Goal: Information Seeking & Learning: Learn about a topic

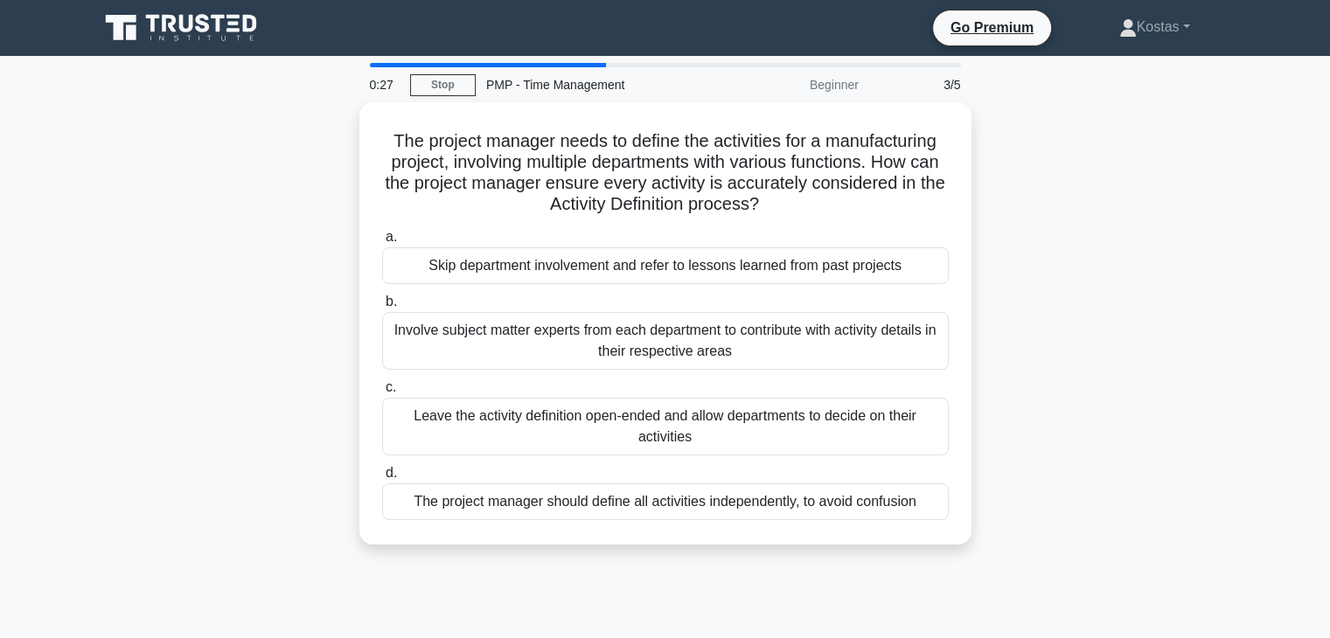
click at [1133, 354] on div "The project manager needs to define the activities for a manufacturing project,…" at bounding box center [665, 334] width 1155 height 464
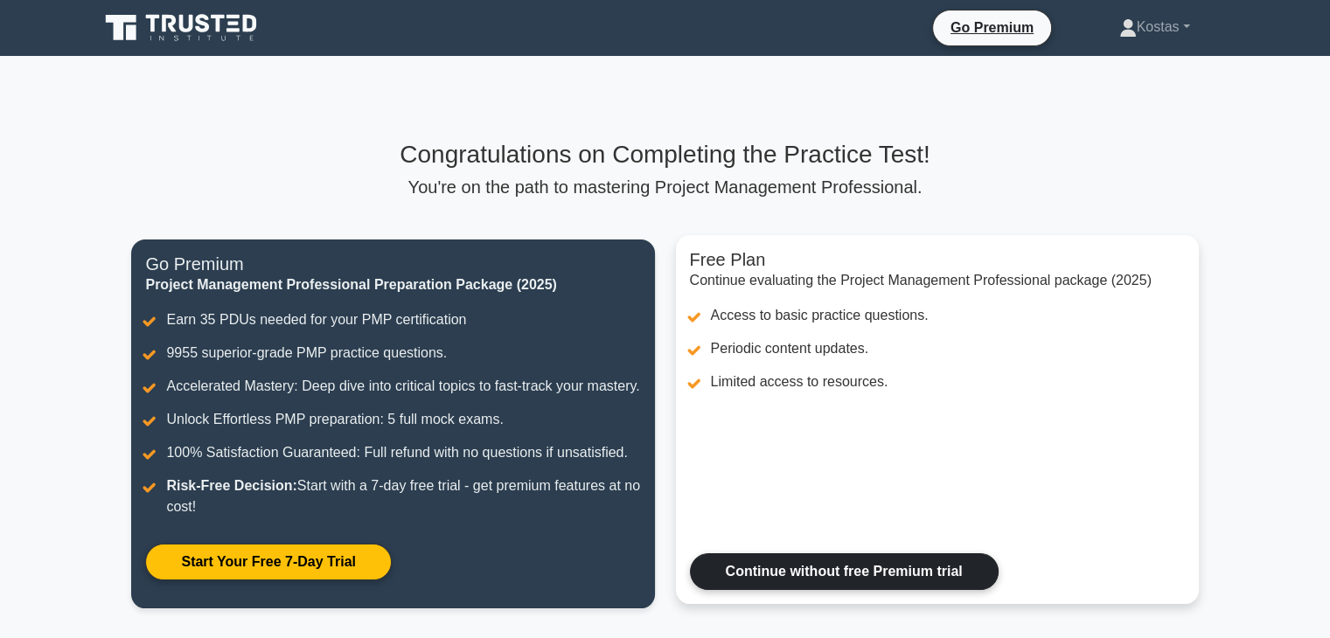
click at [924, 590] on link "Continue without free Premium trial" at bounding box center [844, 572] width 309 height 37
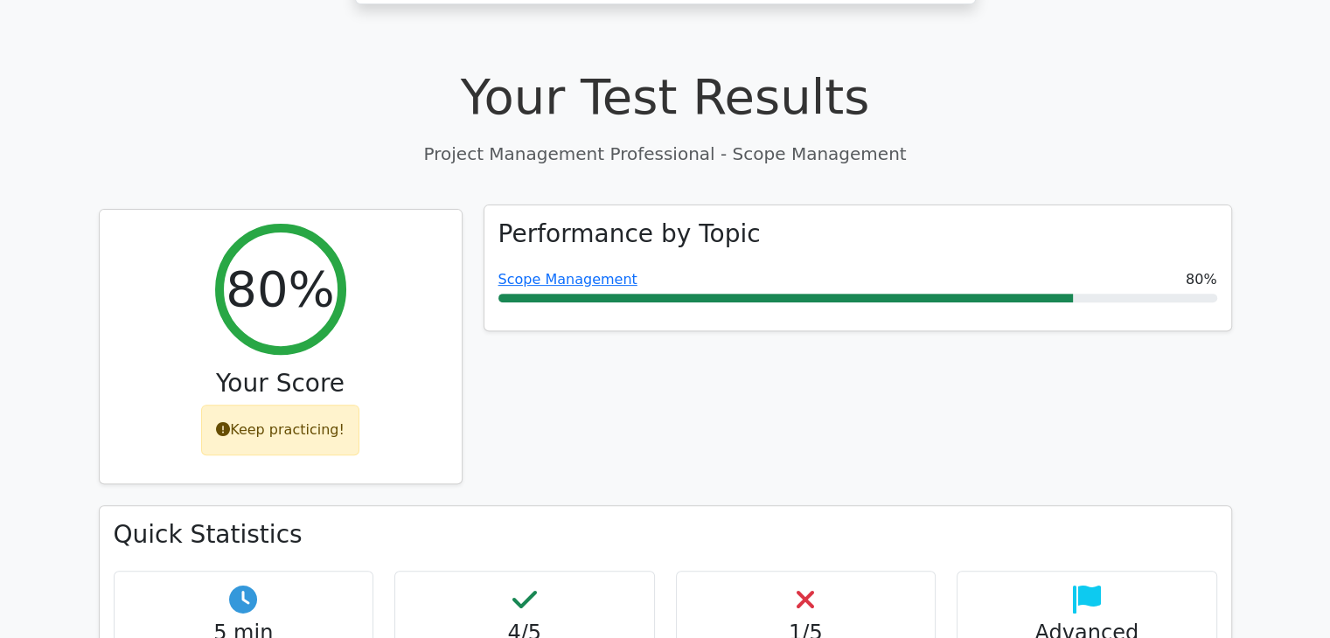
scroll to position [612, 0]
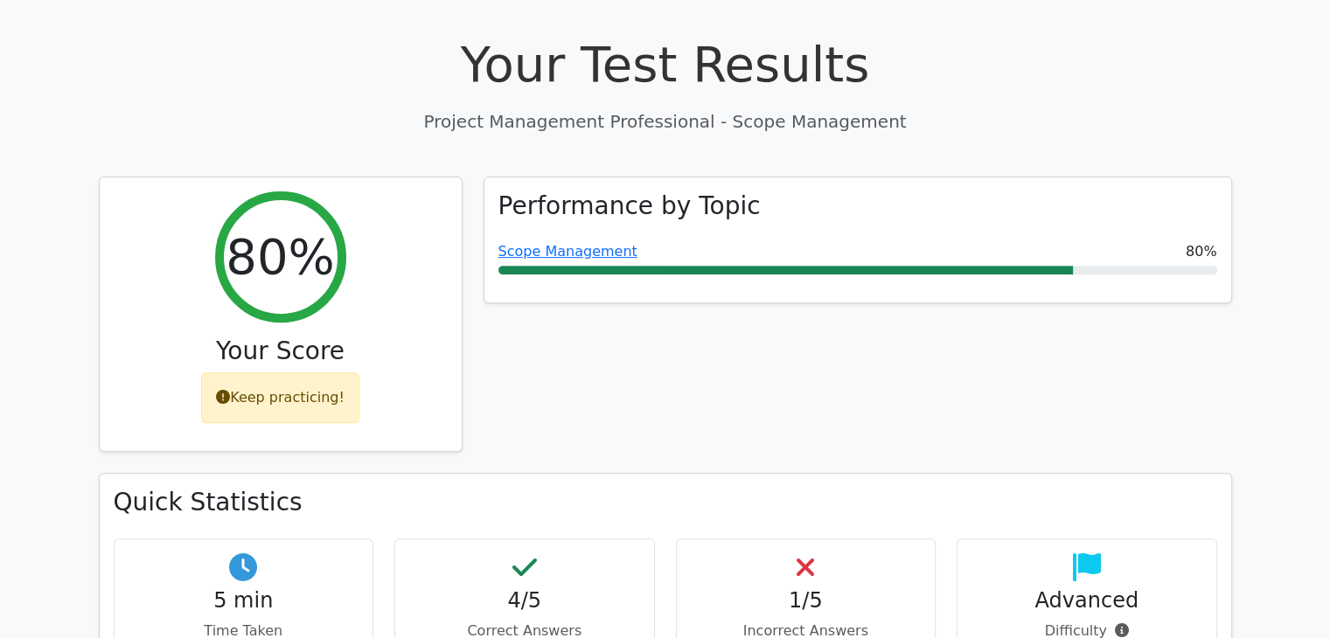
click at [689, 270] on div "Performance by Topic Scope Management 80%" at bounding box center [858, 325] width 770 height 297
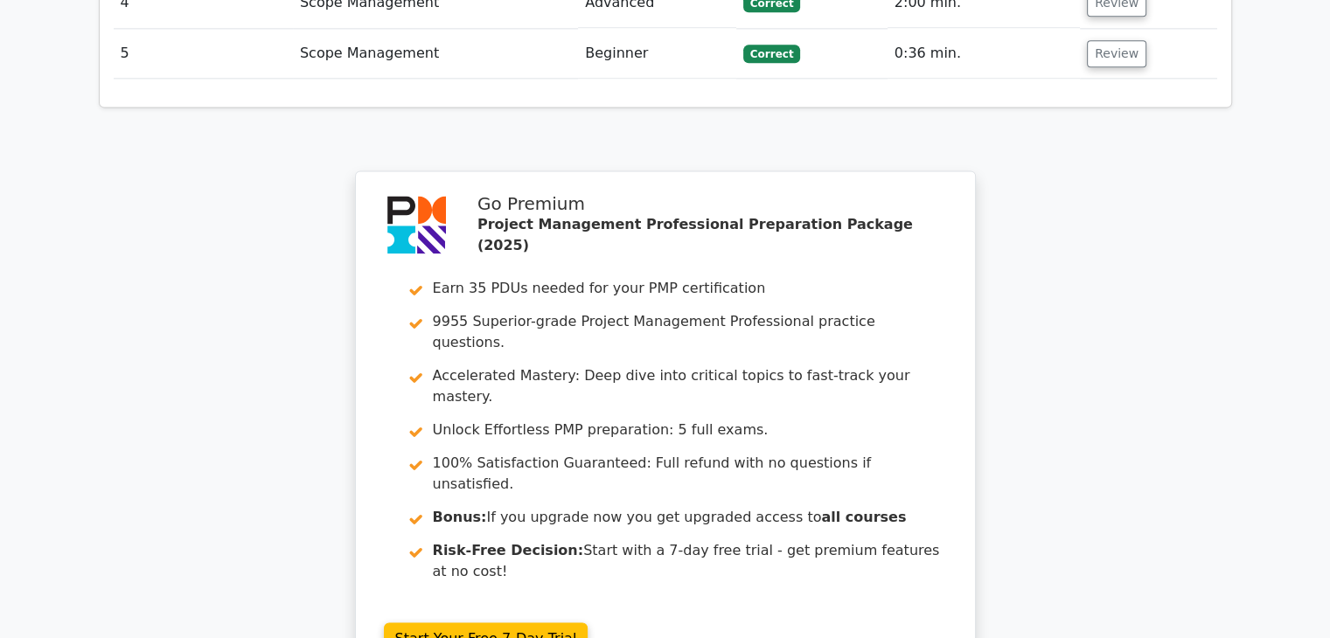
scroll to position [2624, 0]
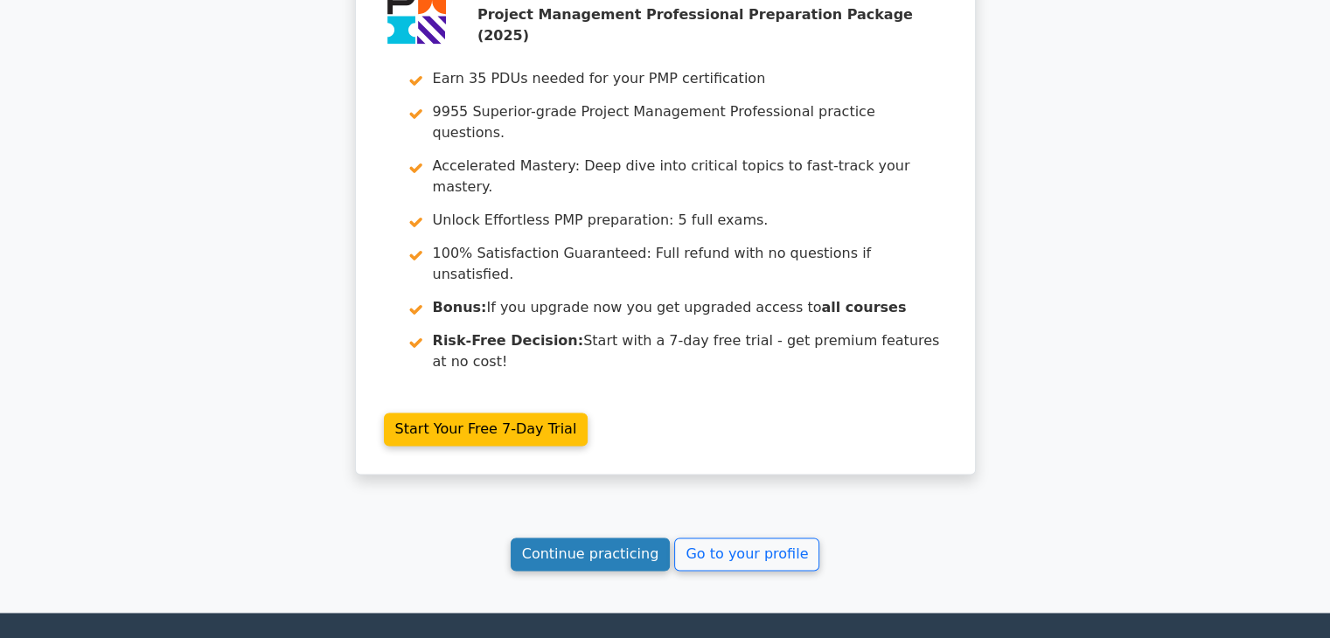
click at [601, 538] on link "Continue practicing" at bounding box center [591, 554] width 160 height 33
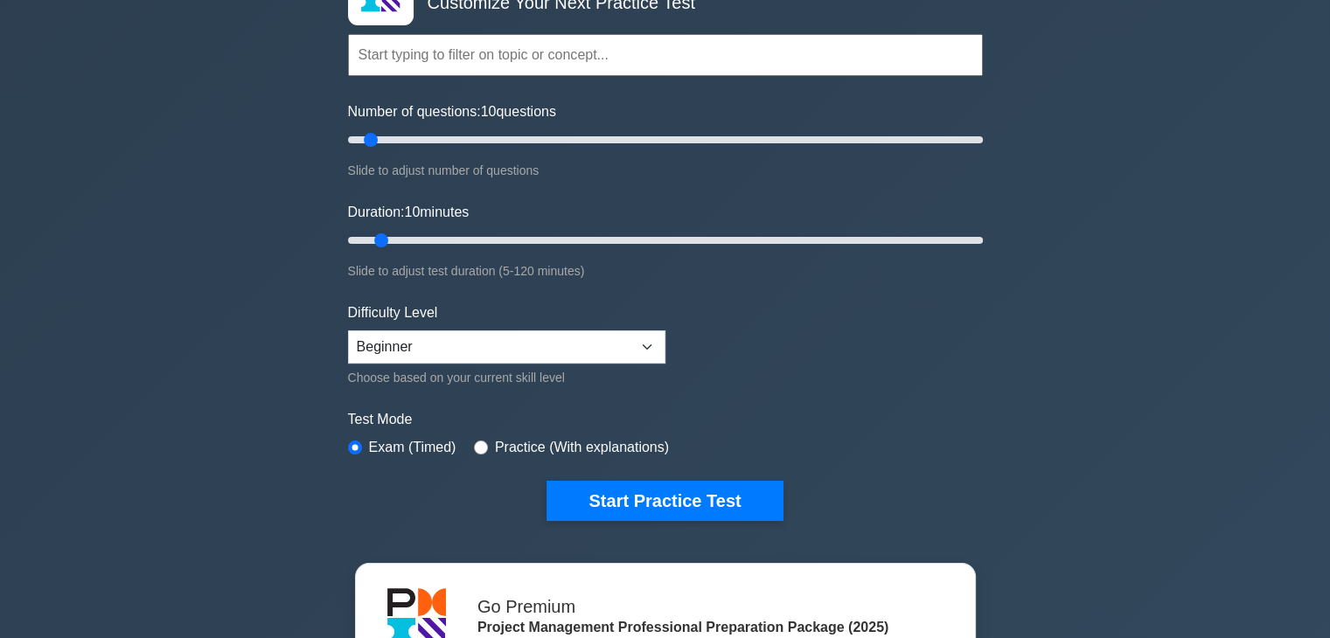
scroll to position [175, 0]
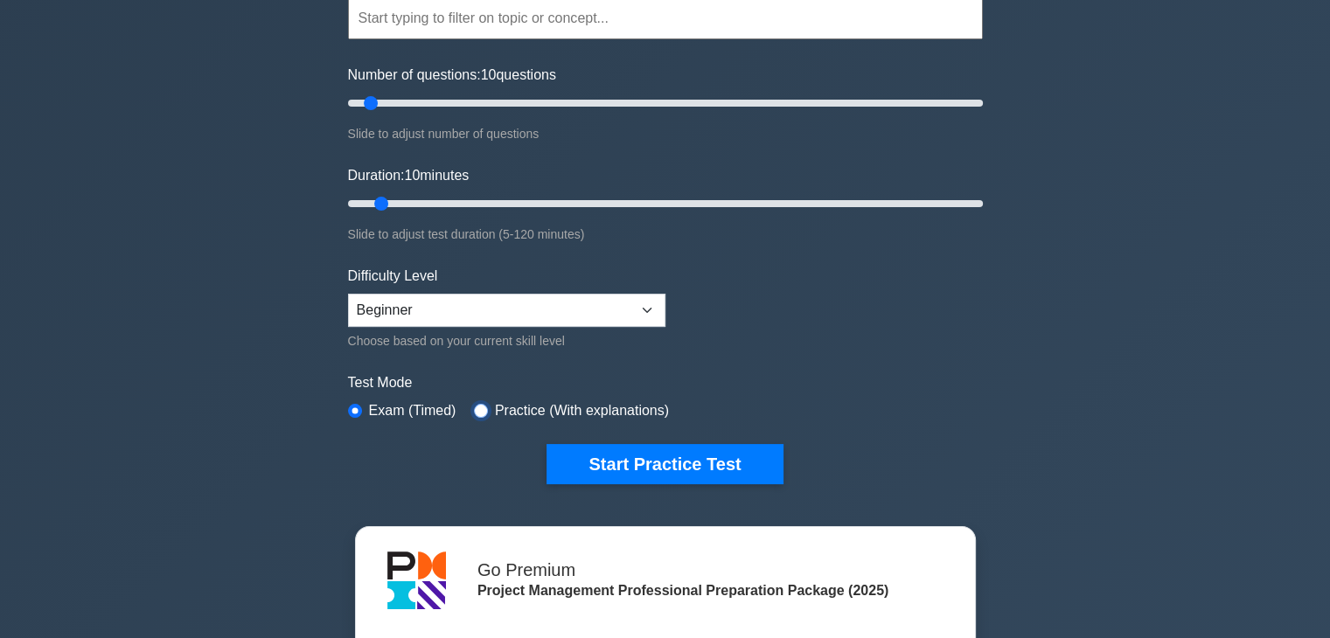
click at [474, 409] on input "radio" at bounding box center [481, 411] width 14 height 14
radio input "true"
click at [609, 306] on select "Beginner Intermediate Expert" at bounding box center [506, 310] width 317 height 33
select select "expert"
click at [348, 294] on select "Beginner Intermediate Expert" at bounding box center [506, 310] width 317 height 33
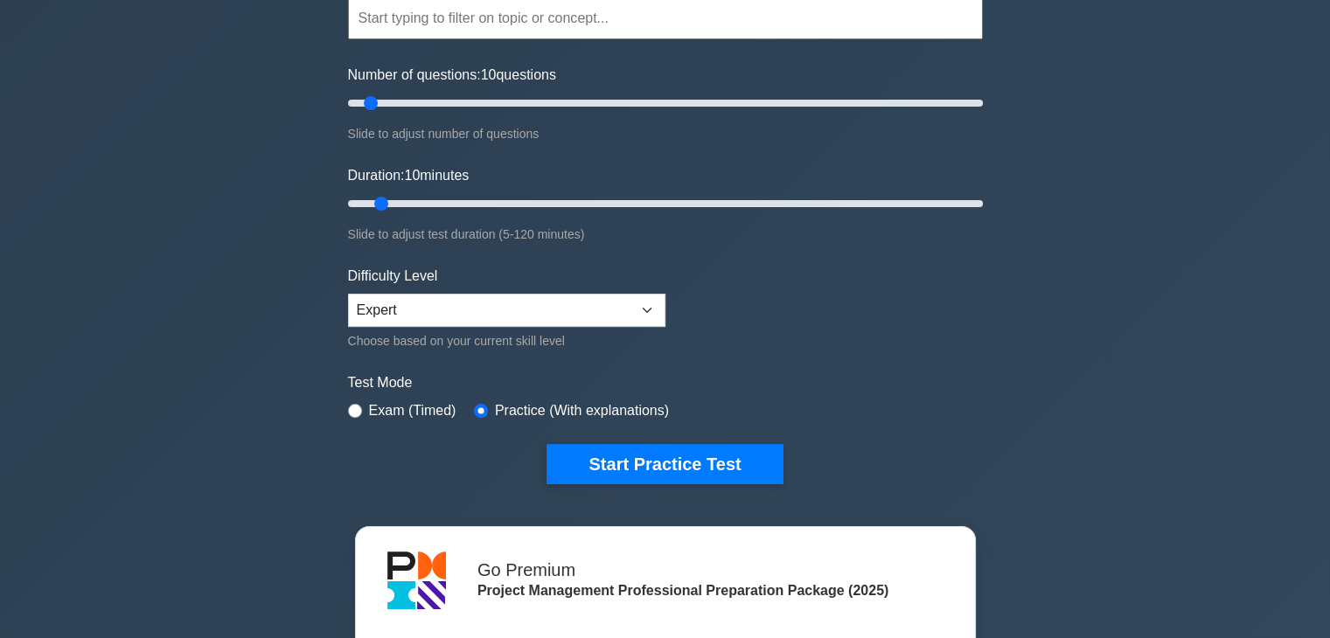
click at [949, 319] on form "Topics Scope Management Time Management Cost Management Quality Management Risk…" at bounding box center [665, 214] width 635 height 541
drag, startPoint x: 733, startPoint y: 452, endPoint x: 748, endPoint y: 440, distance: 19.3
click at [735, 452] on button "Start Practice Test" at bounding box center [665, 464] width 236 height 40
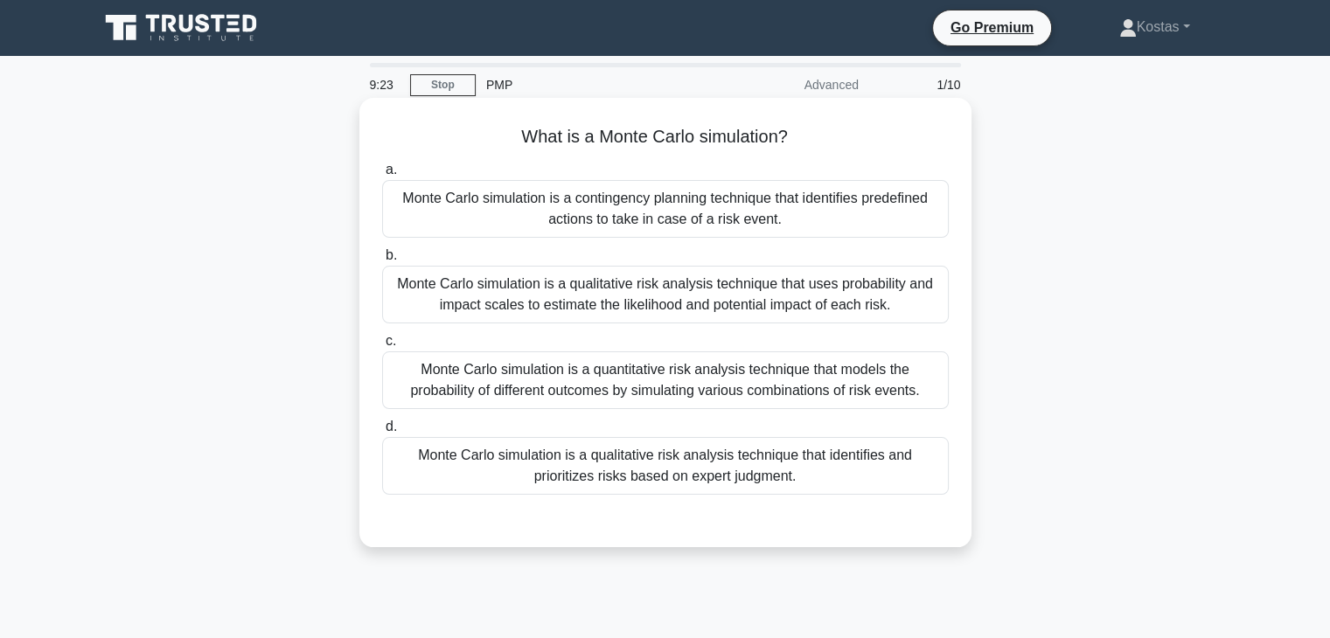
click at [813, 381] on div "Monte Carlo simulation is a quantitative risk analysis technique that models th…" at bounding box center [665, 381] width 567 height 58
click at [382, 347] on input "c. Monte Carlo simulation is a quantitative risk analysis technique that models…" at bounding box center [382, 341] width 0 height 11
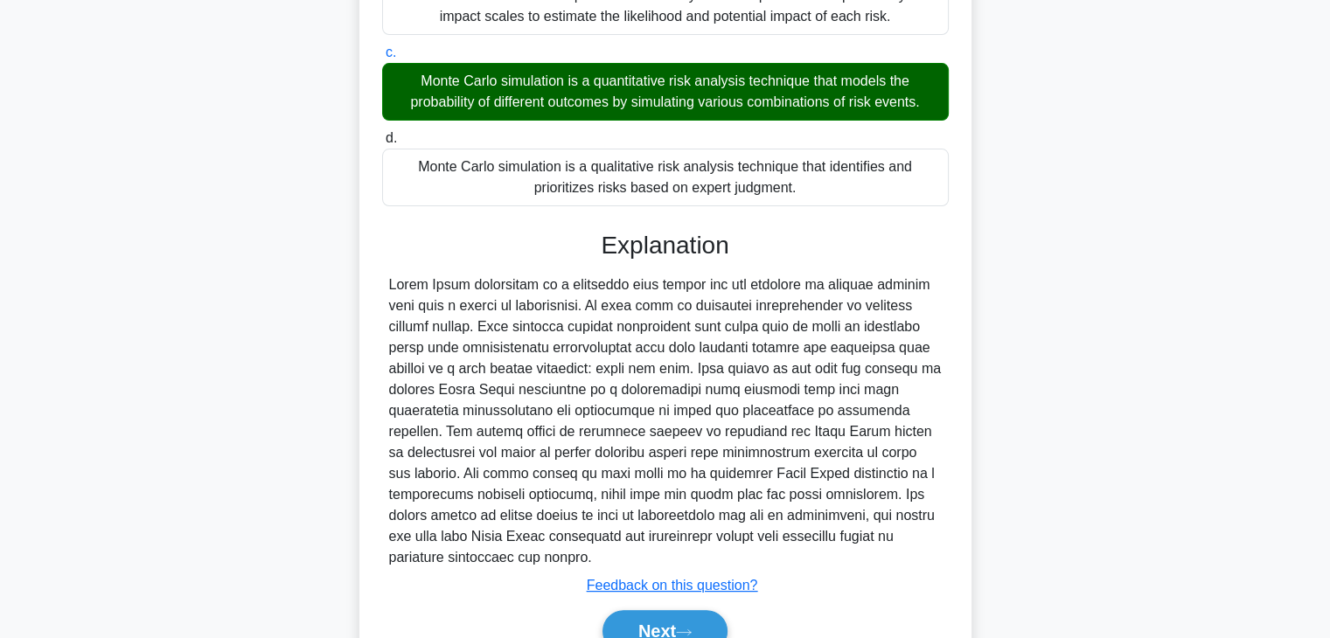
scroll to position [376, 0]
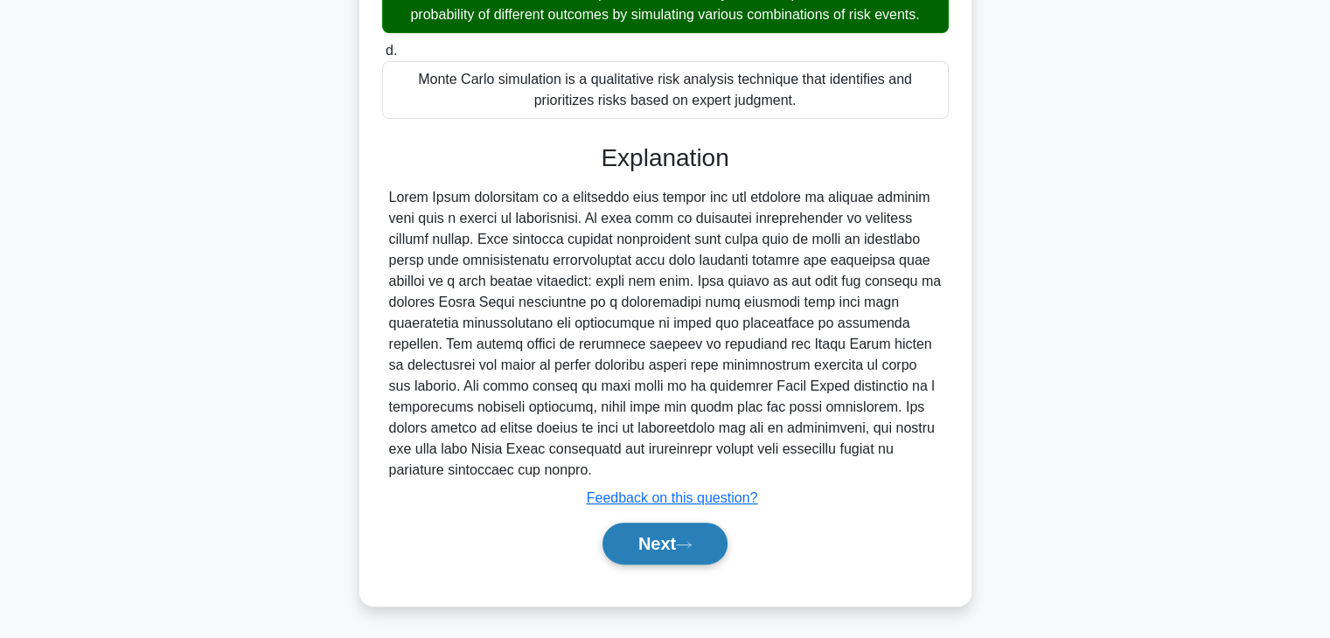
click at [672, 545] on button "Next" at bounding box center [665, 544] width 125 height 42
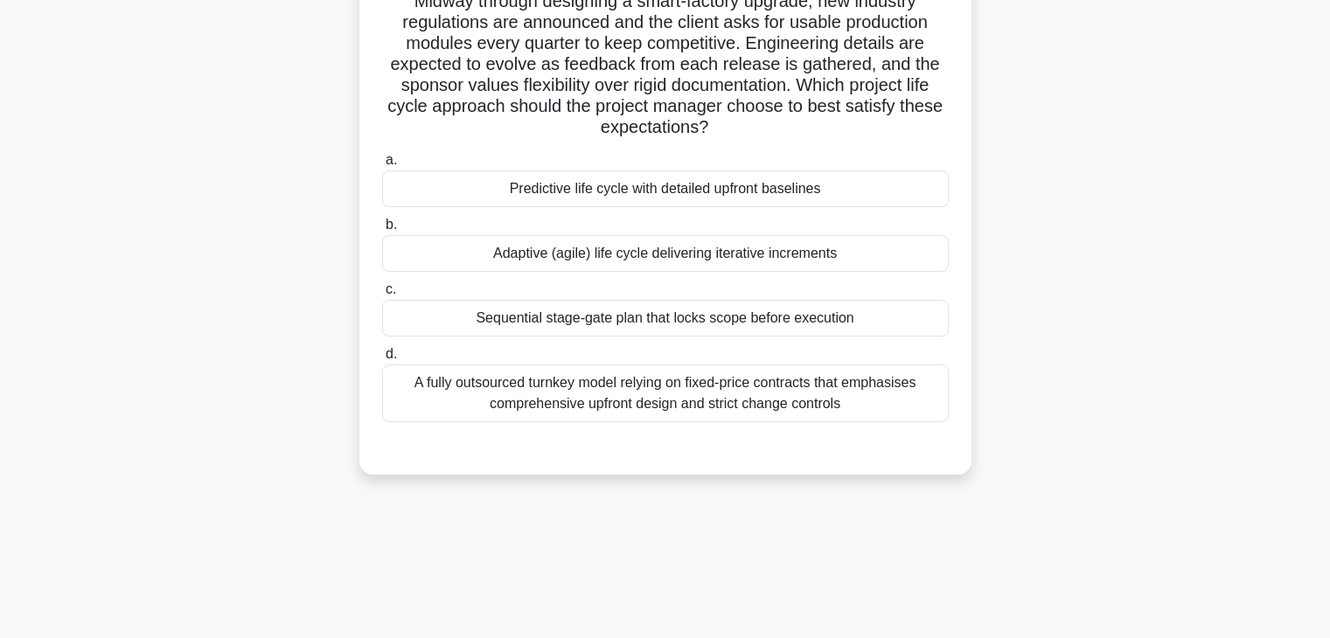
scroll to position [45, 0]
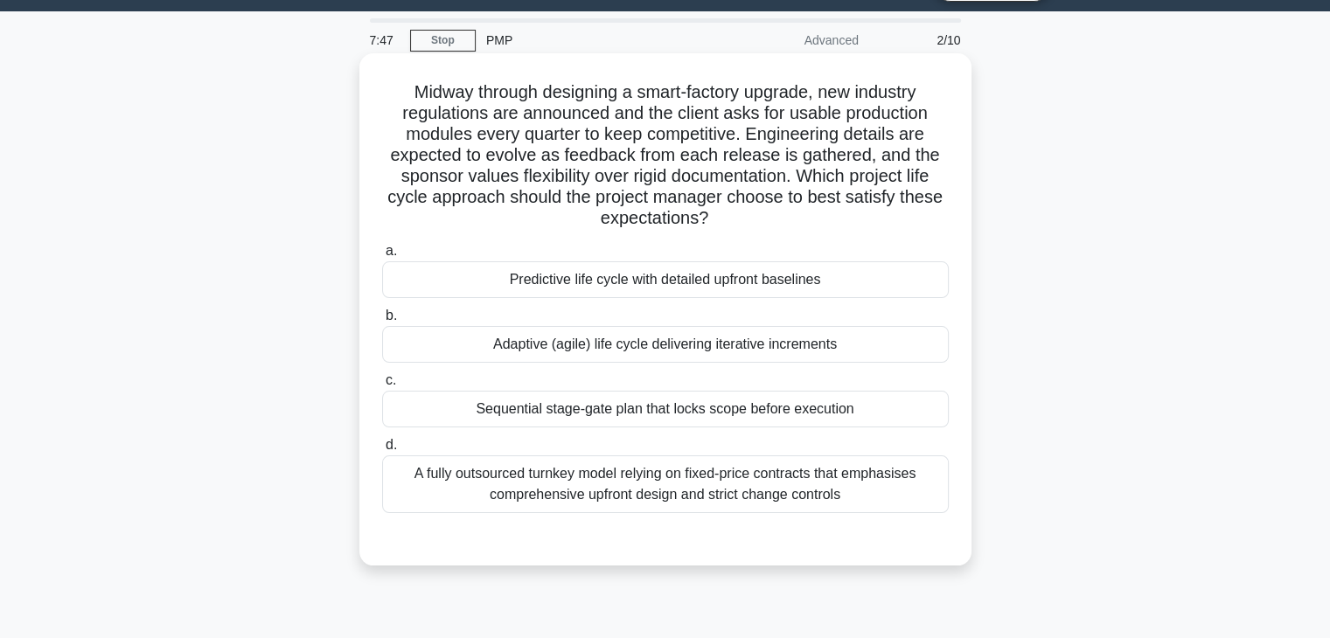
click at [826, 415] on div "Sequential stage-gate plan that locks scope before execution" at bounding box center [665, 409] width 567 height 37
click at [491, 416] on div "Sequential stage-gate plan that locks scope before execution" at bounding box center [665, 409] width 567 height 37
click at [382, 387] on input "c. Sequential stage-gate plan that locks scope before execution" at bounding box center [382, 380] width 0 height 11
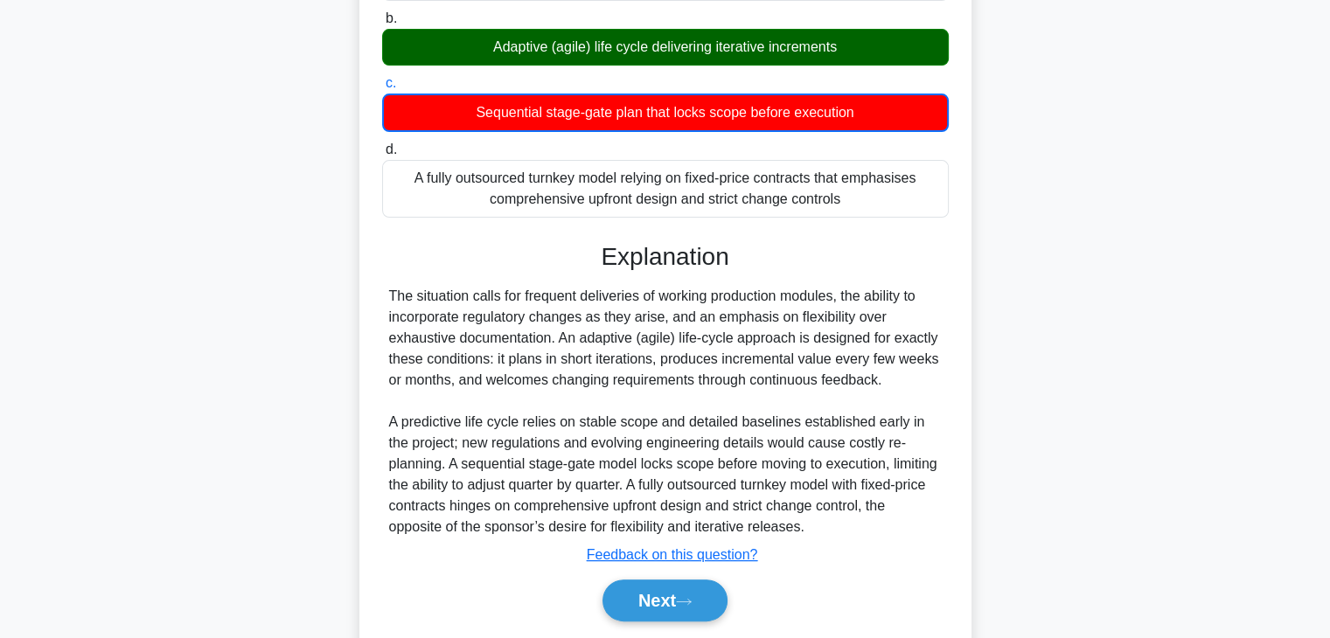
scroll to position [311, 0]
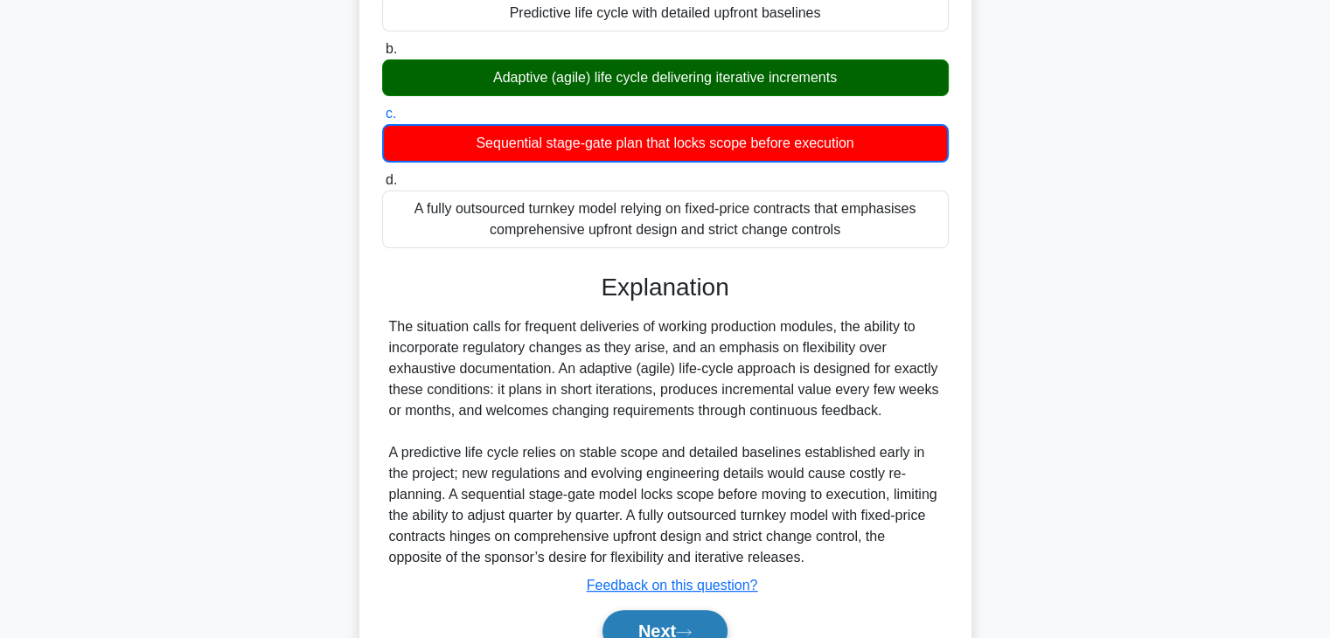
click at [684, 628] on icon at bounding box center [684, 633] width 16 height 10
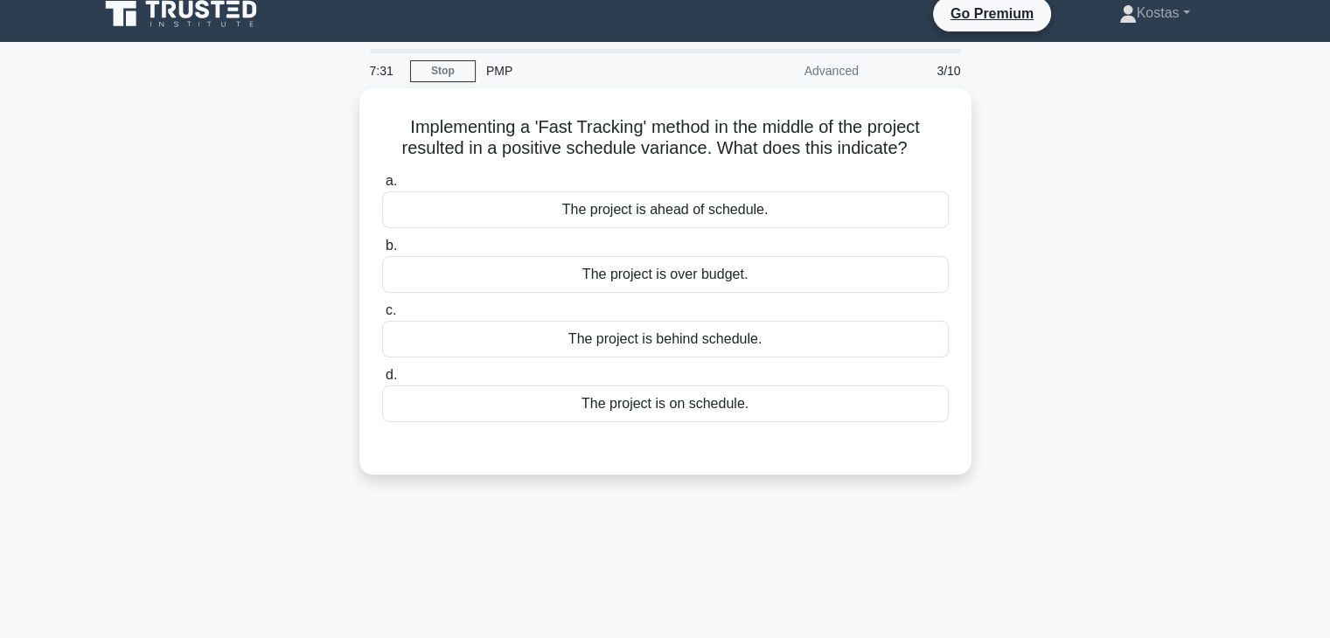
scroll to position [0, 0]
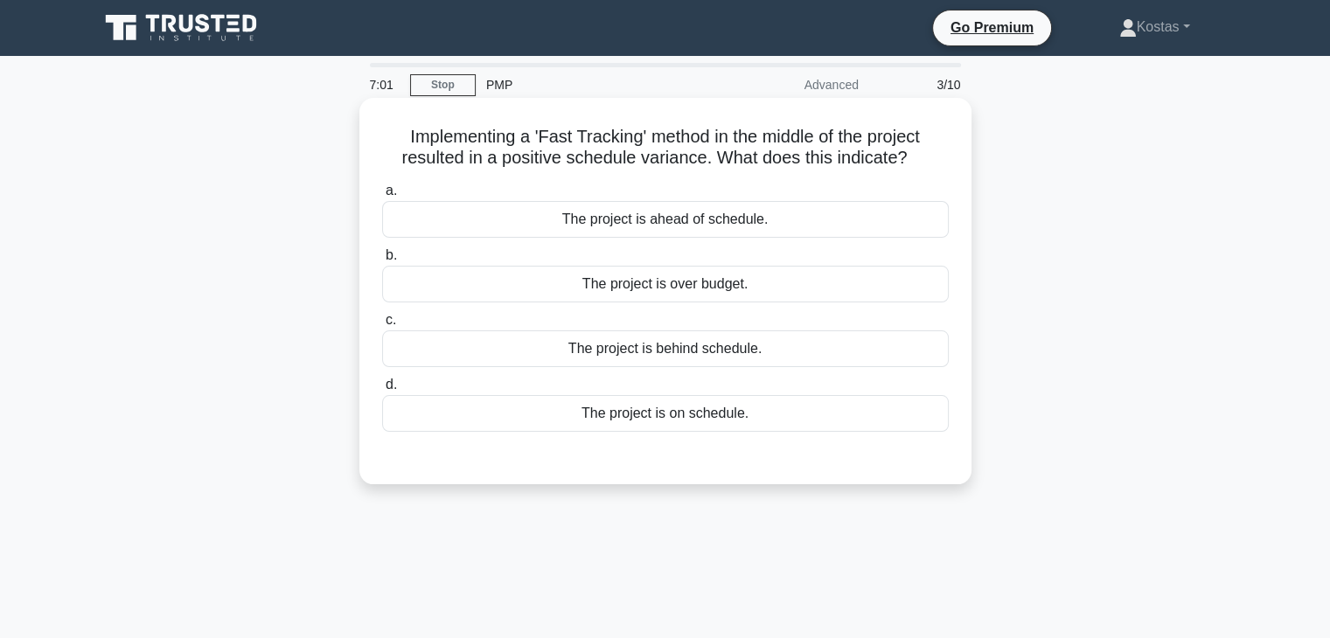
click at [728, 411] on div "The project is on schedule." at bounding box center [665, 413] width 567 height 37
click at [382, 391] on input "d. The project is on schedule." at bounding box center [382, 385] width 0 height 11
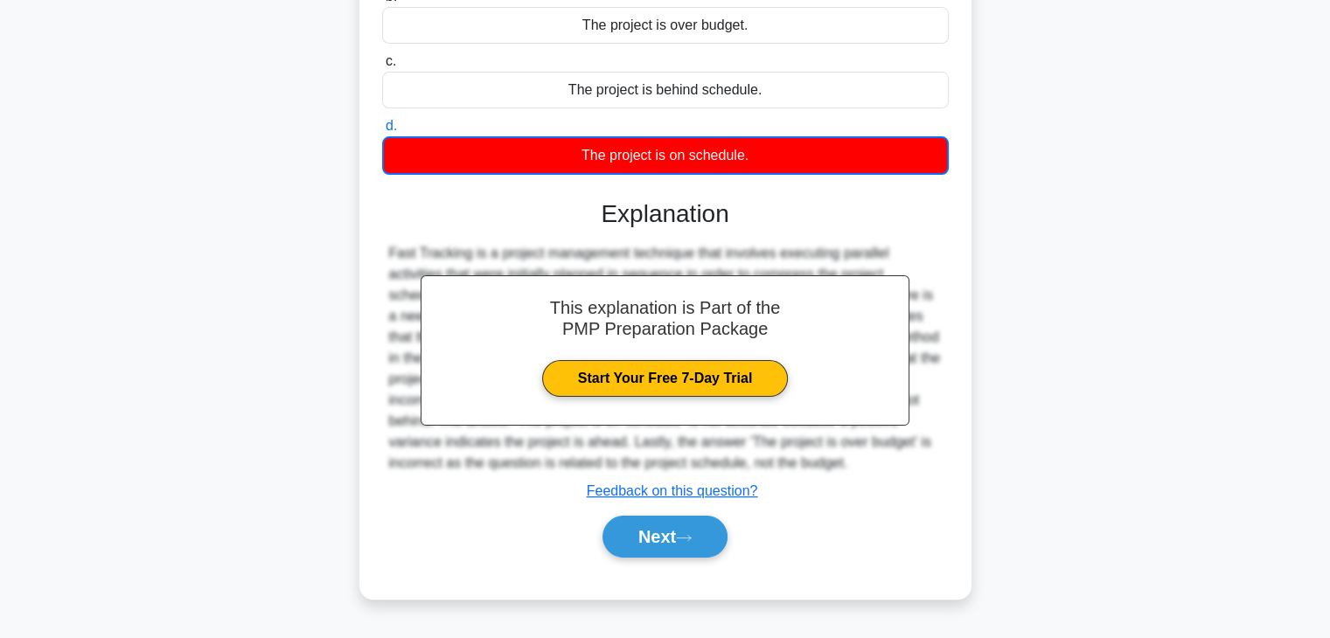
scroll to position [262, 0]
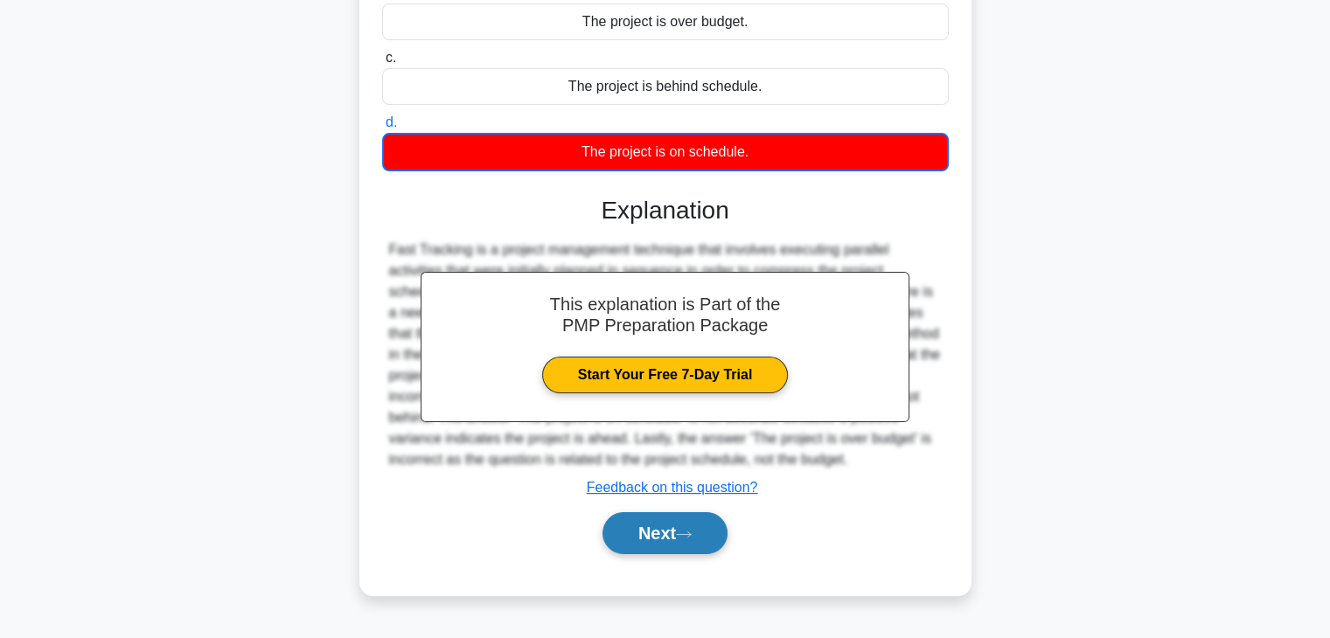
click at [680, 535] on button "Next" at bounding box center [665, 534] width 125 height 42
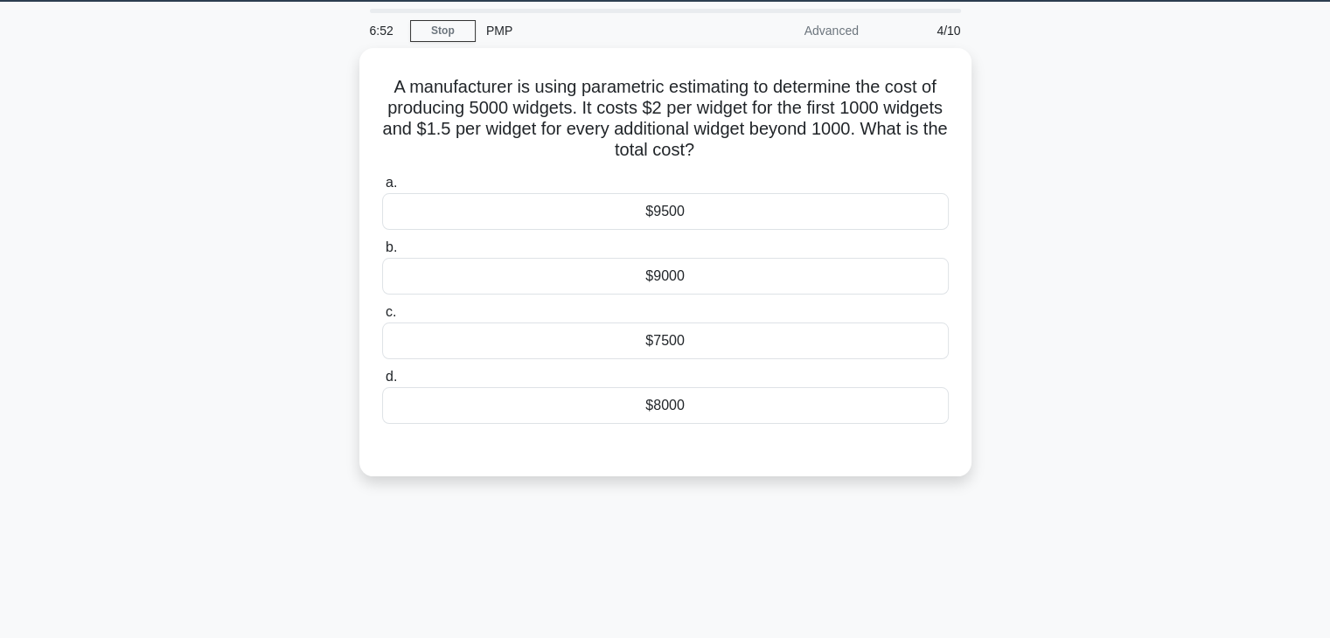
scroll to position [0, 0]
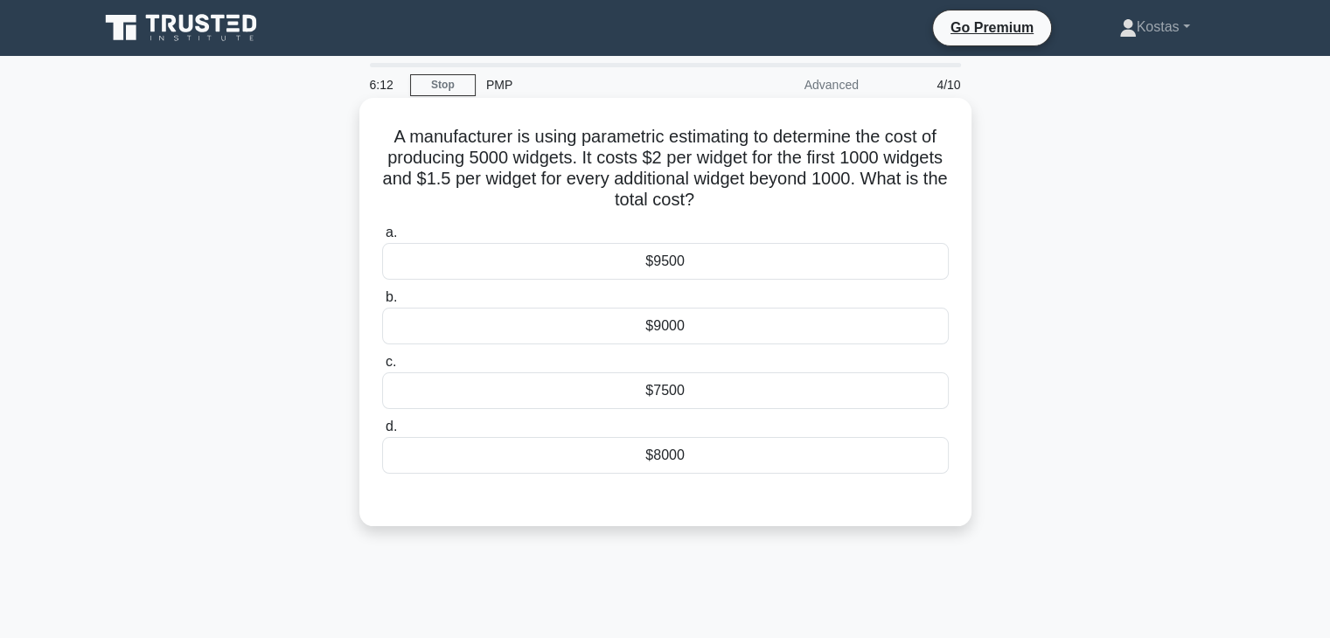
click at [748, 464] on div "$8000" at bounding box center [665, 455] width 567 height 37
click at [382, 433] on input "d. $8000" at bounding box center [382, 427] width 0 height 11
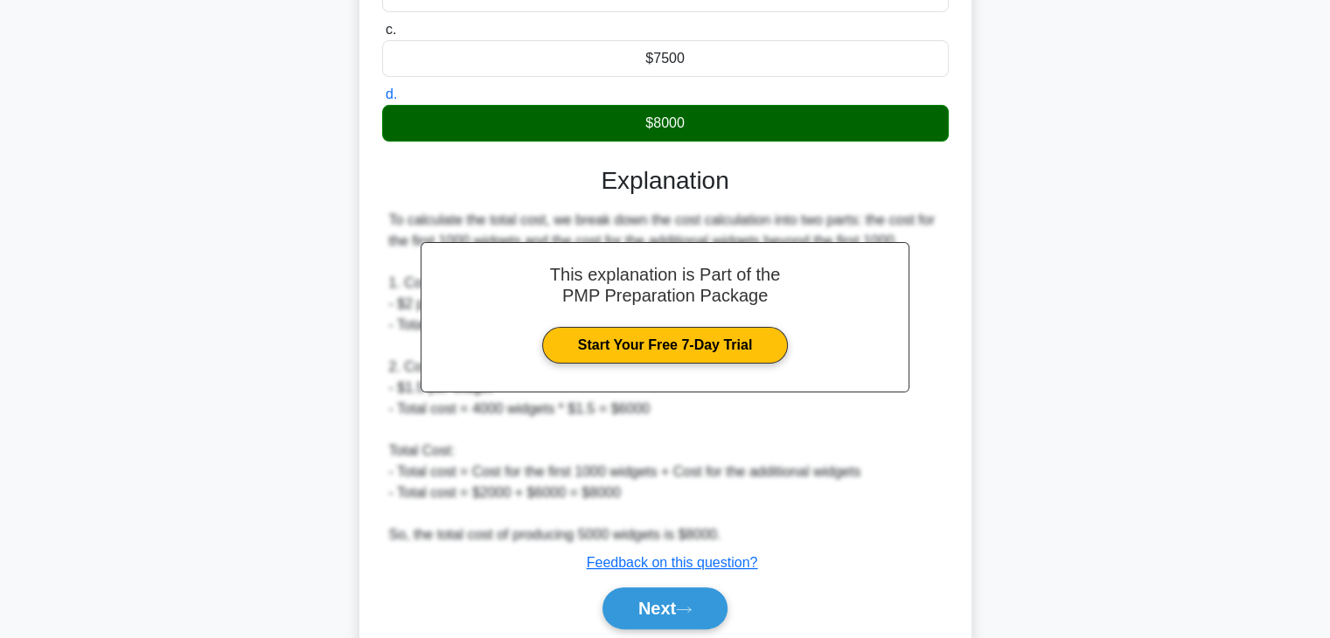
scroll to position [397, 0]
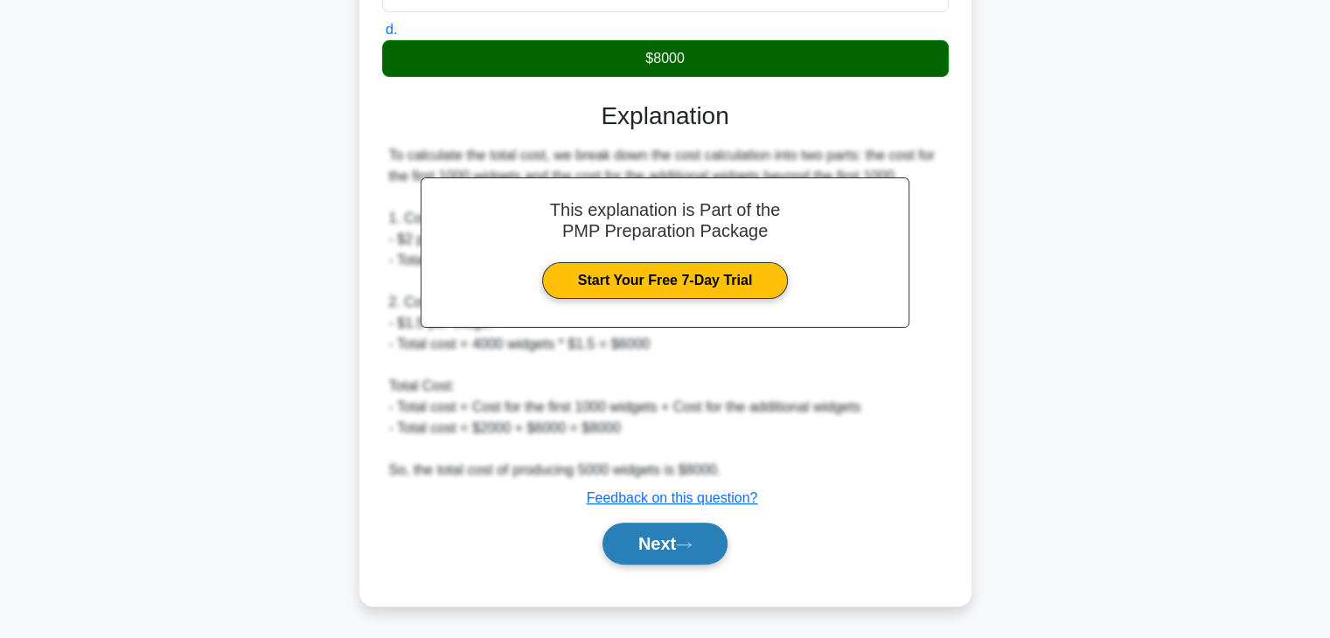
click at [672, 540] on button "Next" at bounding box center [665, 544] width 125 height 42
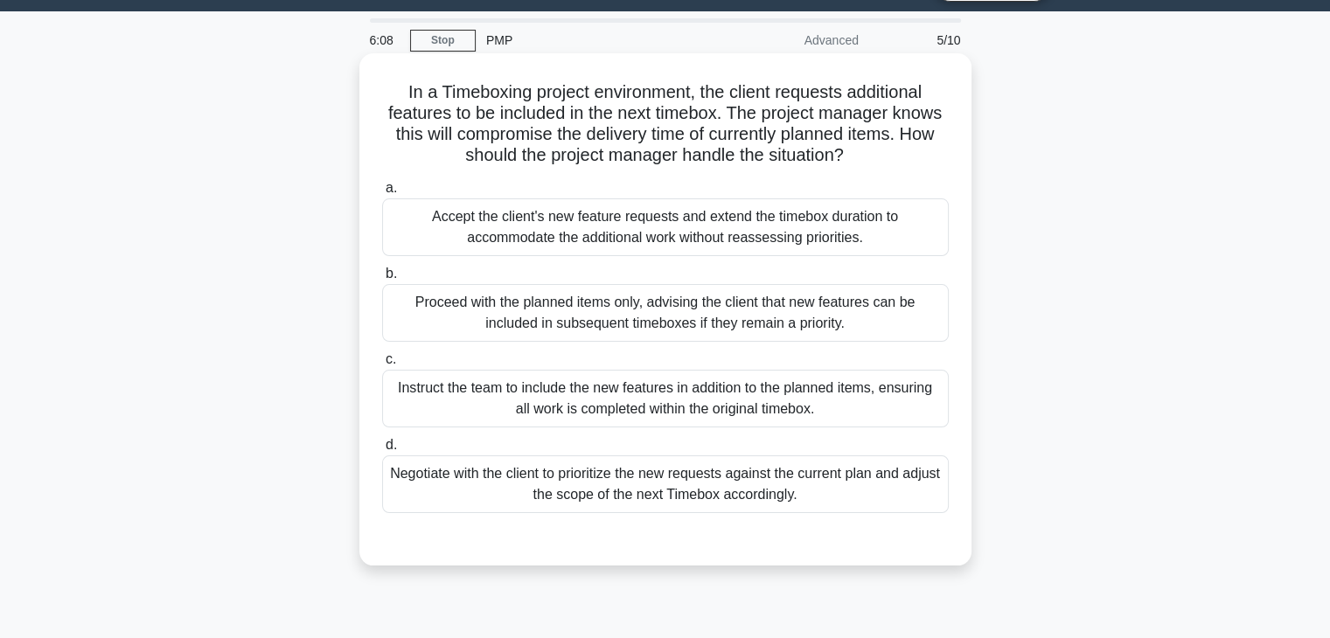
scroll to position [0, 0]
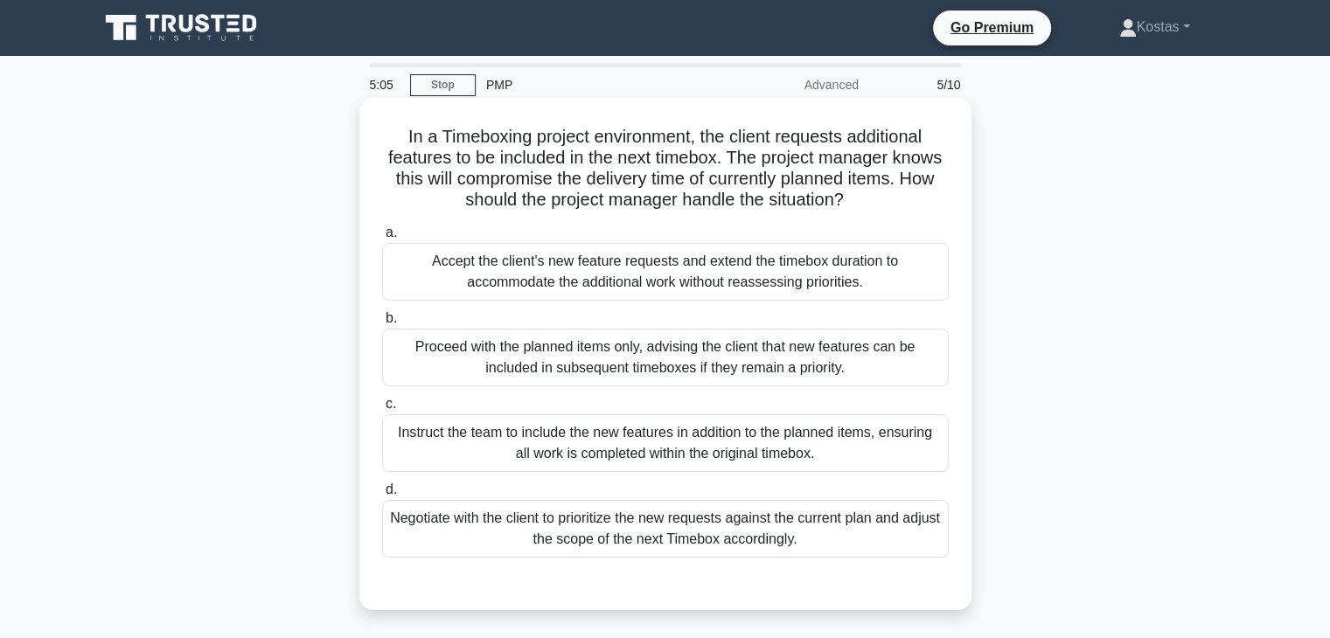
click at [787, 533] on div "Negotiate with the client to prioritize the new requests against the current pl…" at bounding box center [665, 529] width 567 height 58
click at [382, 496] on input "d. Negotiate with the client to prioritize the new requests against the current…" at bounding box center [382, 490] width 0 height 11
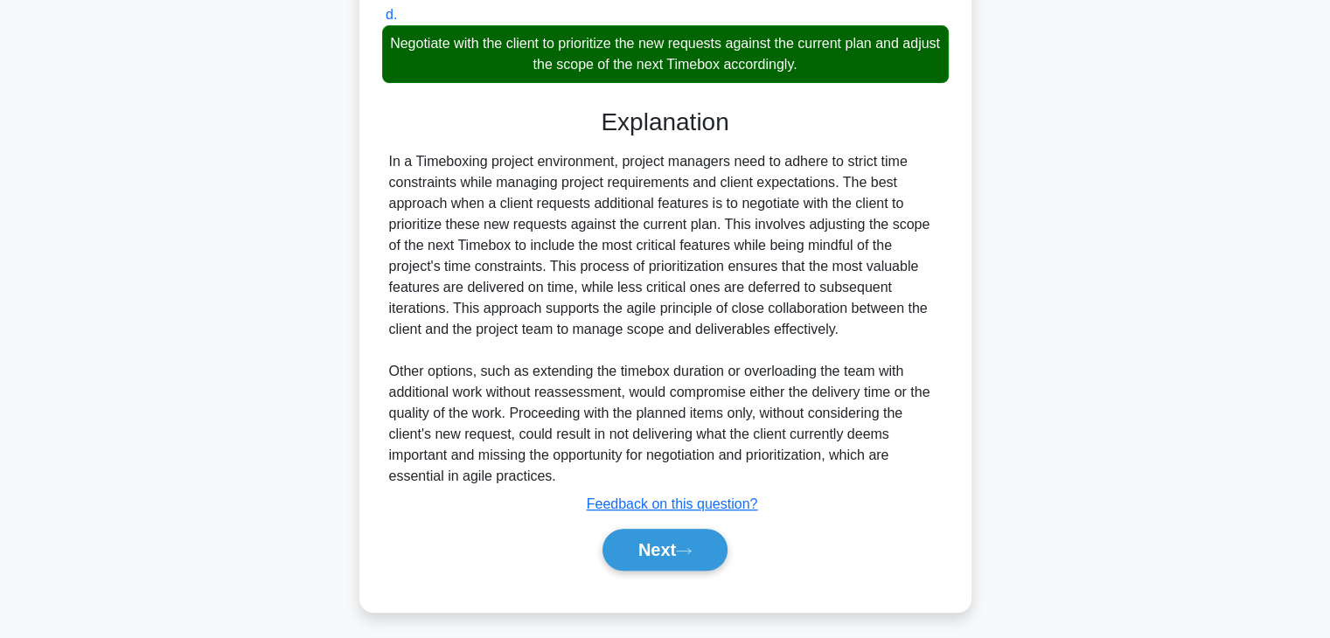
scroll to position [481, 0]
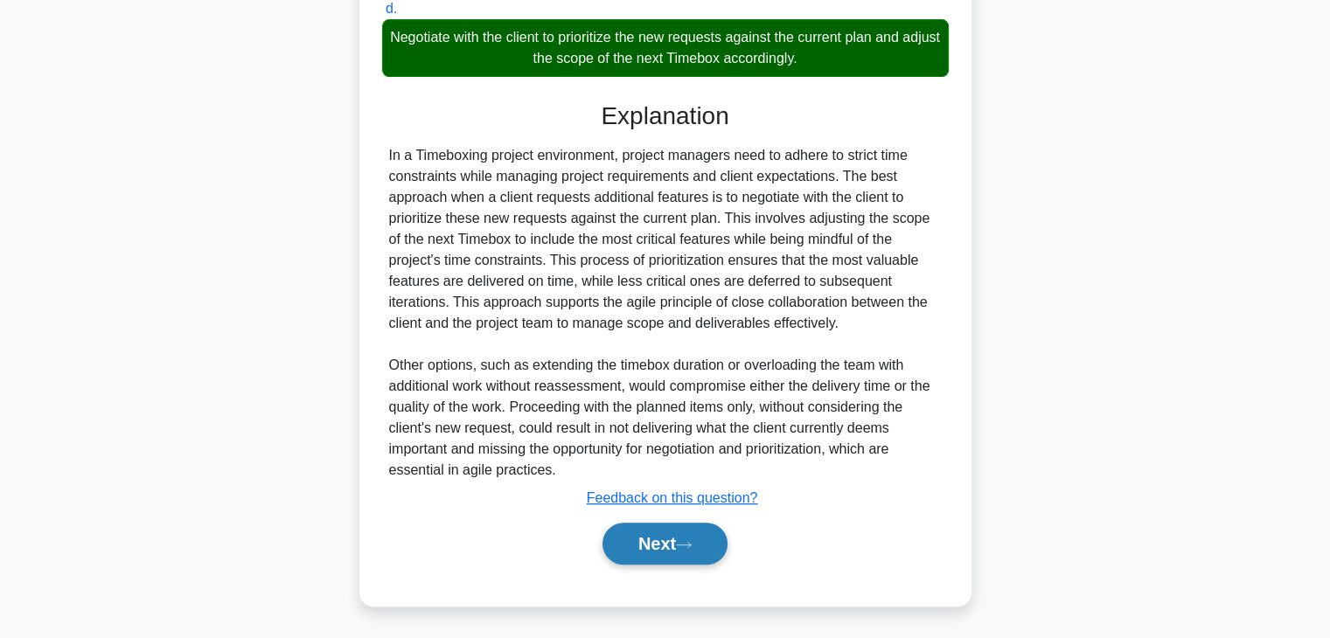
click at [667, 543] on button "Next" at bounding box center [665, 544] width 125 height 42
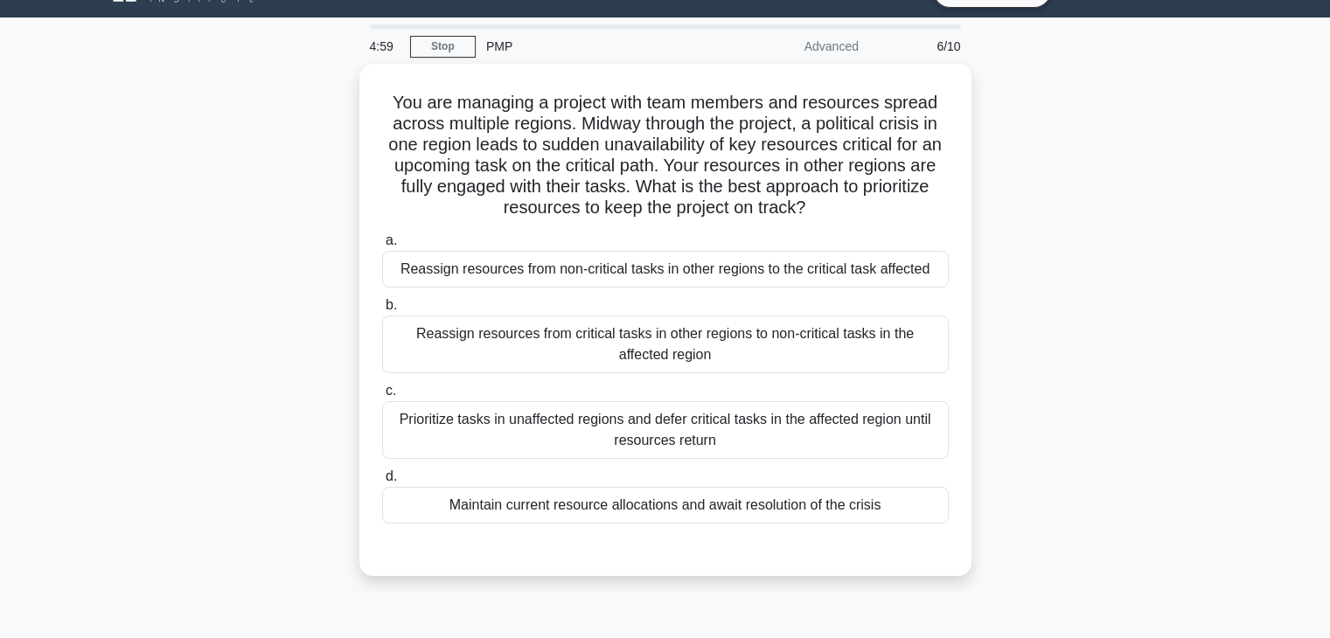
scroll to position [0, 0]
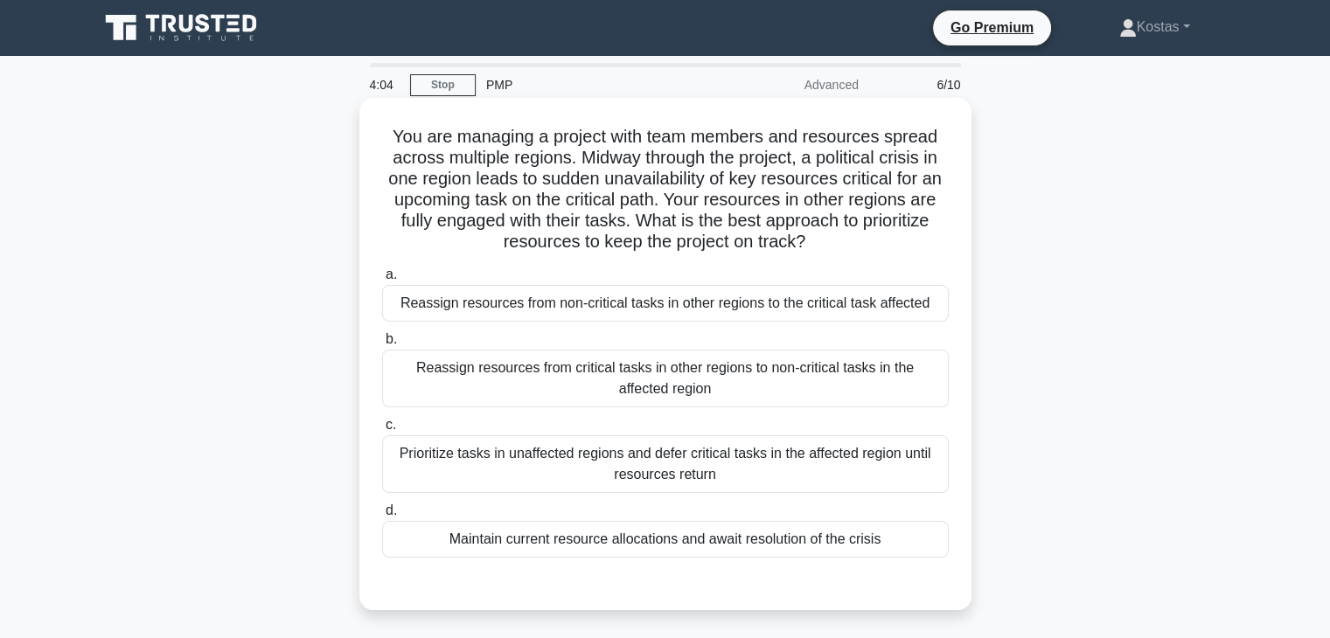
click at [868, 309] on div "Reassign resources from non-critical tasks in other regions to the critical tas…" at bounding box center [665, 303] width 567 height 37
click at [382, 281] on input "a. Reassign resources from non-critical tasks in other regions to the critical …" at bounding box center [382, 274] width 0 height 11
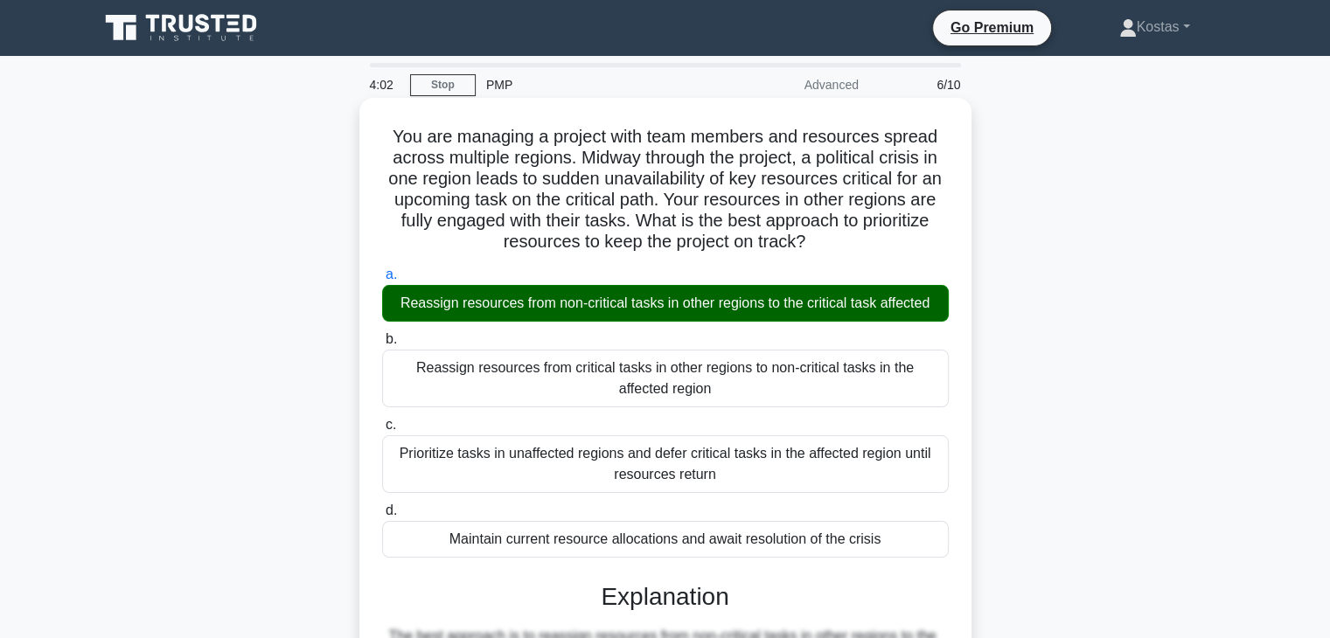
scroll to position [350, 0]
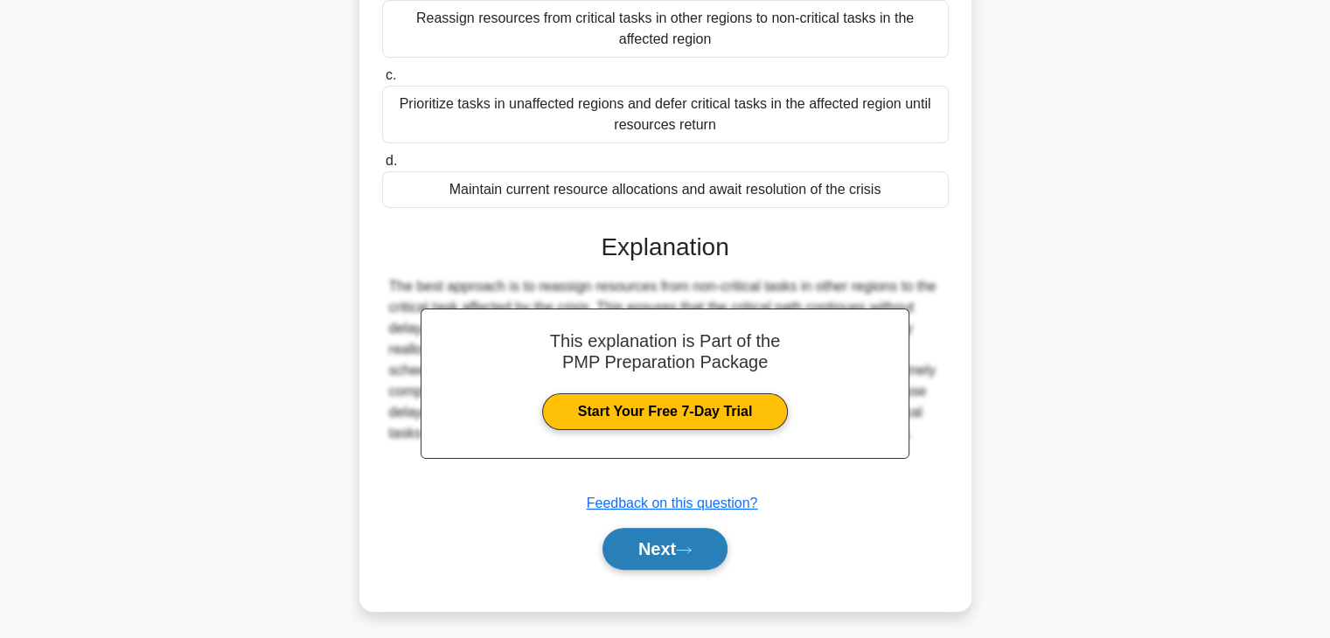
click at [677, 544] on button "Next" at bounding box center [665, 549] width 125 height 42
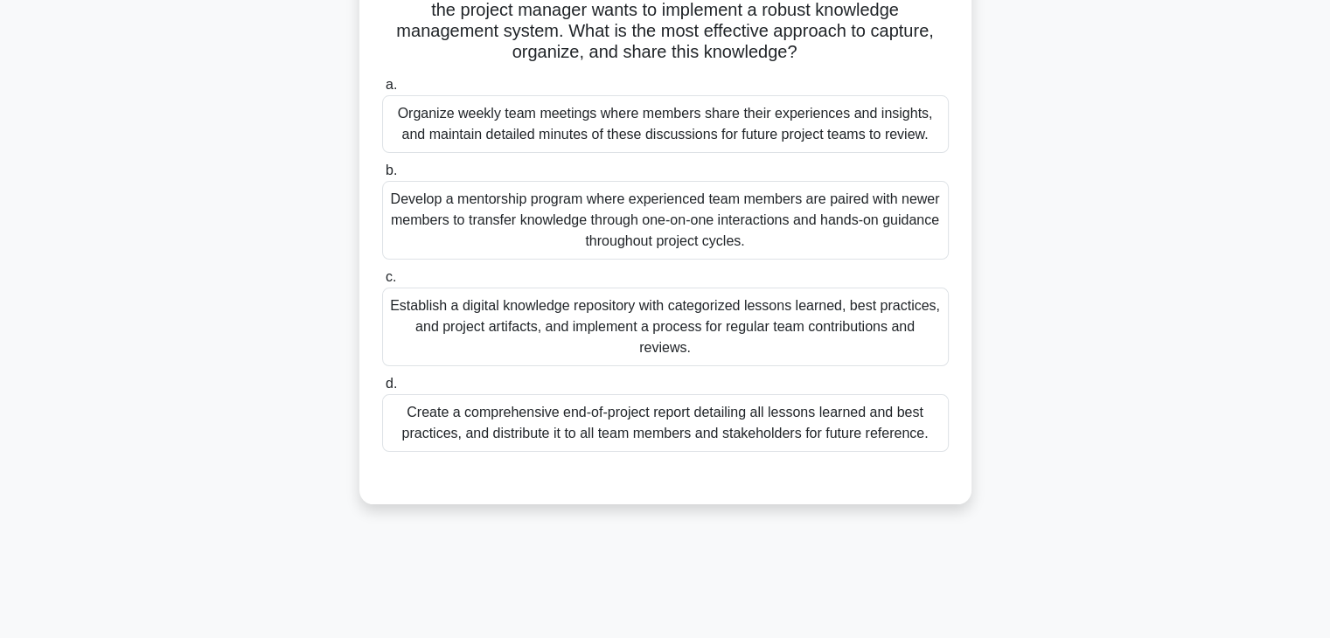
scroll to position [262, 0]
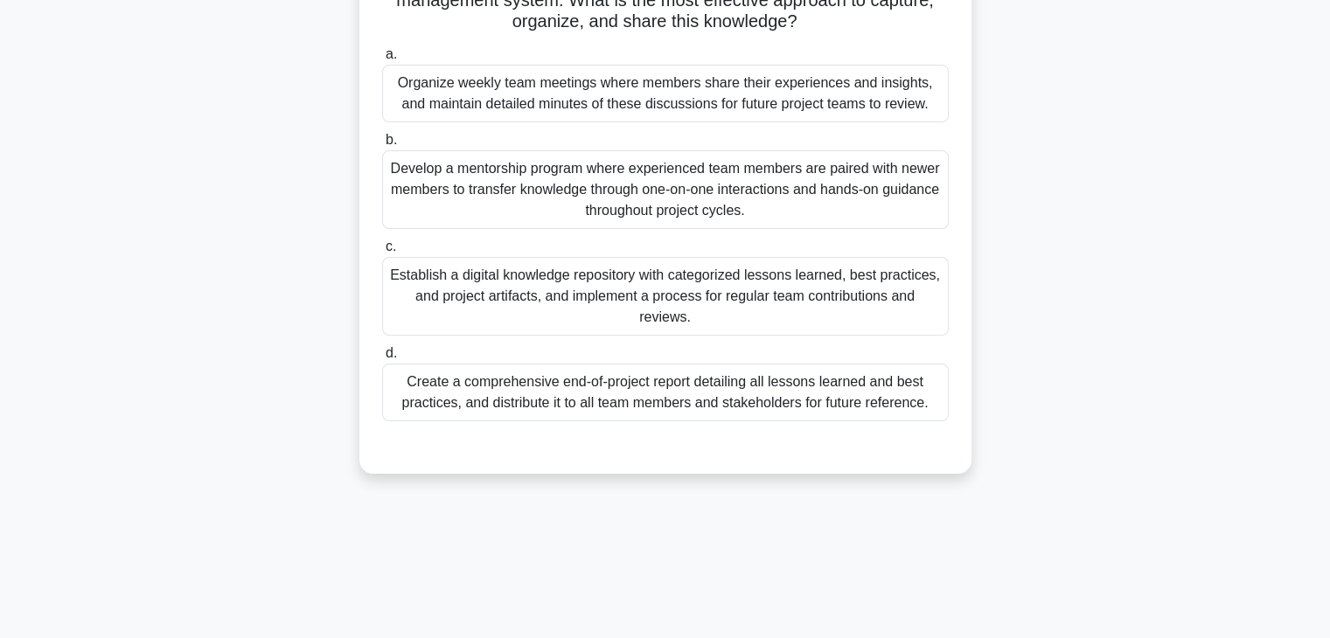
click at [883, 292] on div "Establish a digital knowledge repository with categorized lessons learned, best…" at bounding box center [665, 296] width 567 height 79
click at [382, 253] on input "c. Establish a digital knowledge repository with categorized lessons learned, b…" at bounding box center [382, 246] width 0 height 11
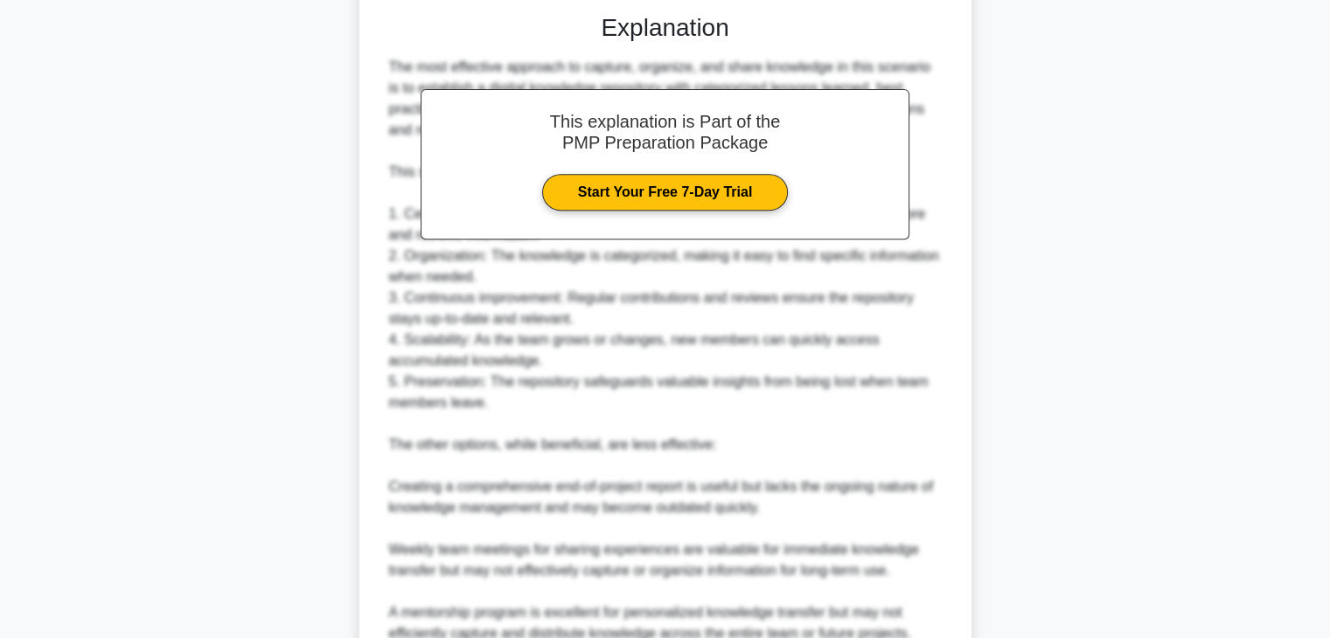
scroll to position [943, 0]
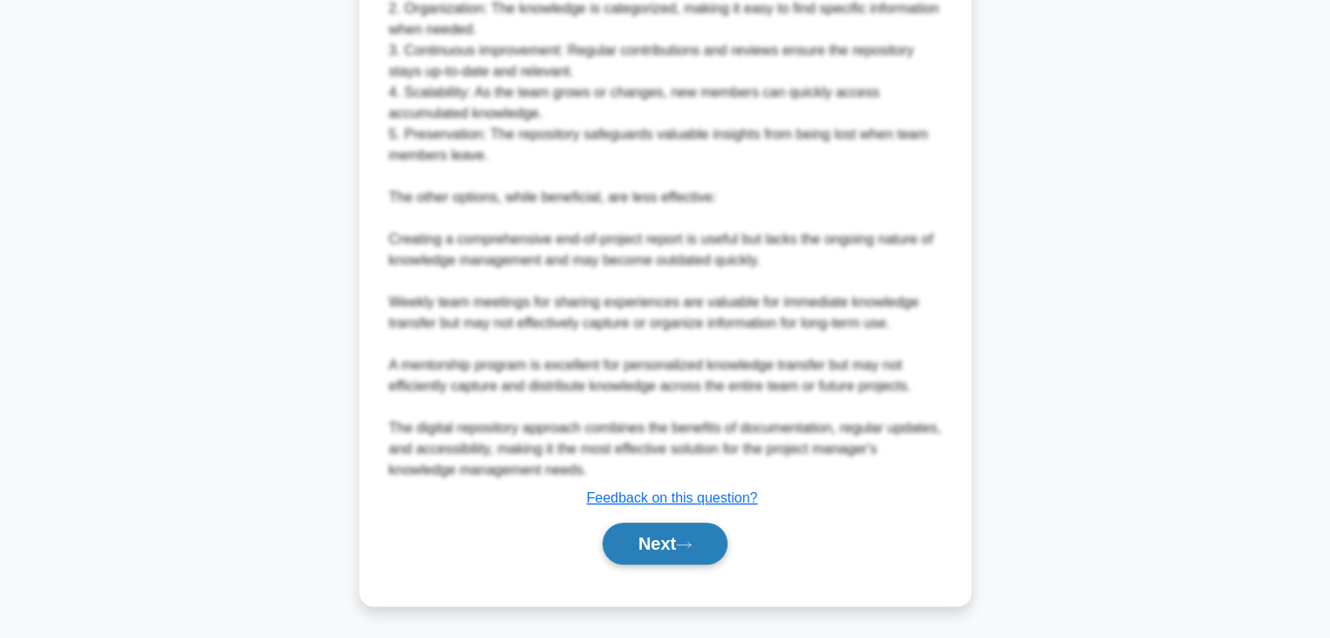
click at [674, 536] on button "Next" at bounding box center [665, 544] width 125 height 42
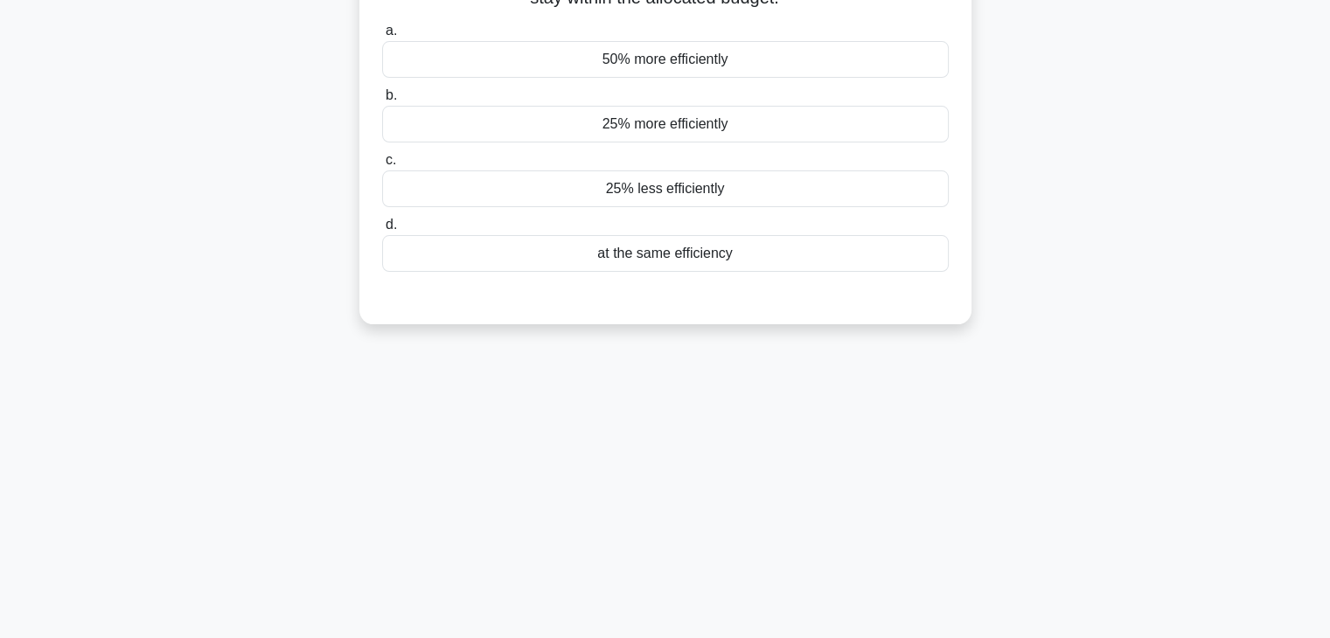
scroll to position [0, 0]
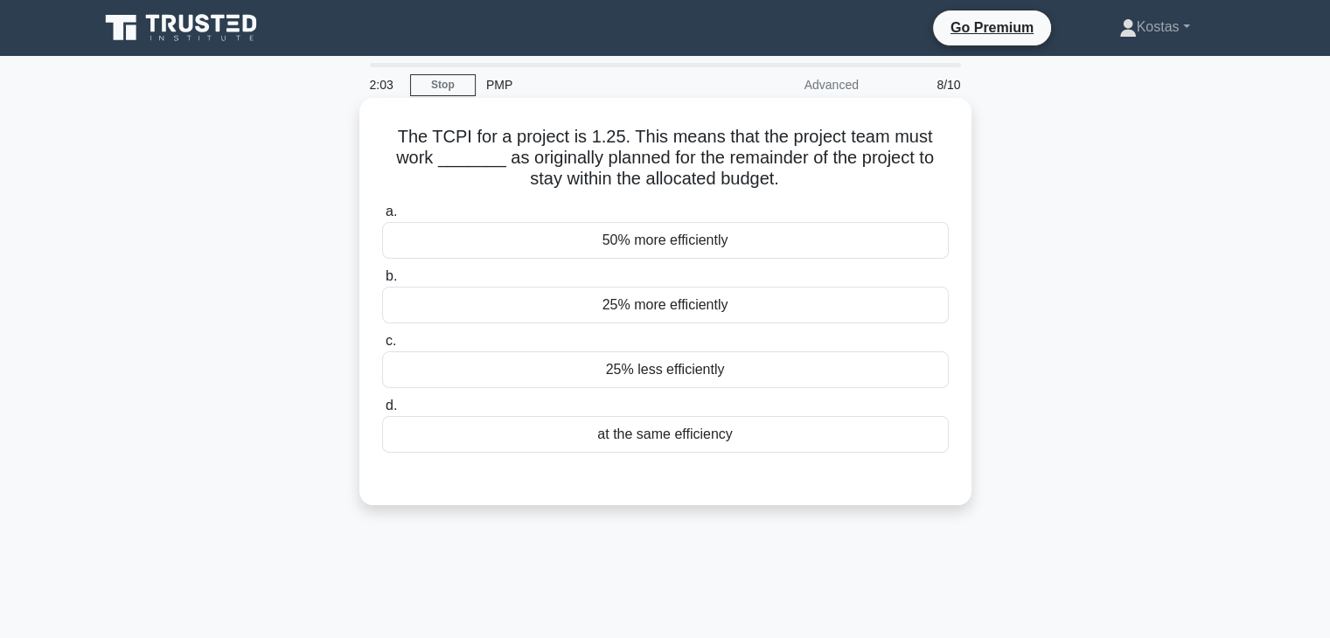
click at [787, 316] on div "25% more efficiently" at bounding box center [665, 305] width 567 height 37
click at [382, 283] on input "b. 25% more efficiently" at bounding box center [382, 276] width 0 height 11
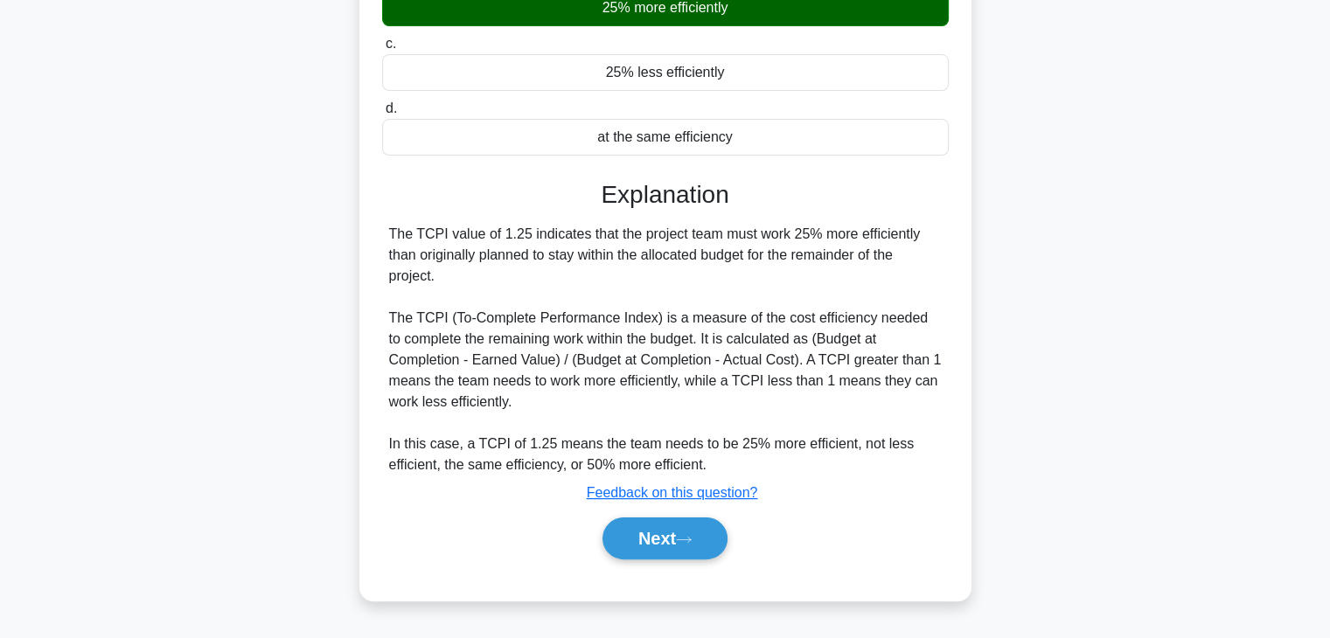
scroll to position [307, 0]
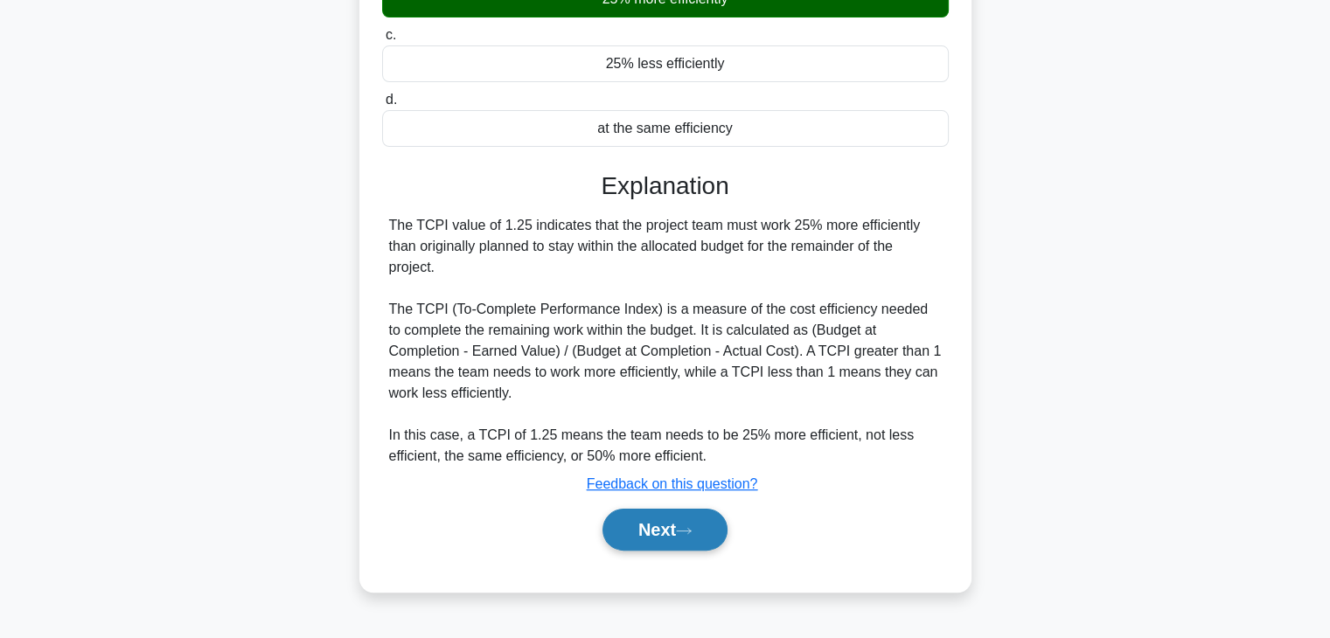
click at [660, 536] on button "Next" at bounding box center [665, 530] width 125 height 42
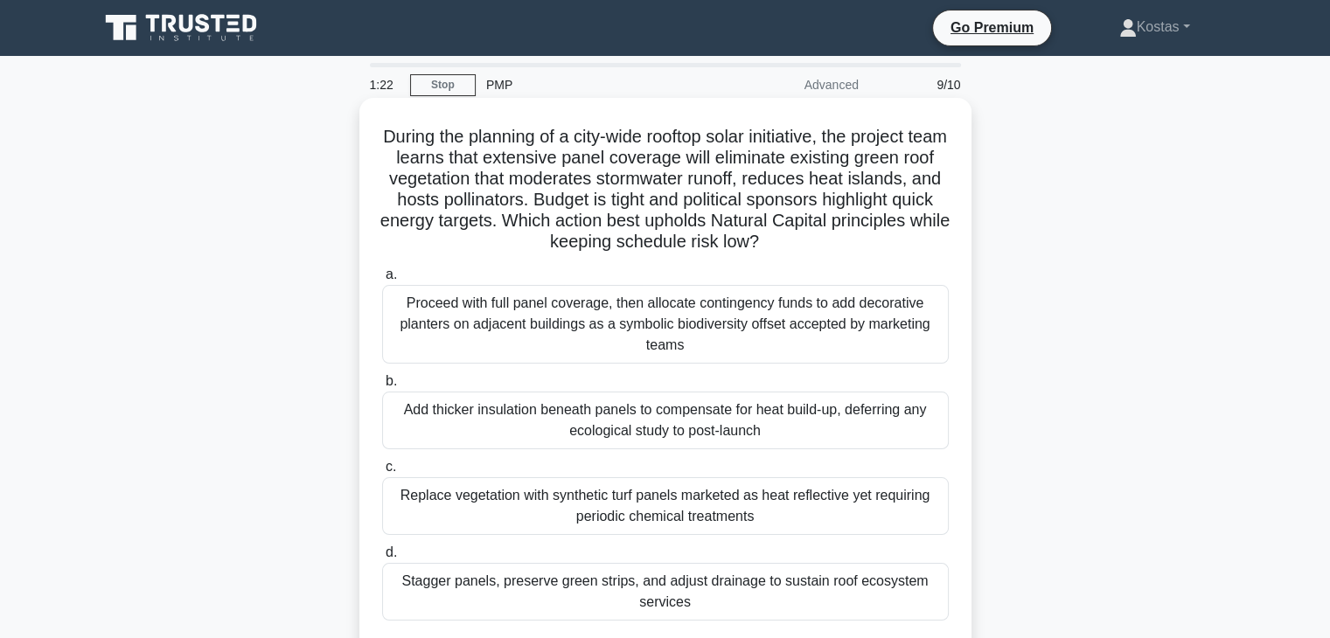
scroll to position [87, 0]
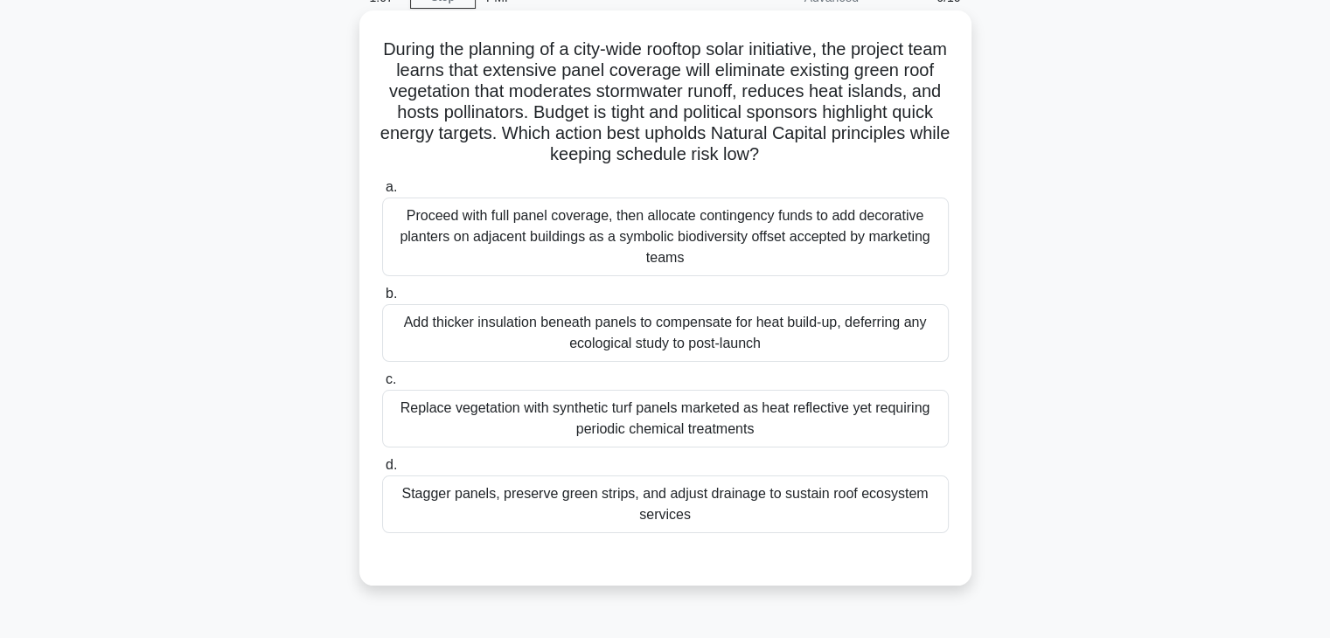
click at [750, 502] on div "Stagger panels, preserve green strips, and adjust drainage to sustain roof ecos…" at bounding box center [665, 505] width 567 height 58
click at [382, 471] on input "d. Stagger panels, preserve green strips, and adjust drainage to sustain roof e…" at bounding box center [382, 465] width 0 height 11
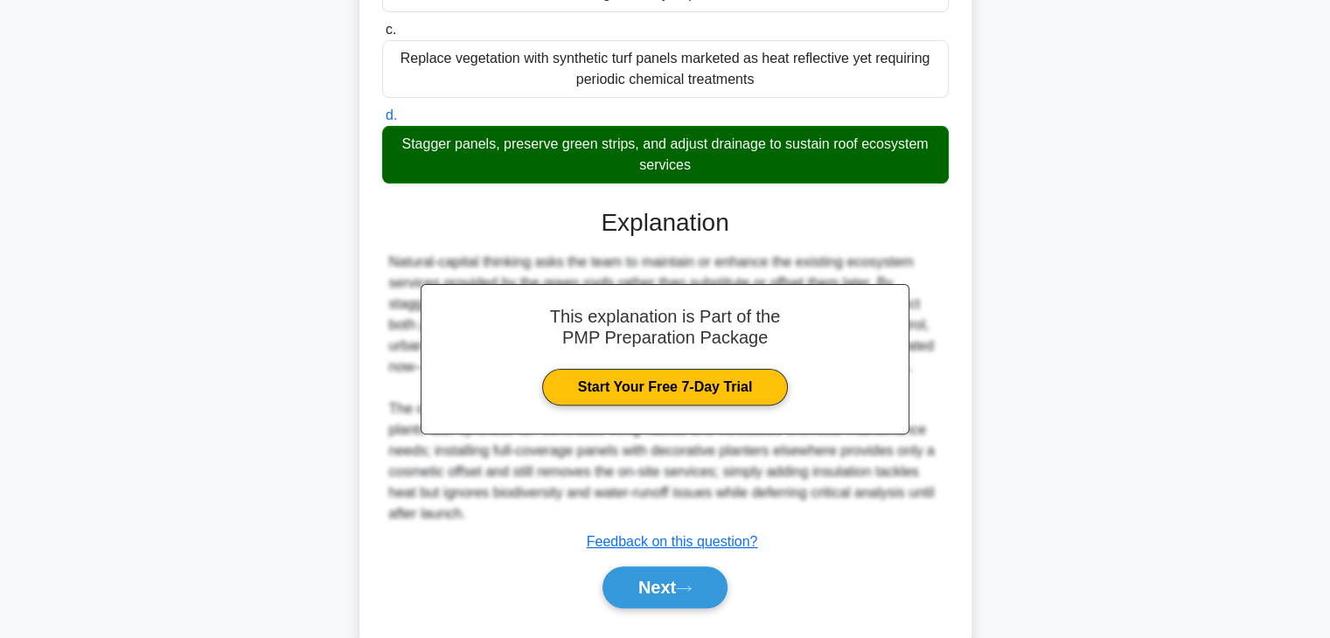
scroll to position [481, 0]
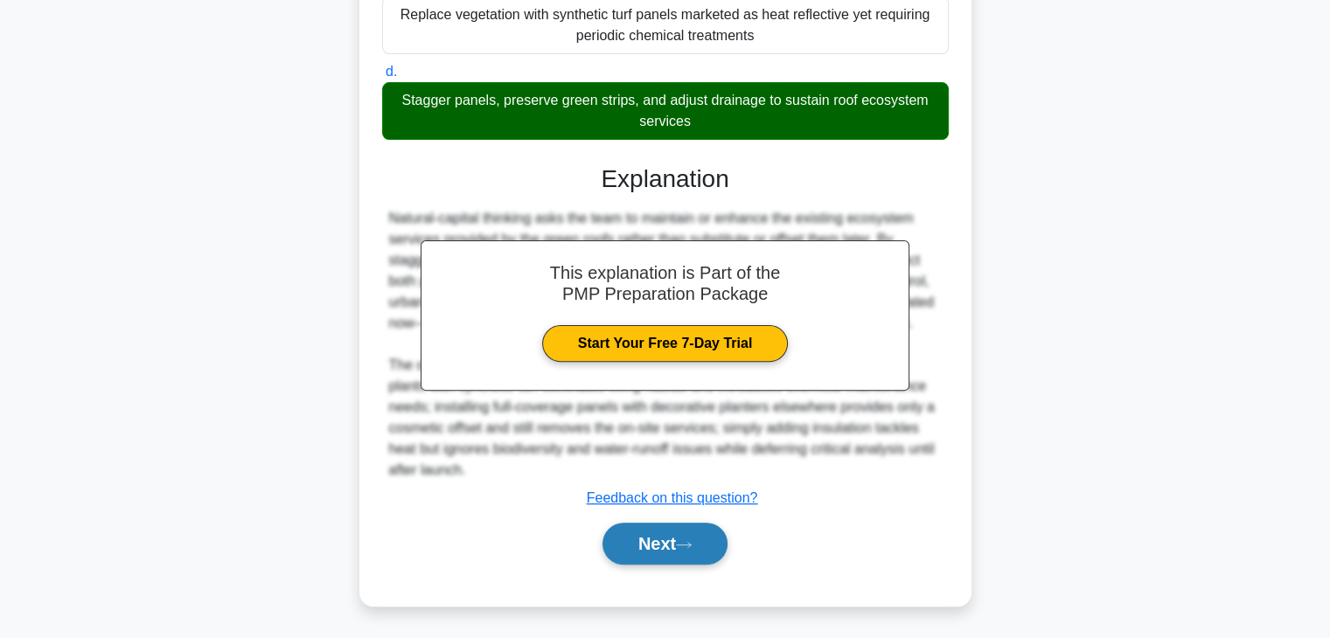
click at [682, 540] on button "Next" at bounding box center [665, 544] width 125 height 42
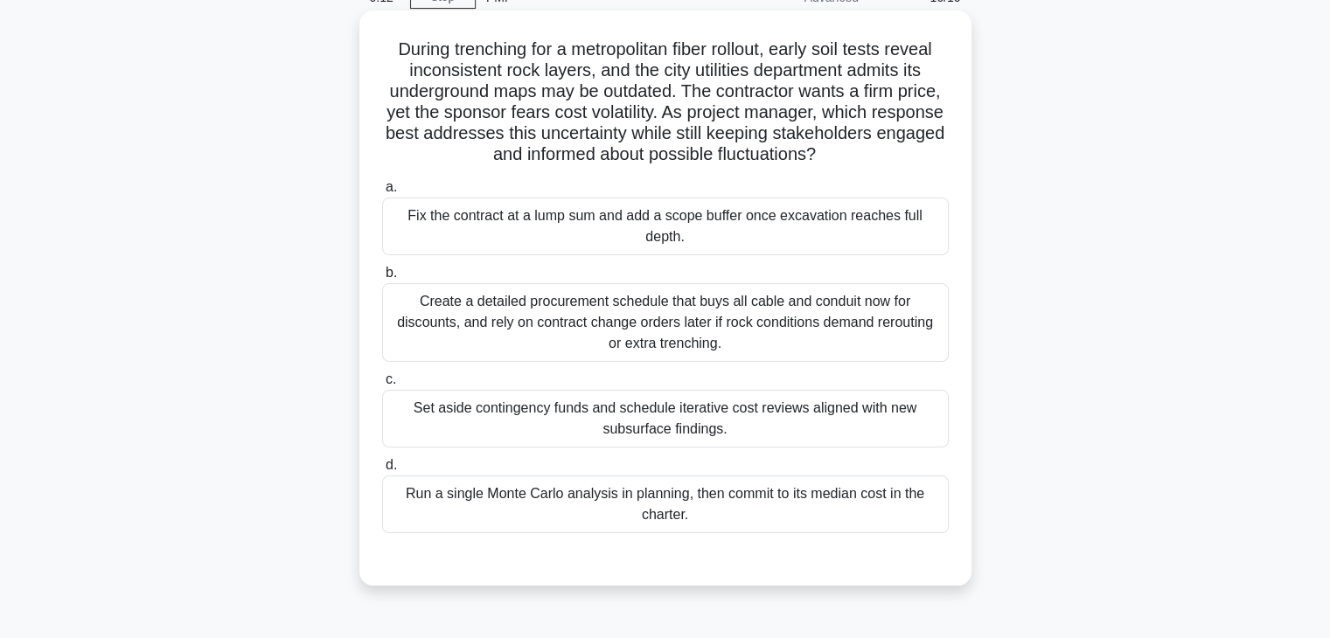
scroll to position [175, 0]
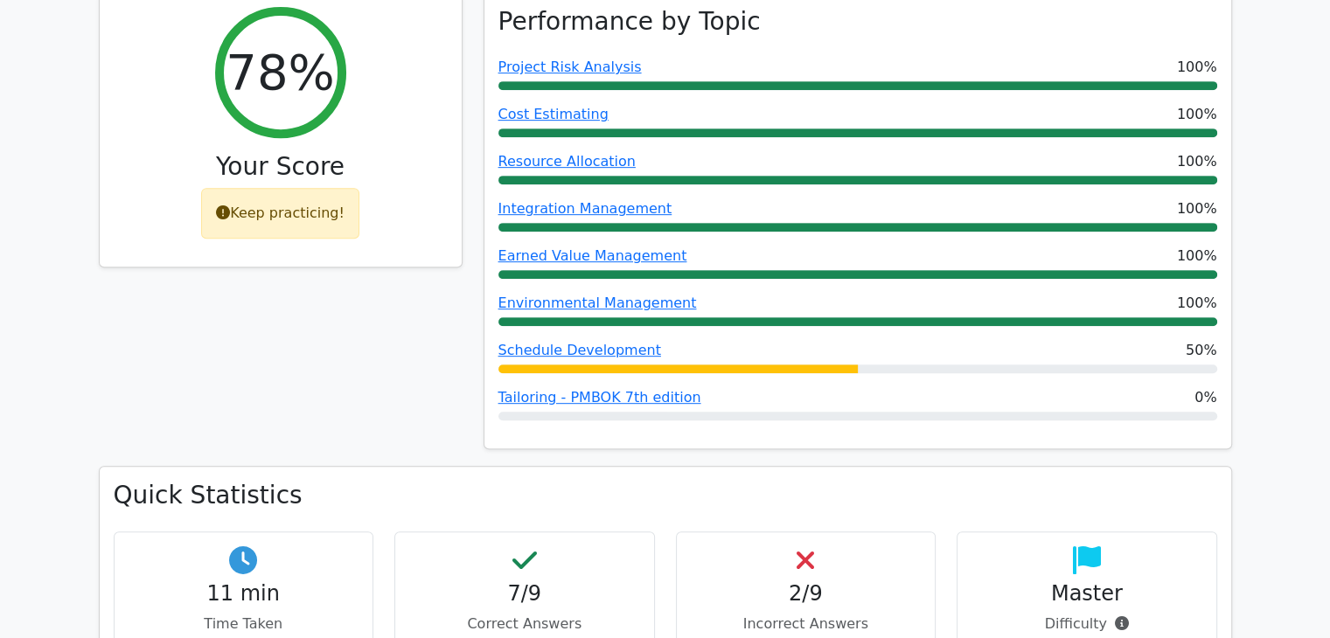
scroll to position [787, 0]
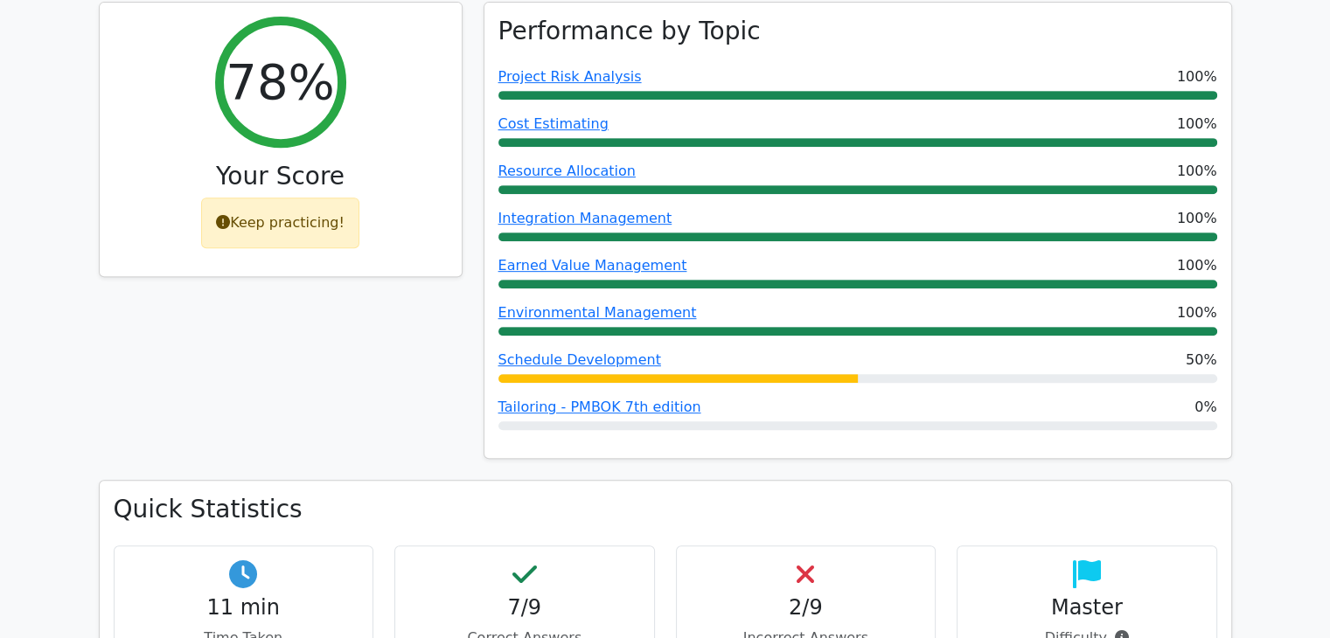
click at [338, 232] on div "78% Your Score Keep practicing!" at bounding box center [280, 241] width 385 height 479
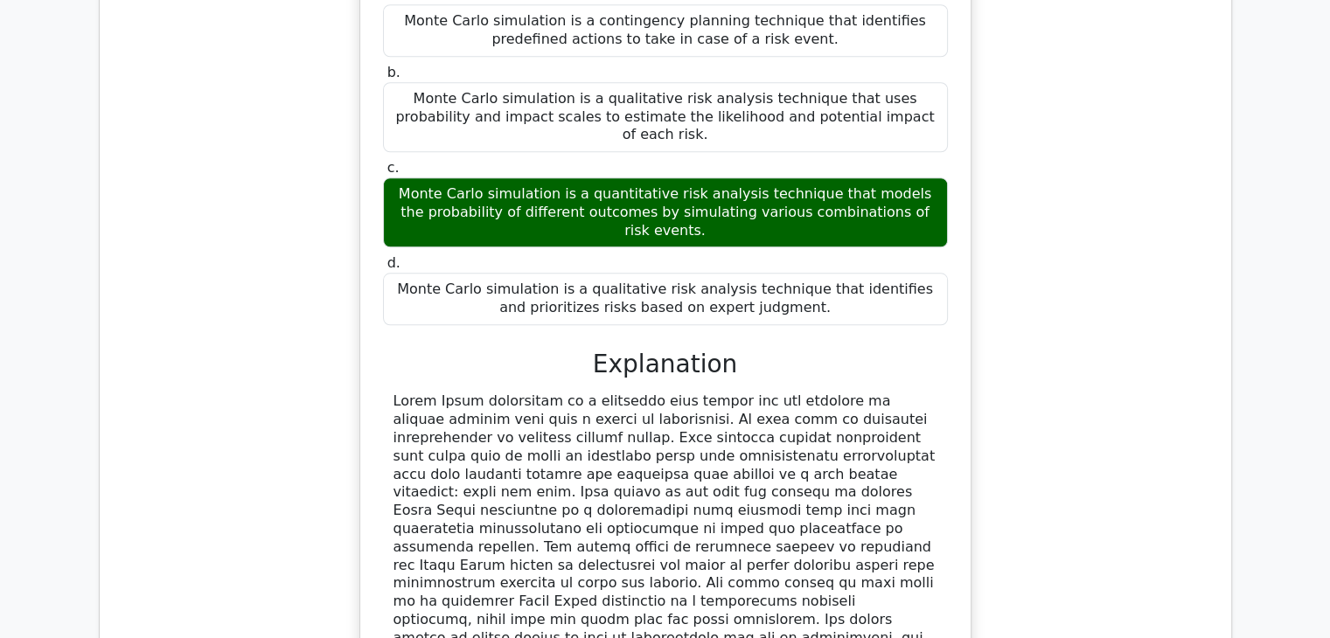
scroll to position [1837, 0]
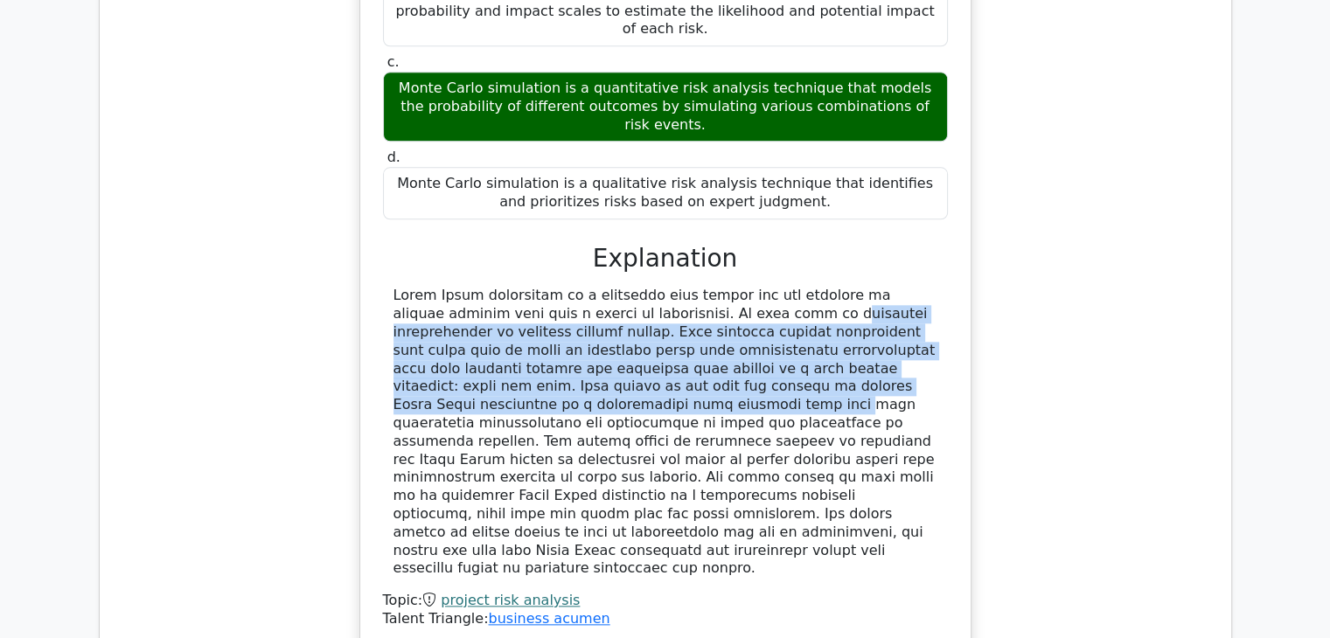
drag, startPoint x: 605, startPoint y: 190, endPoint x: 689, endPoint y: 256, distance: 107.1
click at [689, 287] on div at bounding box center [666, 432] width 544 height 291
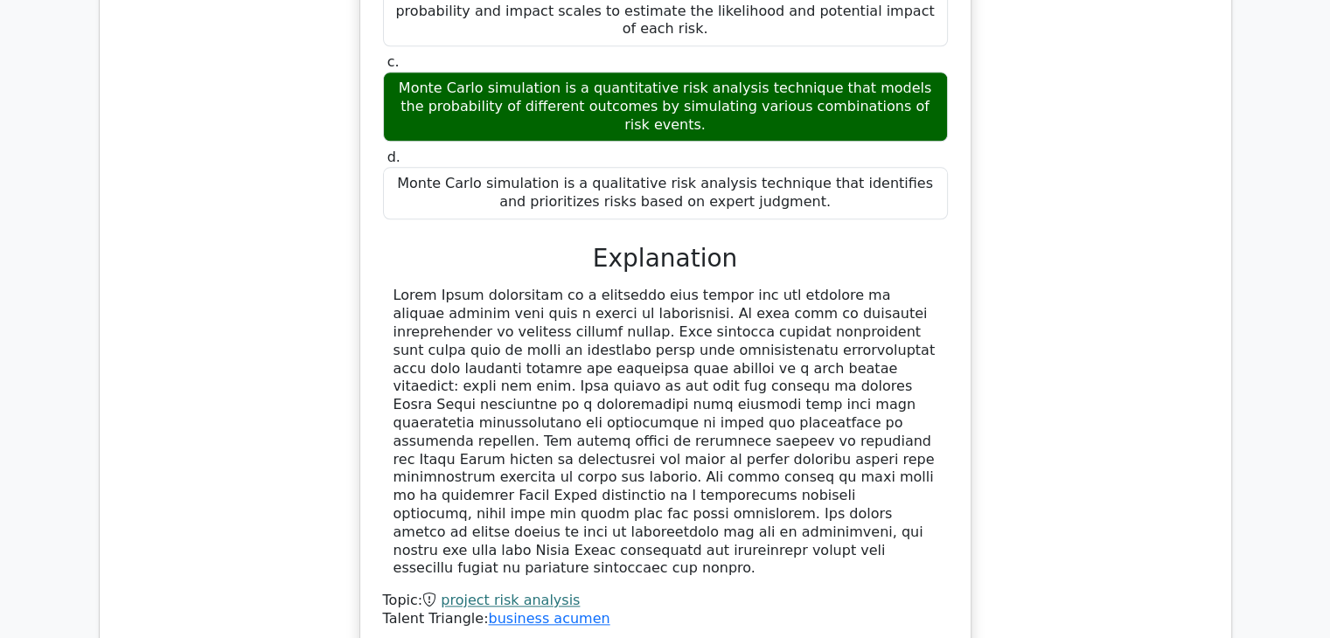
click at [714, 287] on div at bounding box center [666, 432] width 544 height 291
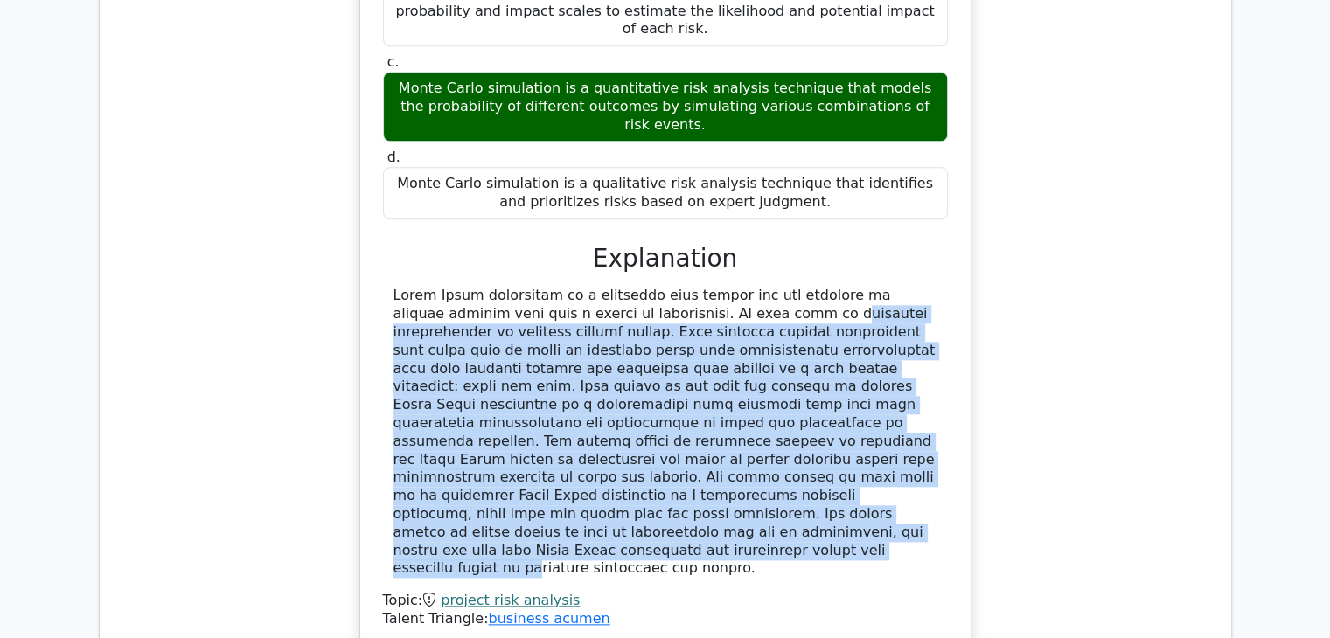
drag, startPoint x: 603, startPoint y: 191, endPoint x: 748, endPoint y: 396, distance: 251.6
click at [748, 396] on div at bounding box center [666, 432] width 544 height 291
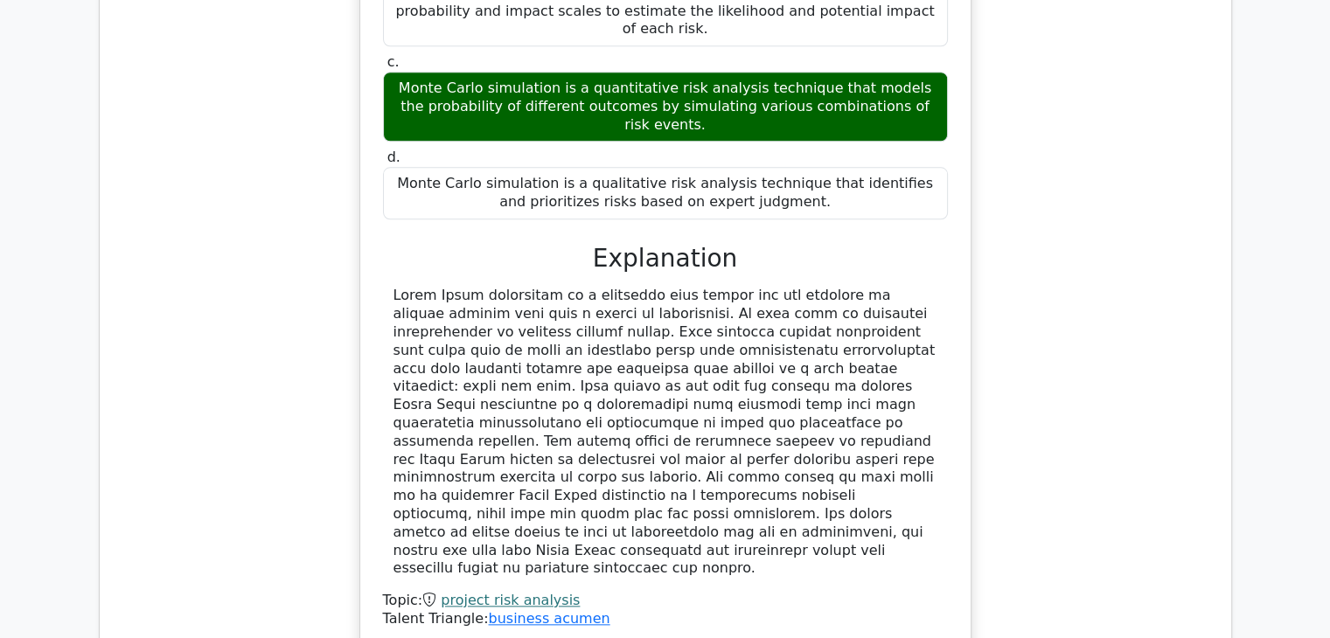
click at [745, 422] on div "Topic: project risk analysis Talent Triangle: business acumen" at bounding box center [665, 457] width 565 height 341
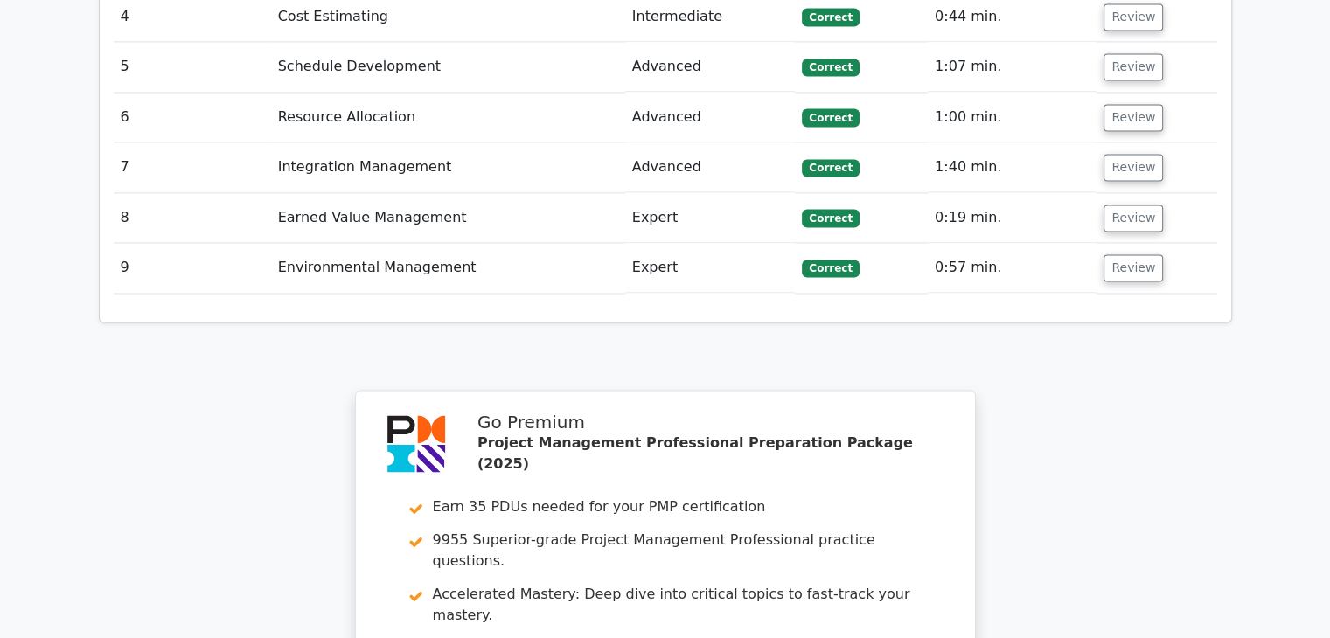
scroll to position [2974, 0]
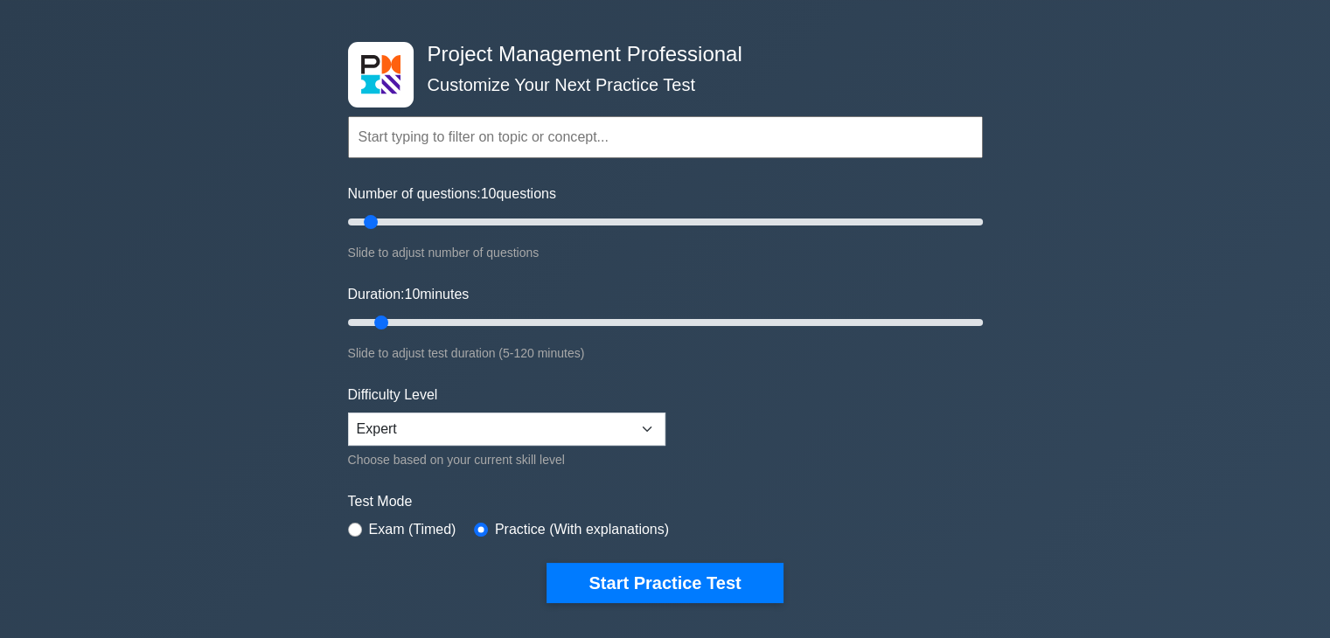
scroll to position [87, 0]
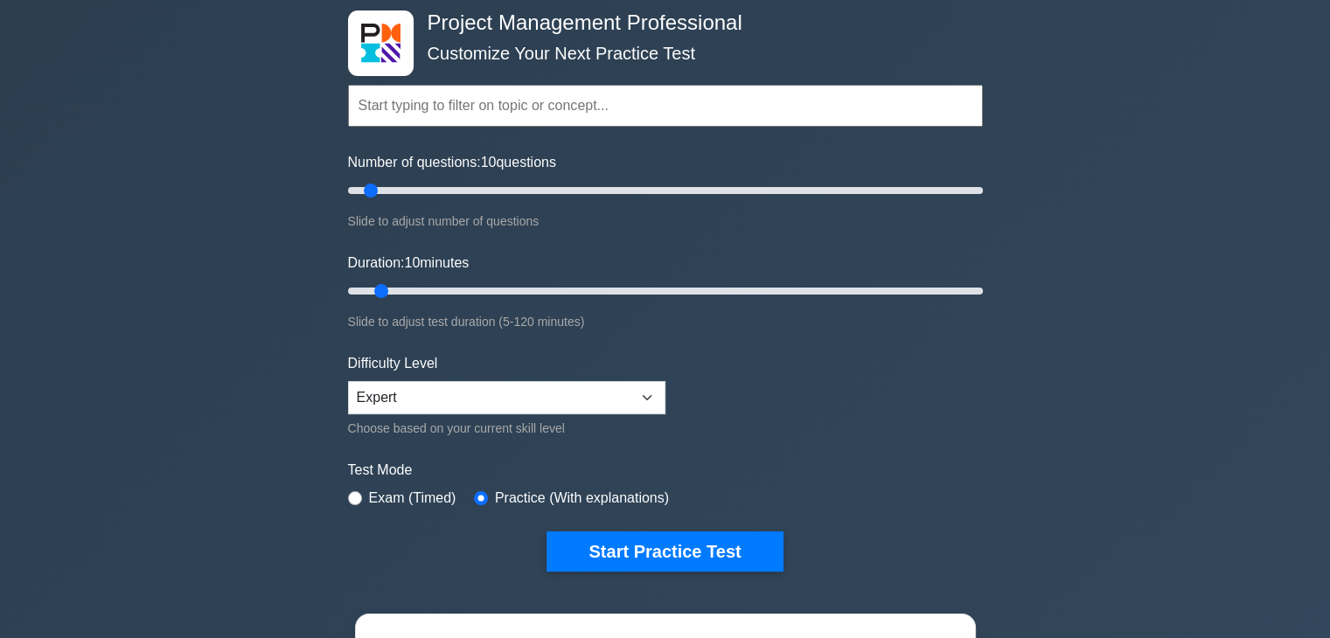
click at [613, 106] on input "text" at bounding box center [665, 106] width 635 height 42
click at [393, 288] on input "Duration: 10 minutes" at bounding box center [665, 291] width 635 height 21
drag, startPoint x: 384, startPoint y: 285, endPoint x: 399, endPoint y: 284, distance: 14.9
type input "15"
click at [399, 284] on input "Duration: 15 minutes" at bounding box center [665, 291] width 635 height 21
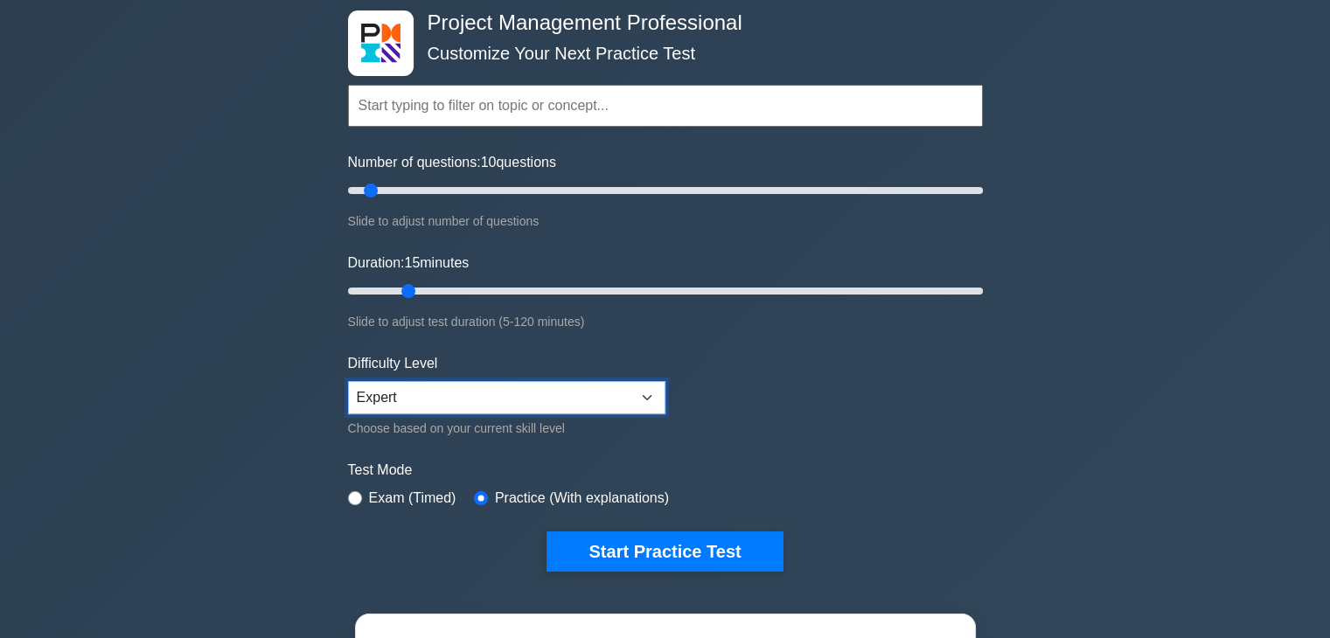
click at [490, 387] on select "Beginner Intermediate Expert" at bounding box center [506, 397] width 317 height 33
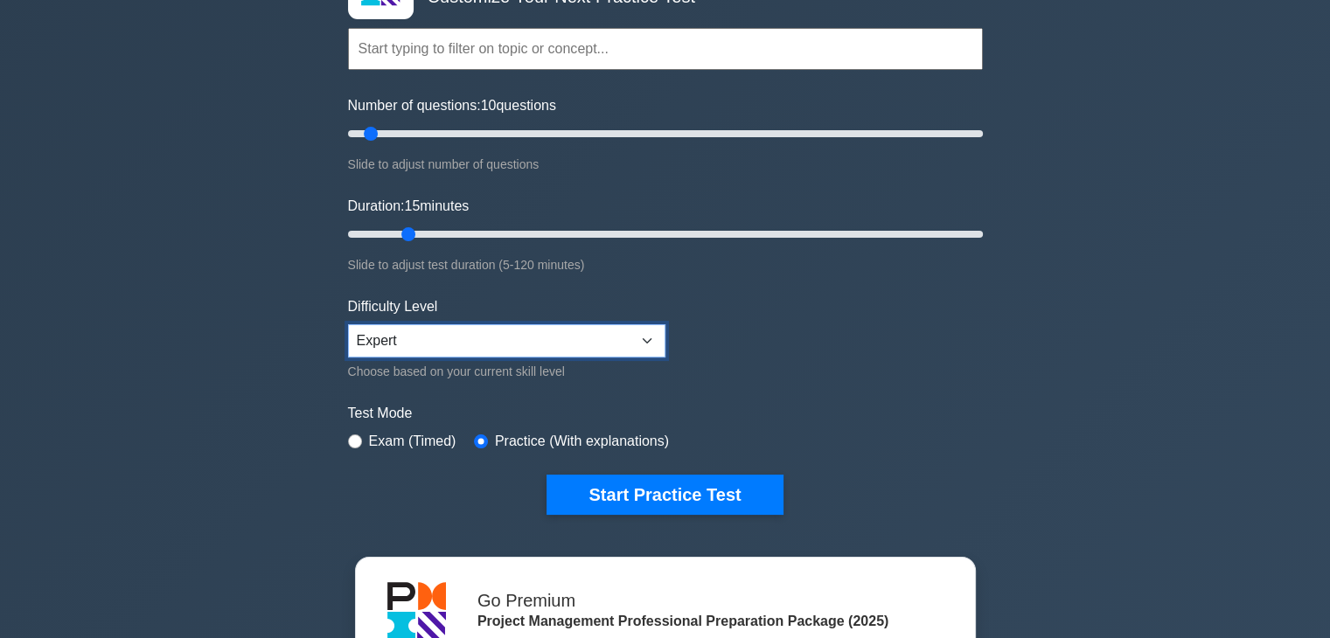
scroll to position [175, 0]
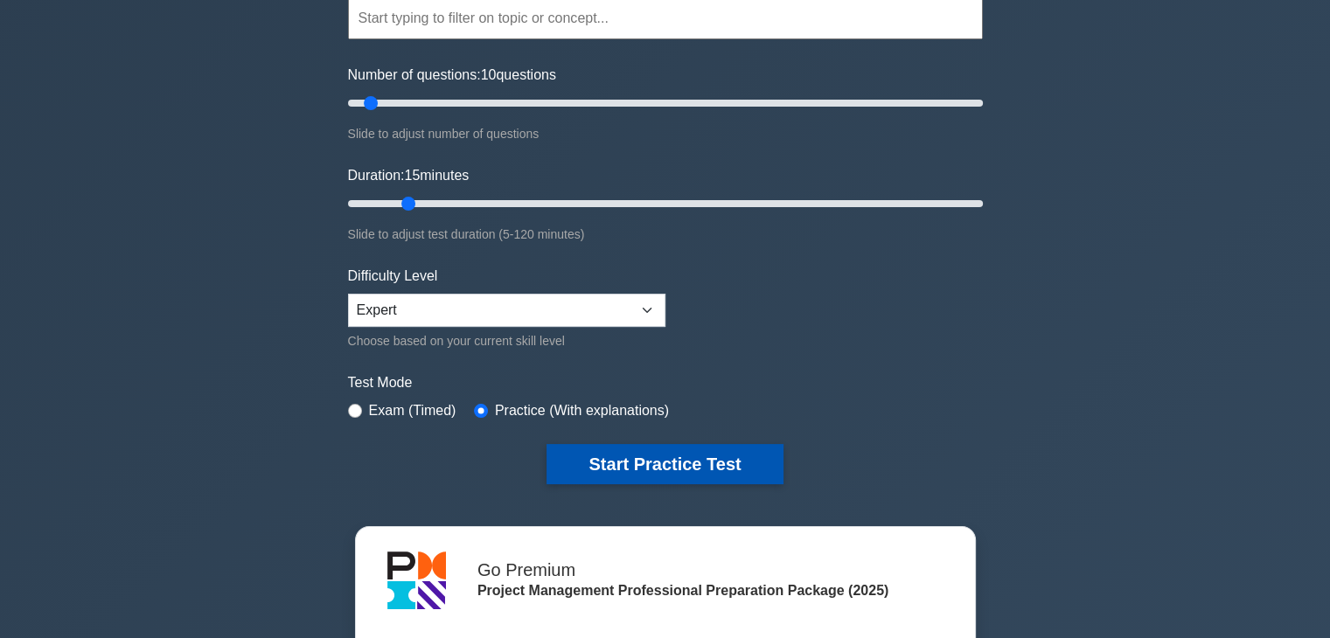
click at [700, 458] on button "Start Practice Test" at bounding box center [665, 464] width 236 height 40
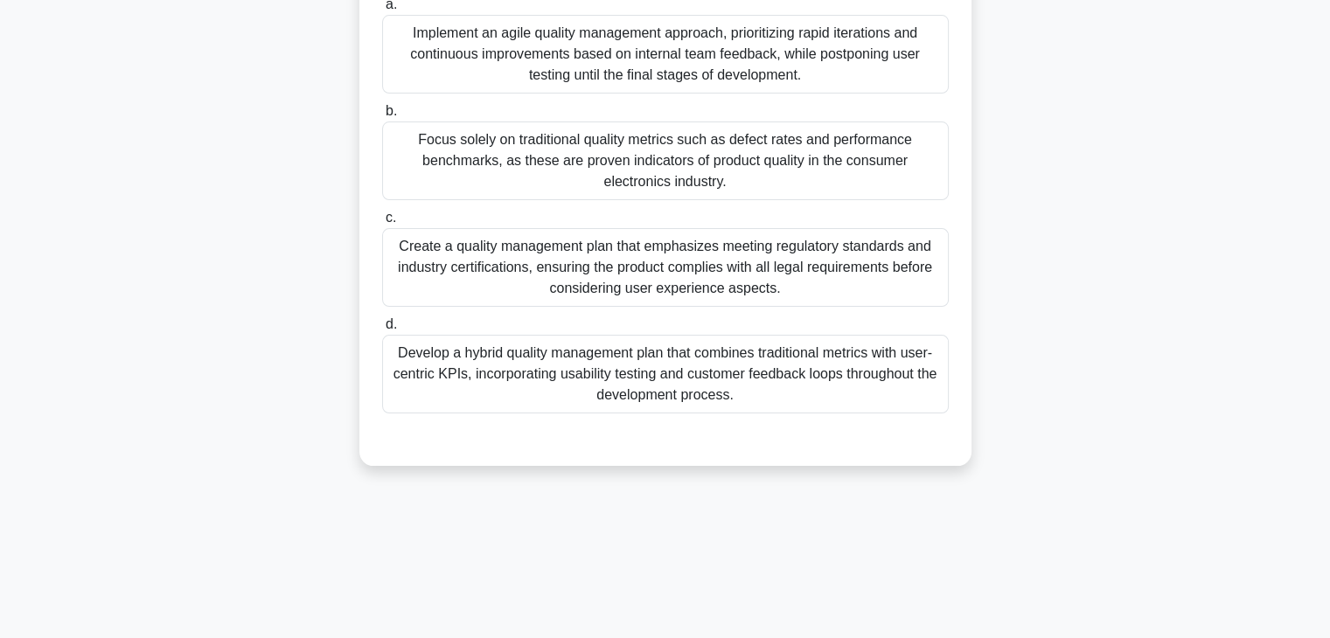
scroll to position [307, 0]
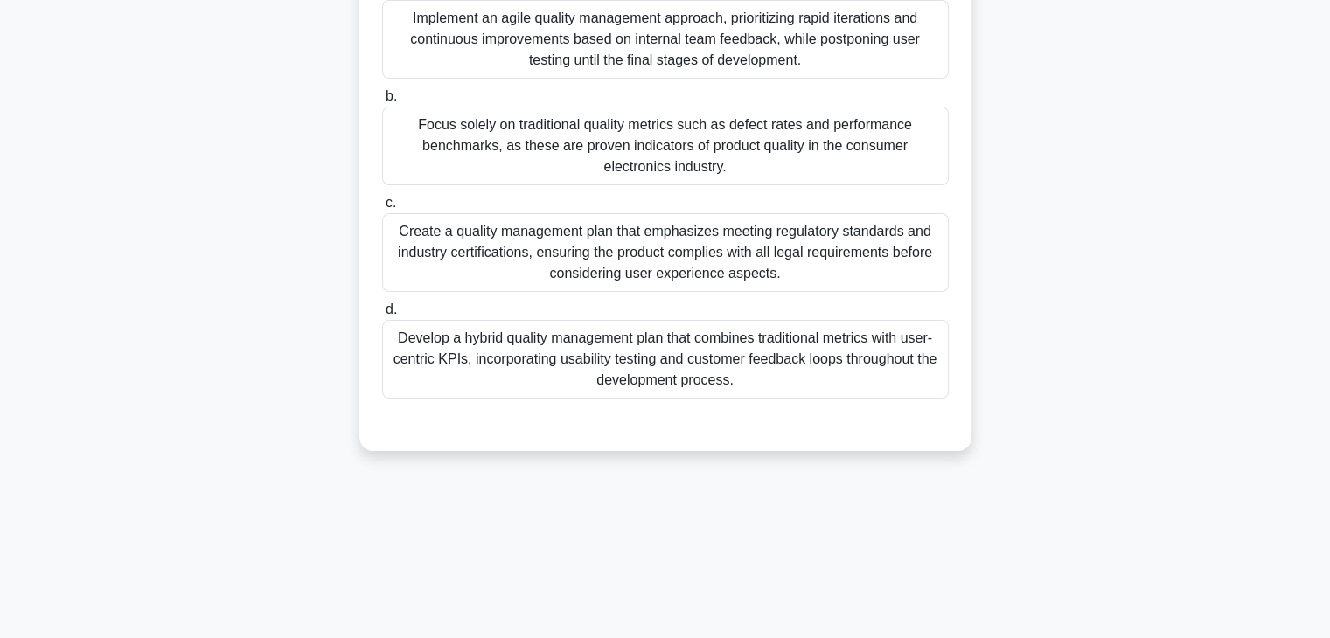
click at [797, 352] on div "Develop a hybrid quality management plan that combines traditional metrics with…" at bounding box center [665, 359] width 567 height 79
click at [382, 316] on input "d. Develop a hybrid quality management plan that combines traditional metrics w…" at bounding box center [382, 309] width 0 height 11
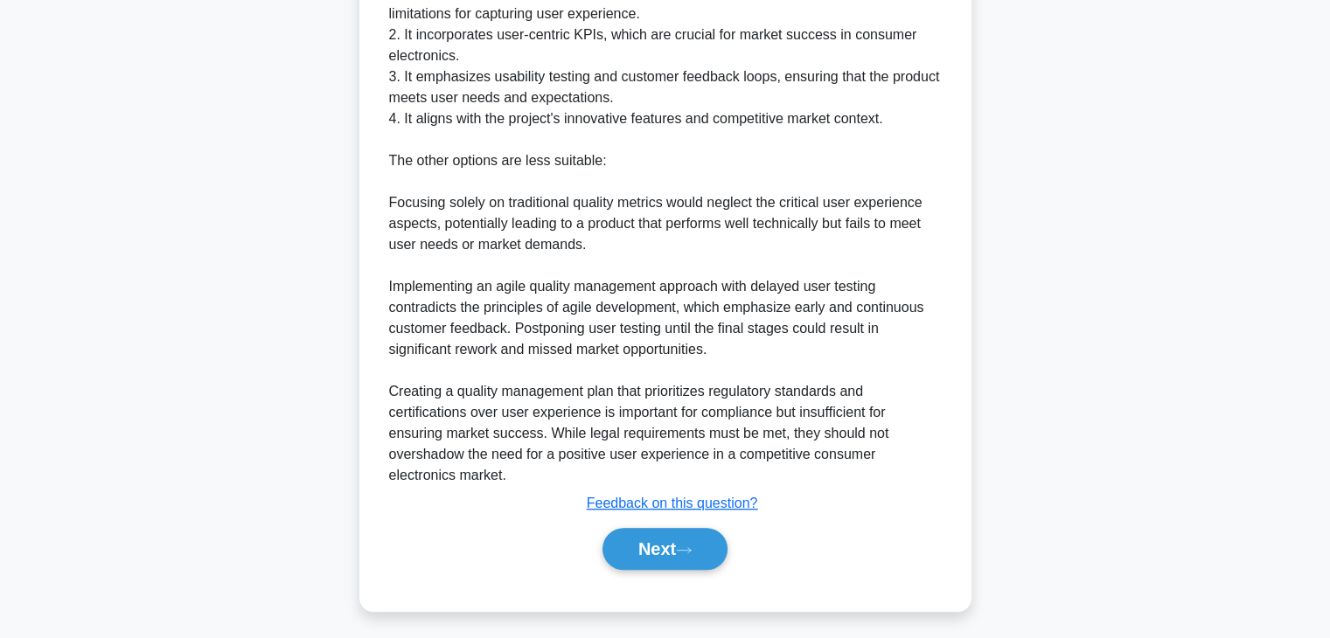
scroll to position [901, 0]
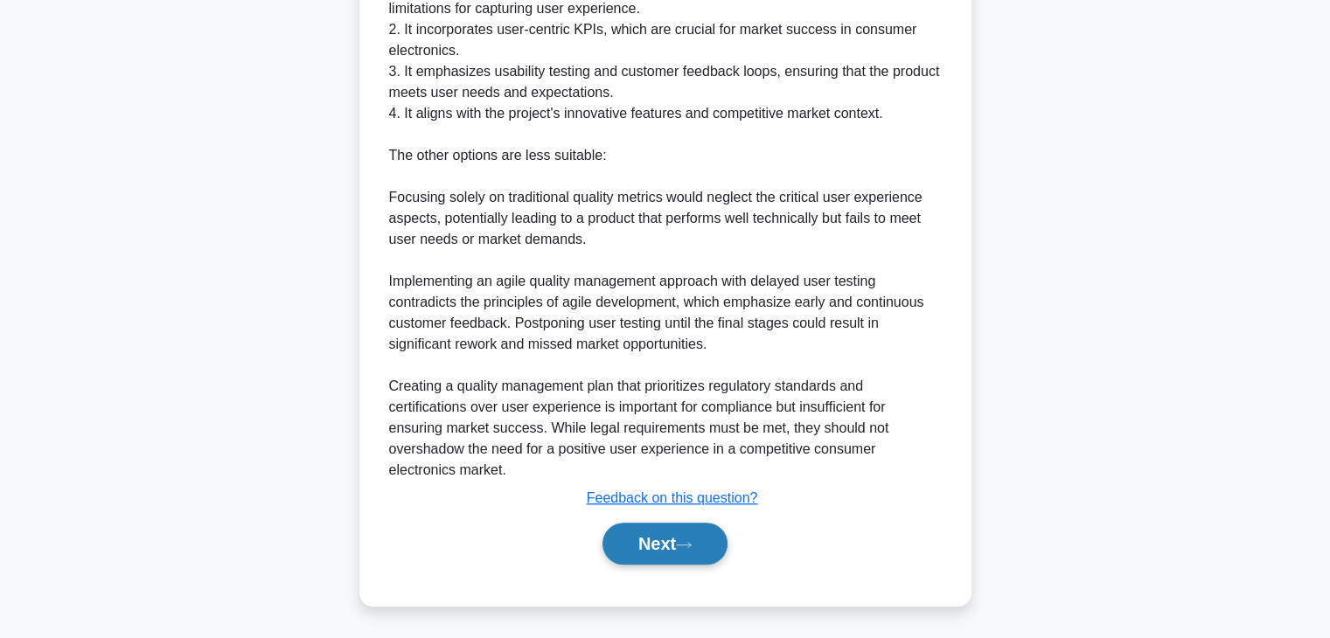
click at [671, 543] on button "Next" at bounding box center [665, 544] width 125 height 42
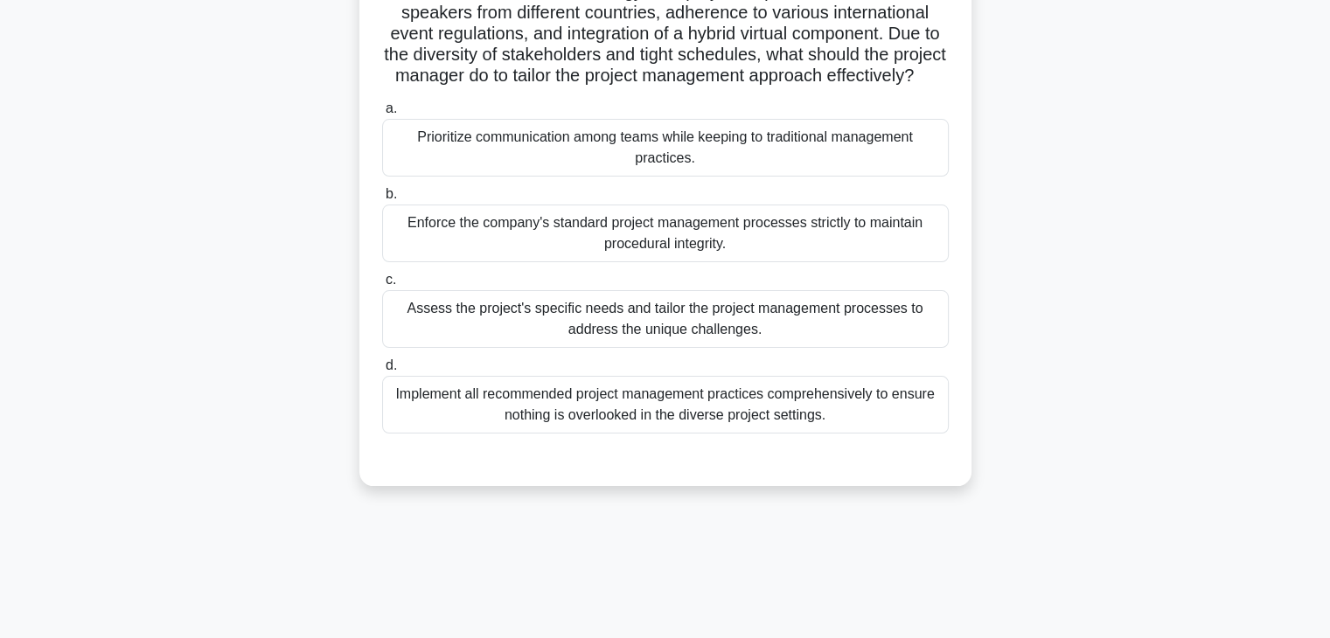
scroll to position [175, 0]
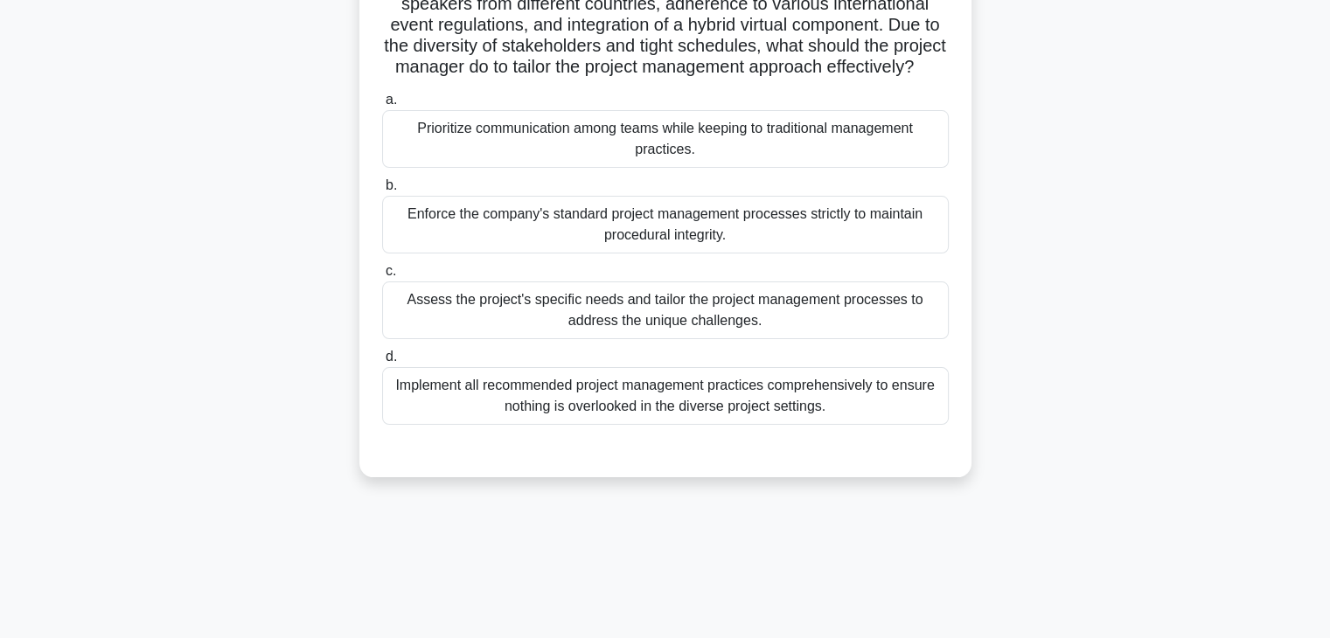
click at [794, 331] on div "Assess the project's specific needs and tailor the project management processes…" at bounding box center [665, 311] width 567 height 58
click at [382, 277] on input "c. Assess the project's specific needs and tailor the project management proces…" at bounding box center [382, 271] width 0 height 11
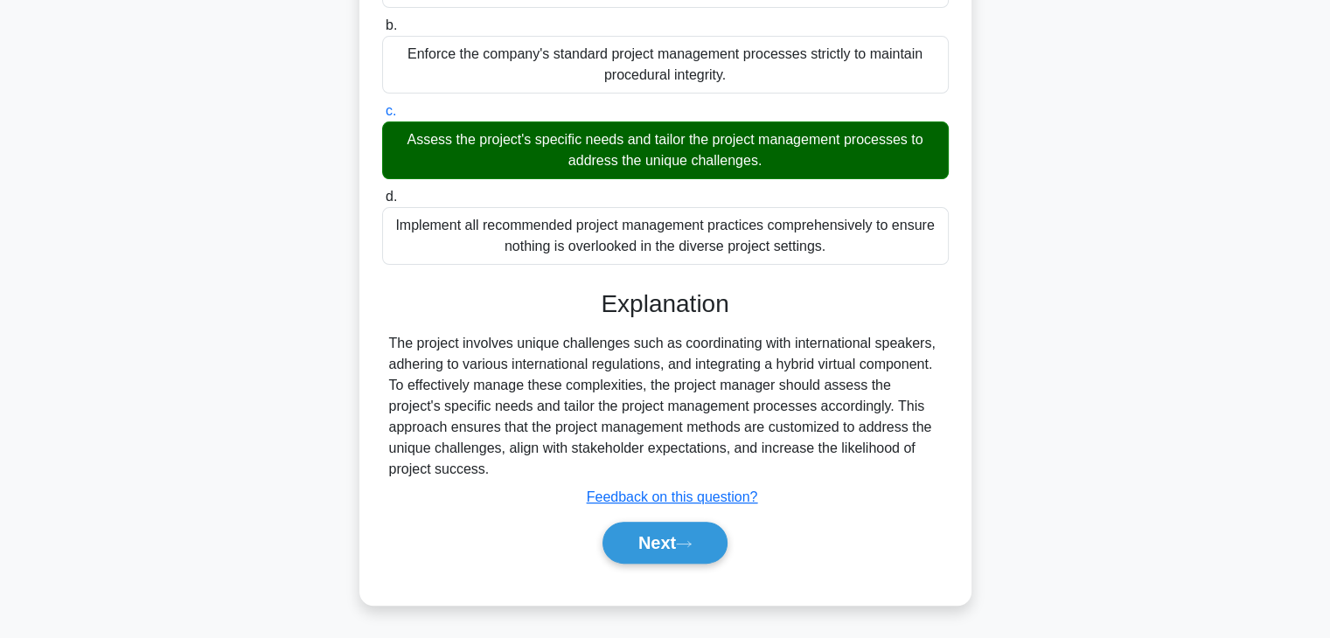
scroll to position [355, 0]
click at [672, 546] on button "Next" at bounding box center [665, 543] width 125 height 42
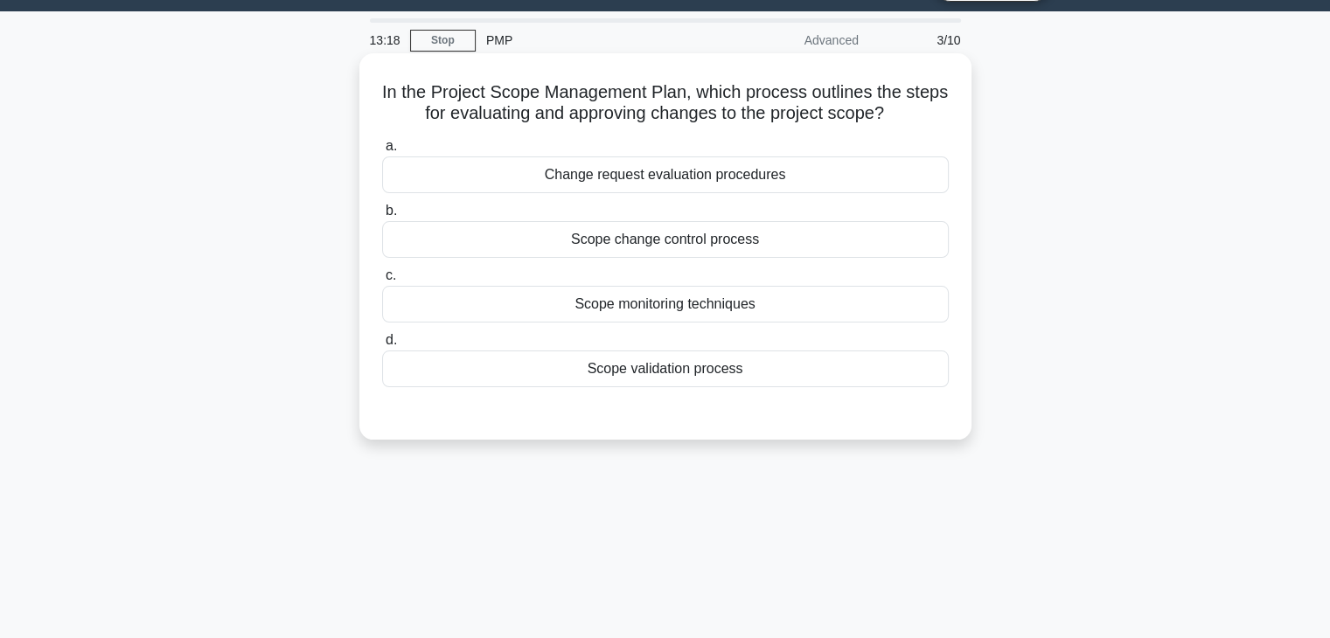
scroll to position [0, 0]
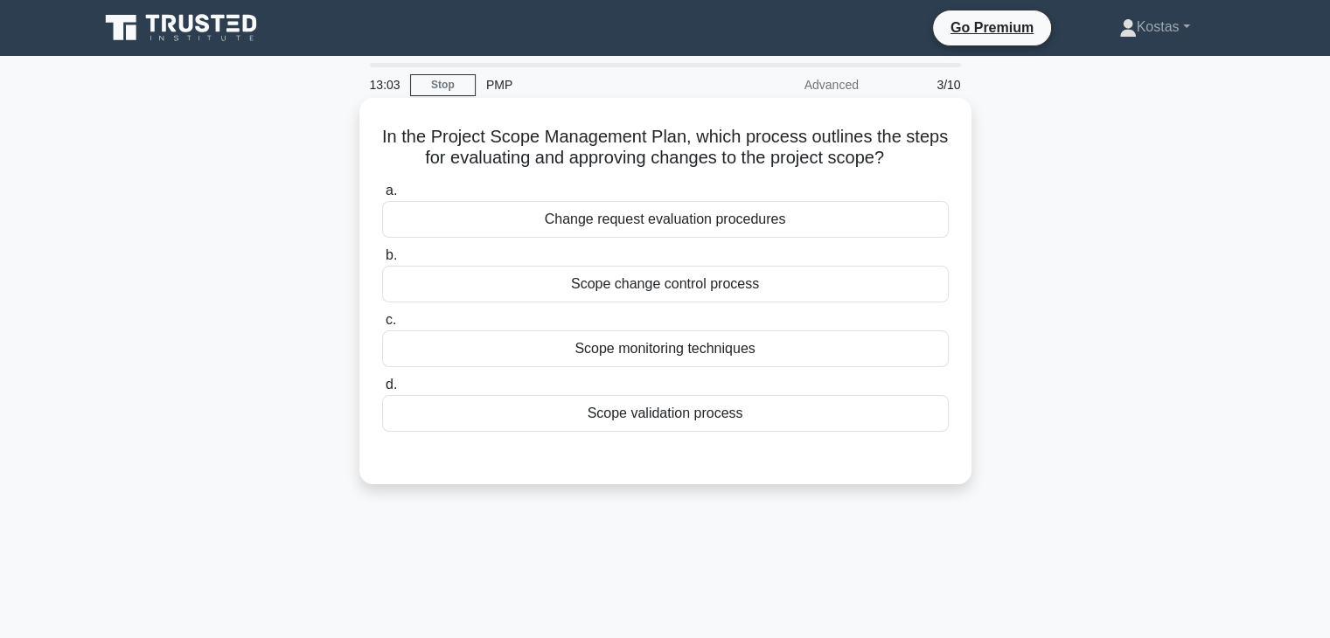
click at [773, 283] on div "Scope change control process" at bounding box center [665, 284] width 567 height 37
click at [382, 262] on input "b. Scope change control process" at bounding box center [382, 255] width 0 height 11
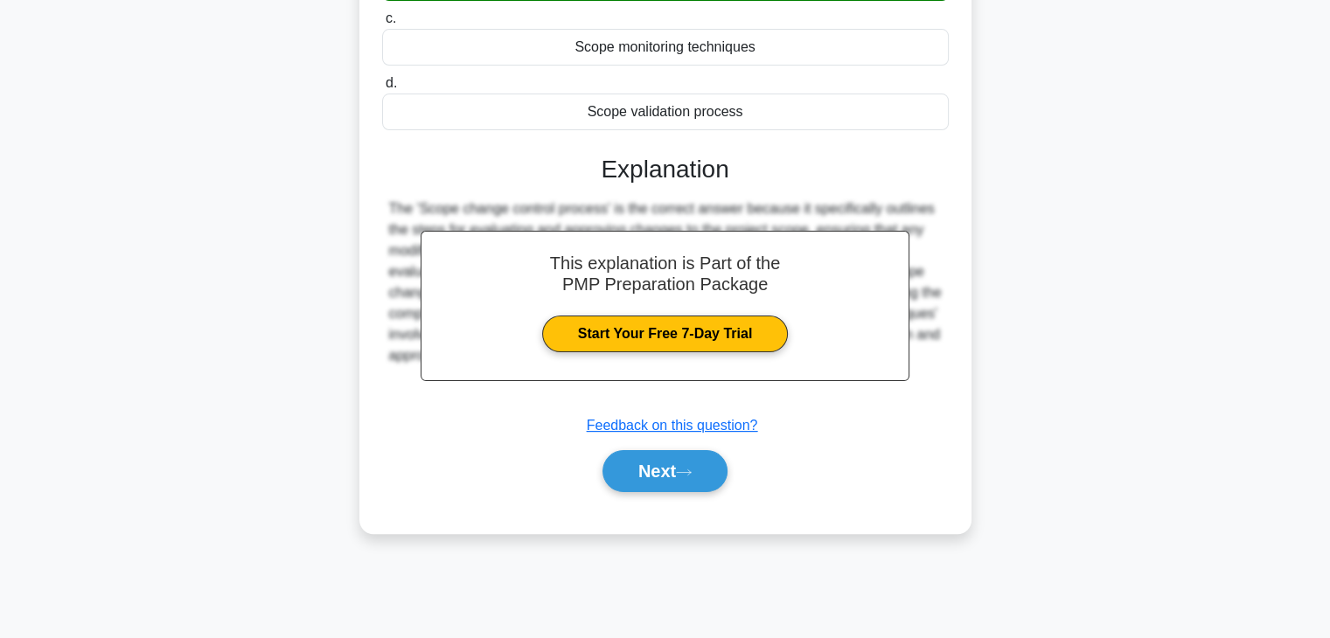
scroll to position [307, 0]
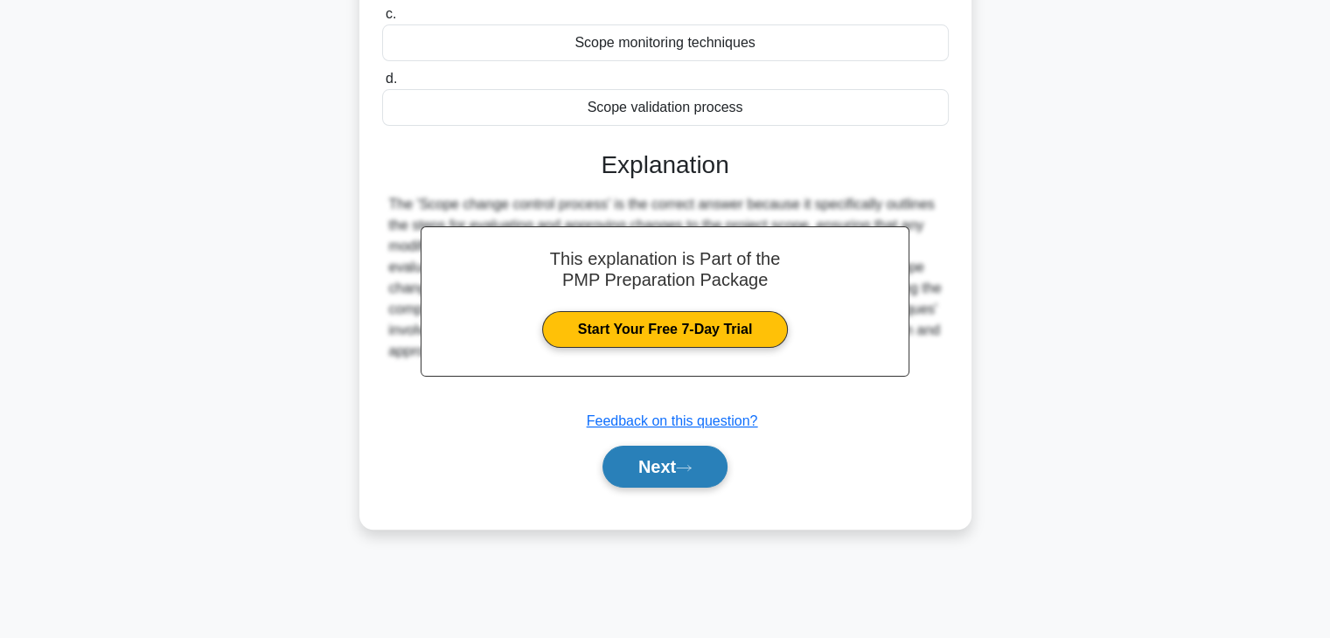
click at [679, 465] on button "Next" at bounding box center [665, 467] width 125 height 42
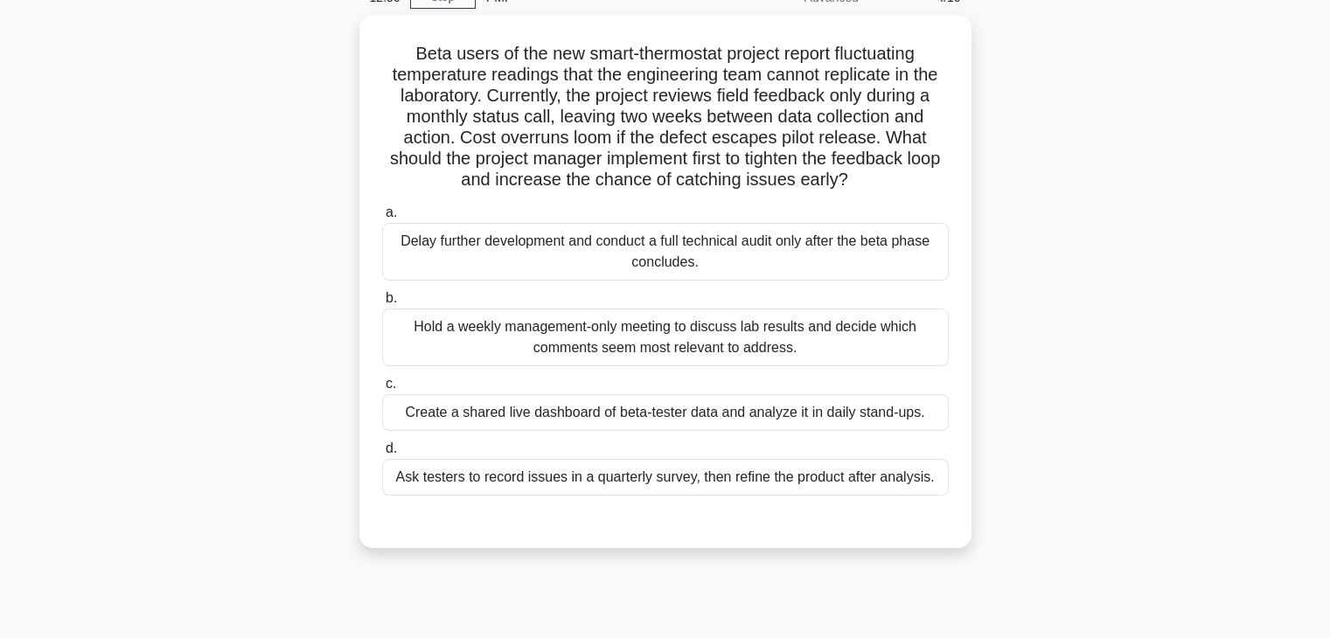
scroll to position [0, 0]
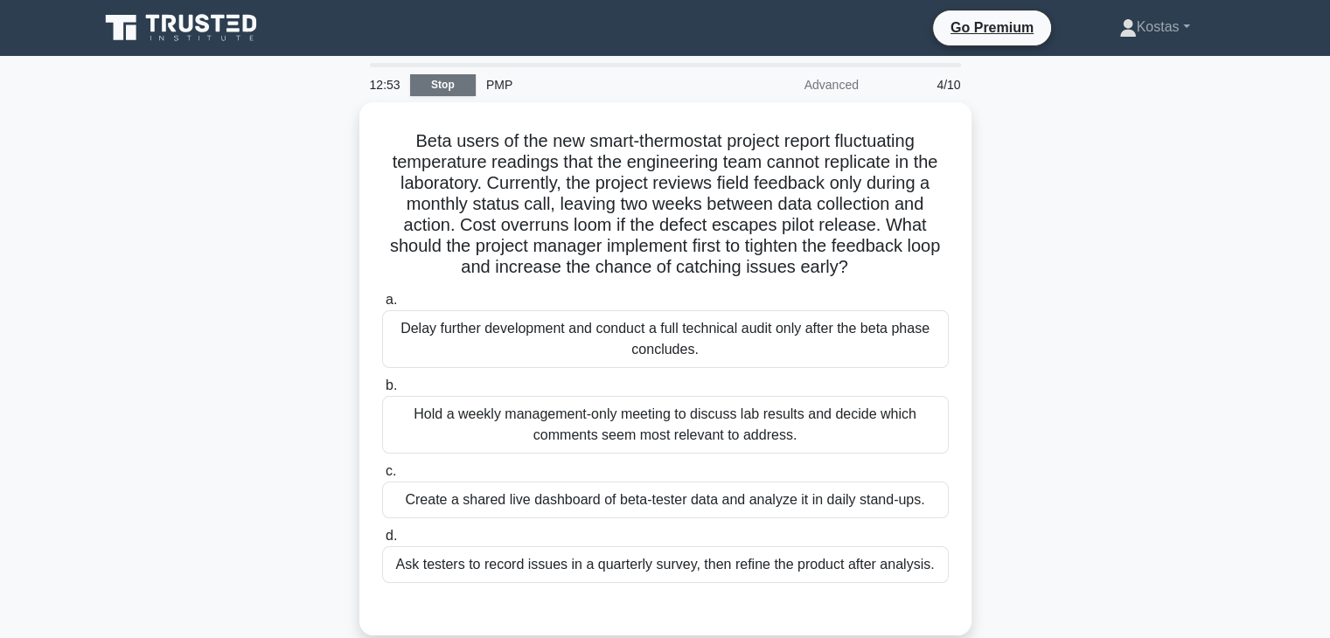
click at [443, 86] on link "Stop" at bounding box center [443, 85] width 66 height 22
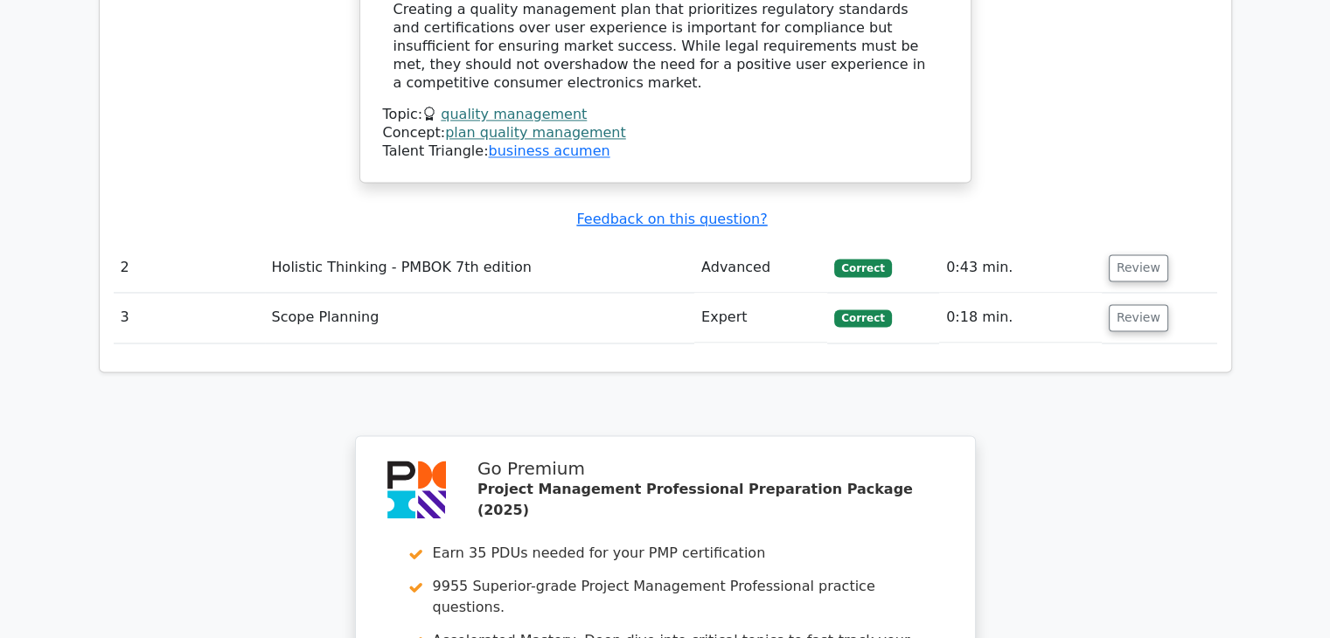
scroll to position [2974, 0]
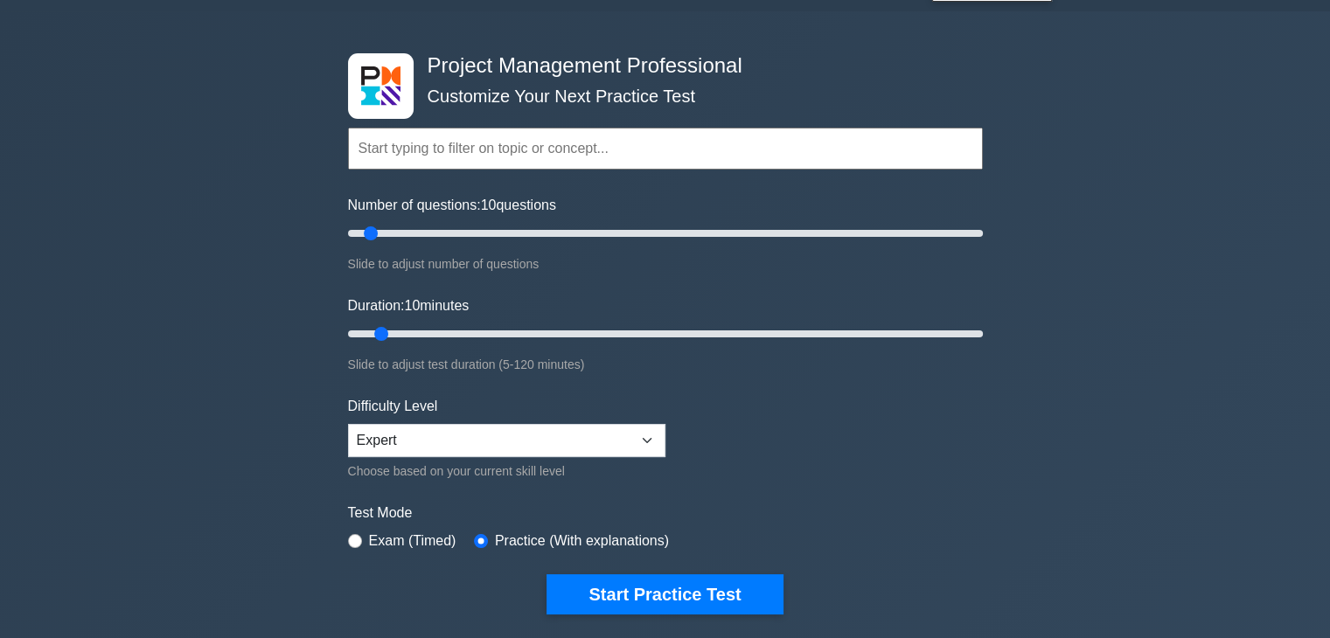
scroll to position [87, 0]
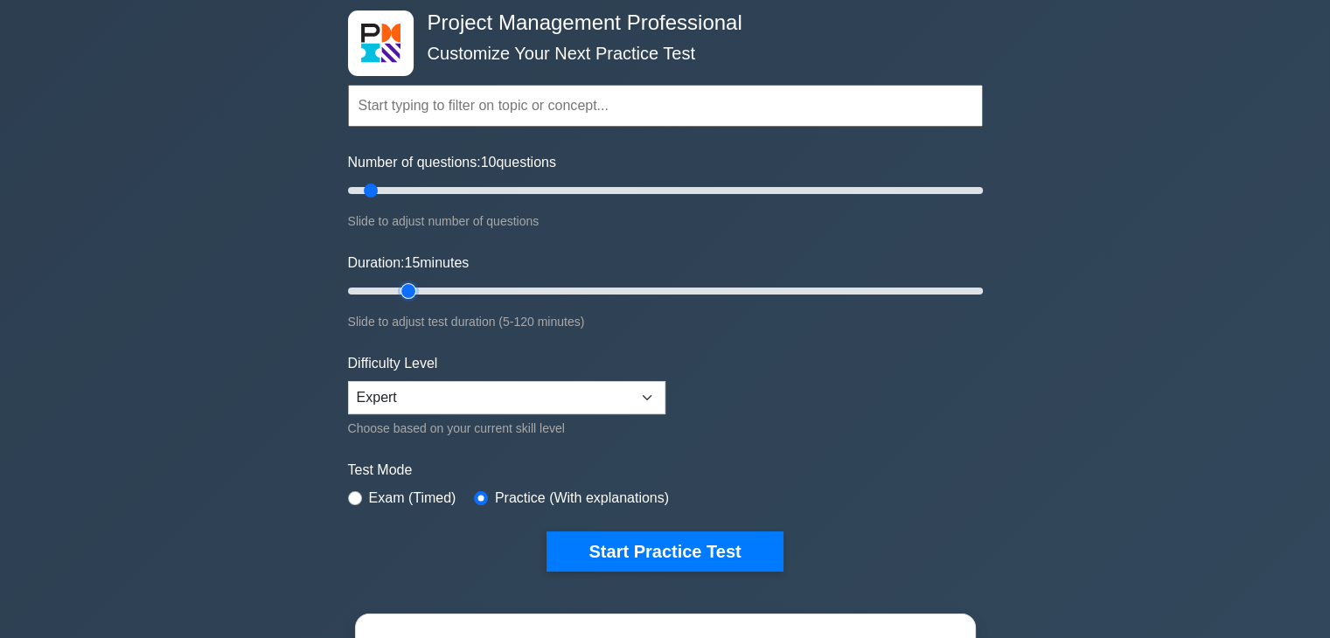
type input "15"
click at [398, 290] on input "Duration: 15 minutes" at bounding box center [665, 291] width 635 height 21
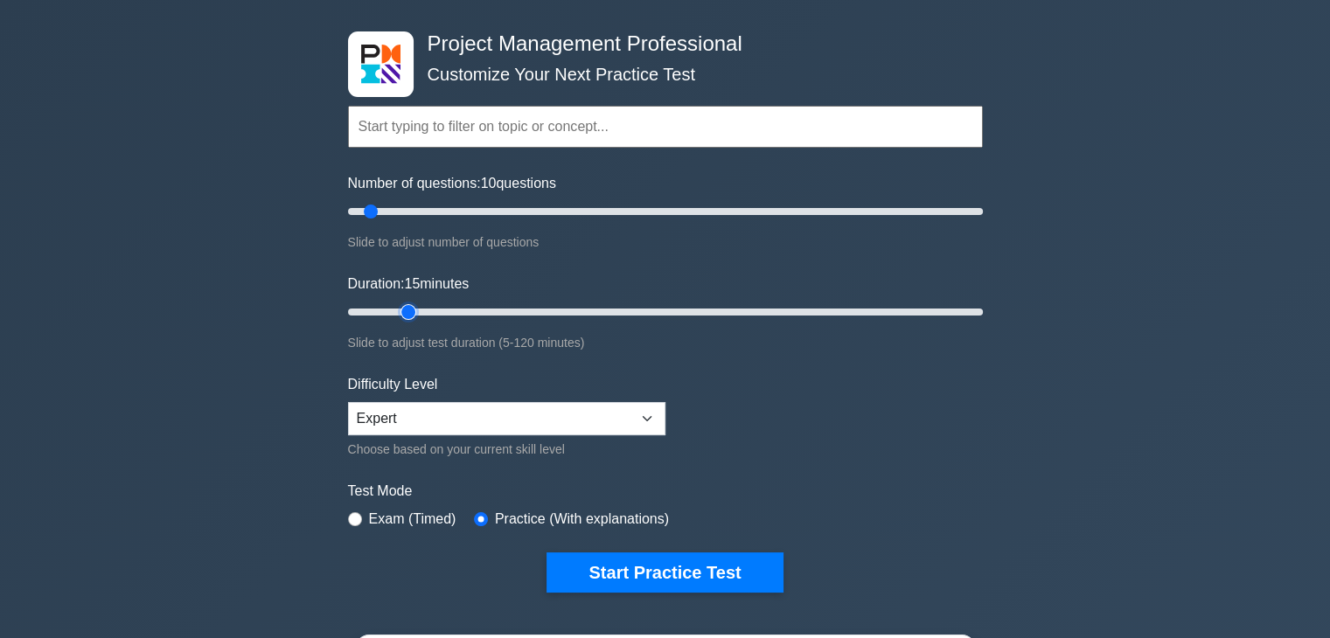
scroll to position [175, 0]
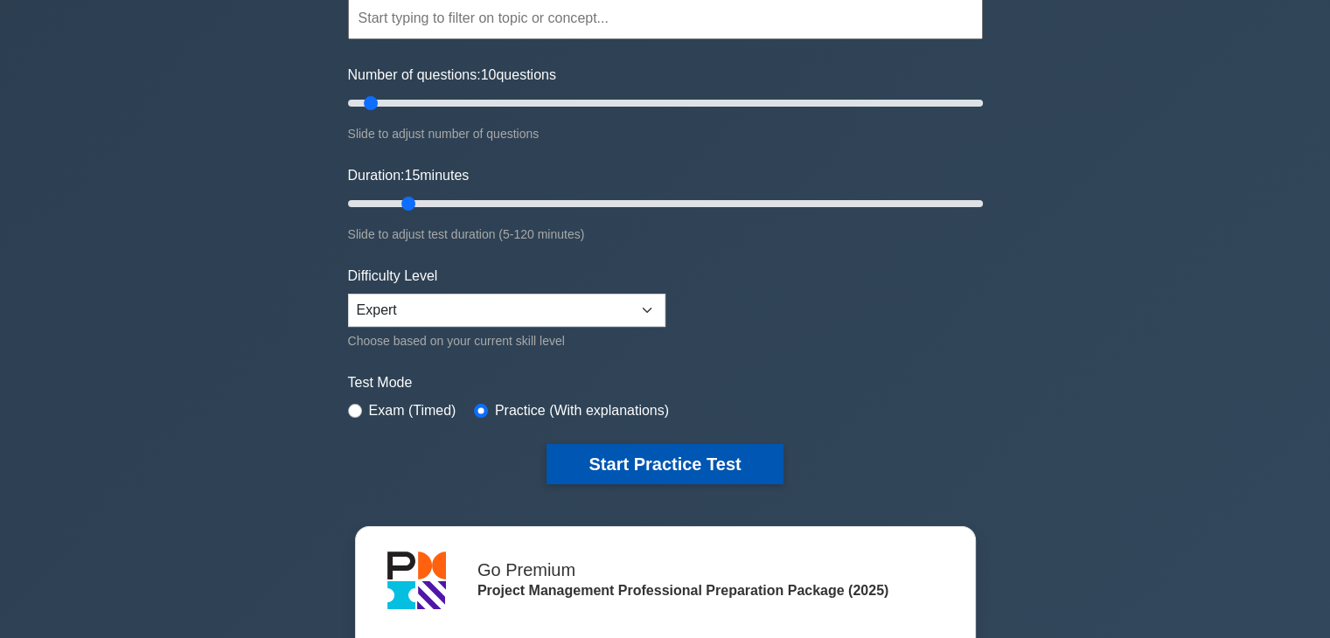
click at [687, 471] on button "Start Practice Test" at bounding box center [665, 464] width 236 height 40
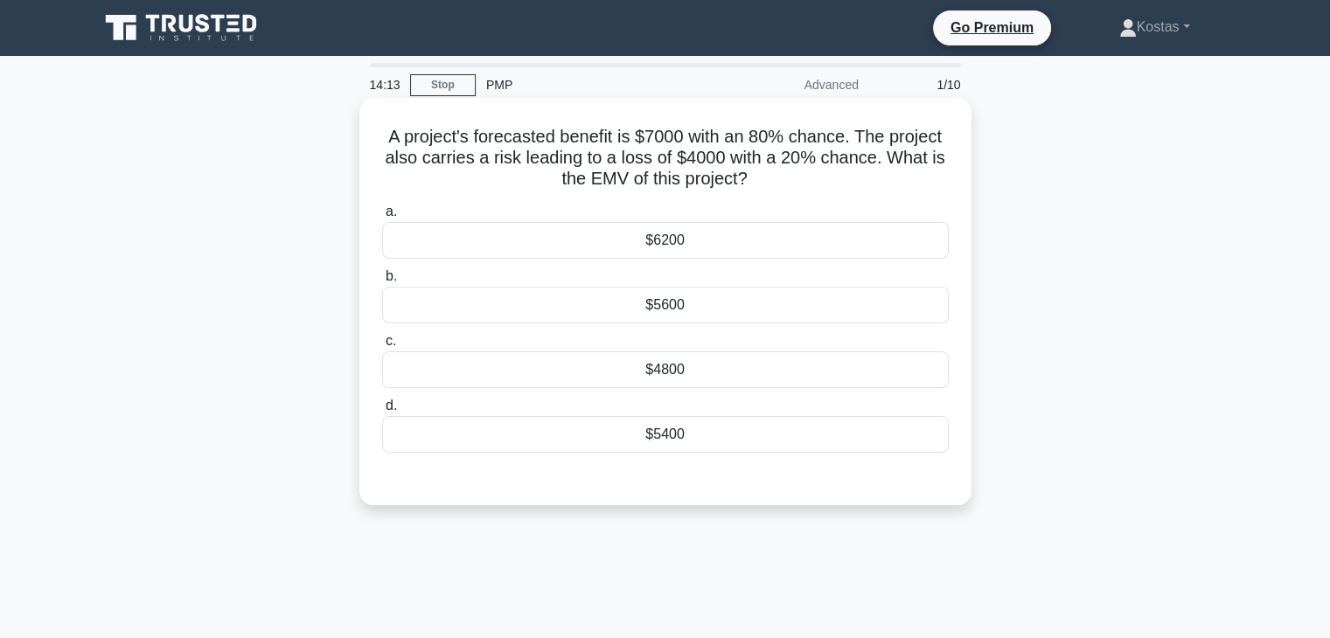
click at [793, 375] on div "$4800" at bounding box center [665, 370] width 567 height 37
click at [382, 347] on input "c. $4800" at bounding box center [382, 341] width 0 height 11
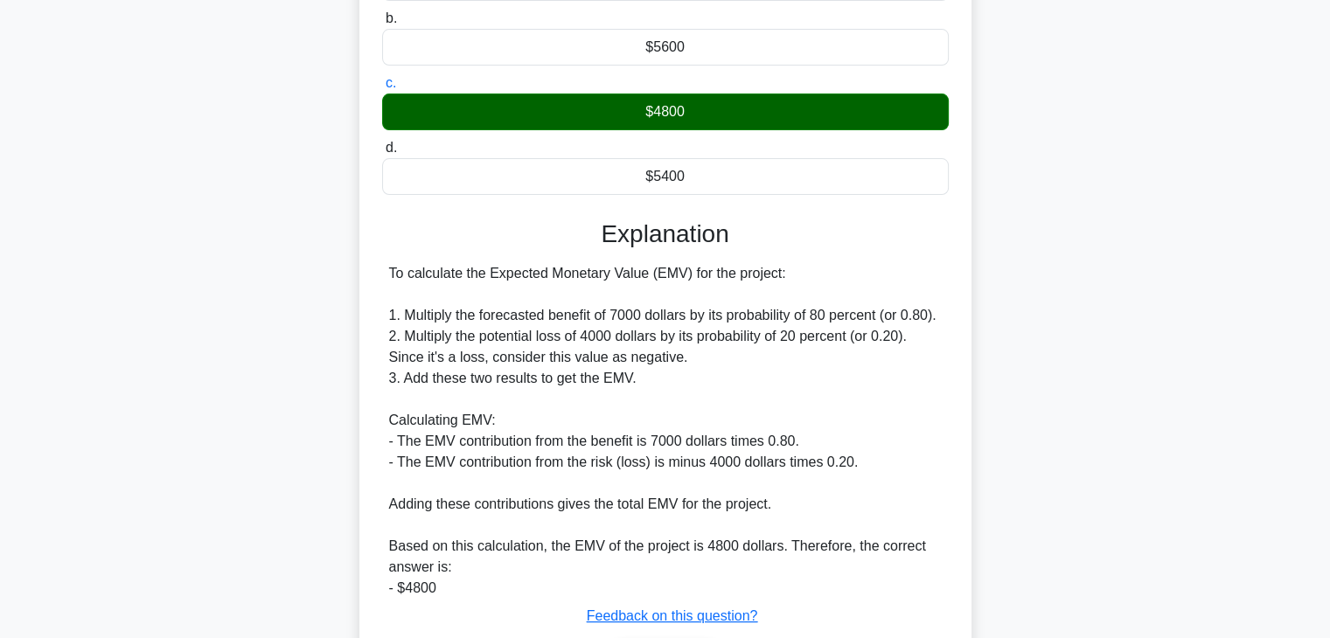
scroll to position [350, 0]
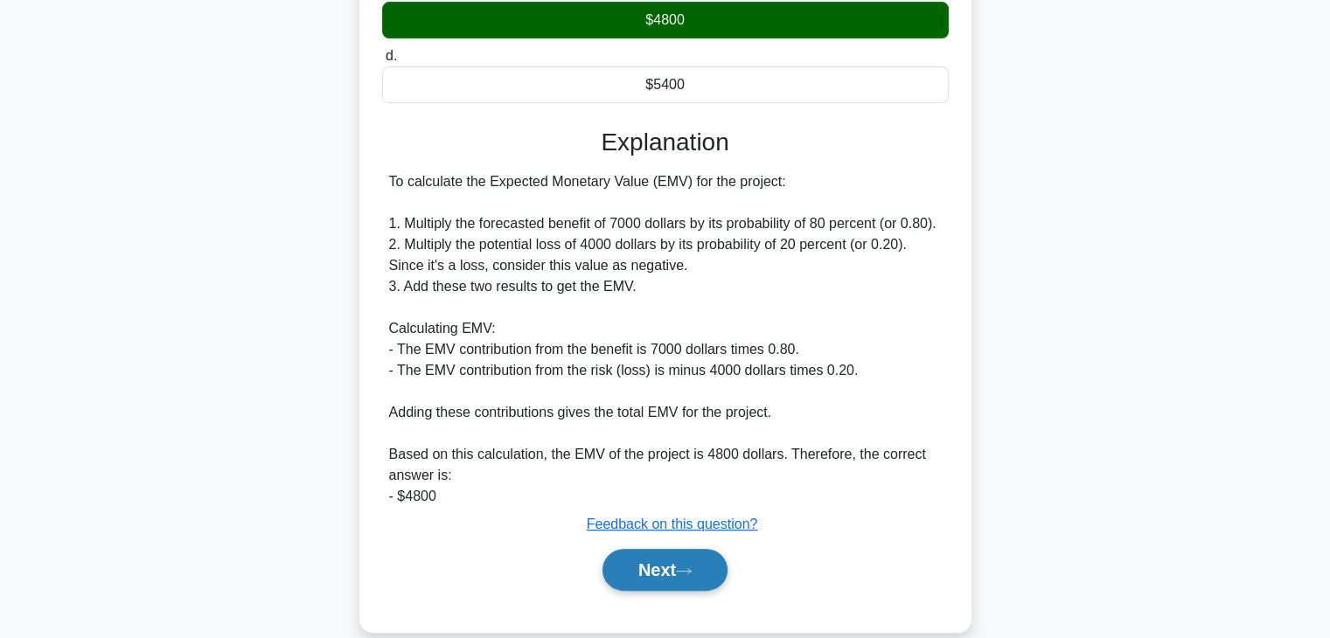
click at [680, 576] on button "Next" at bounding box center [665, 570] width 125 height 42
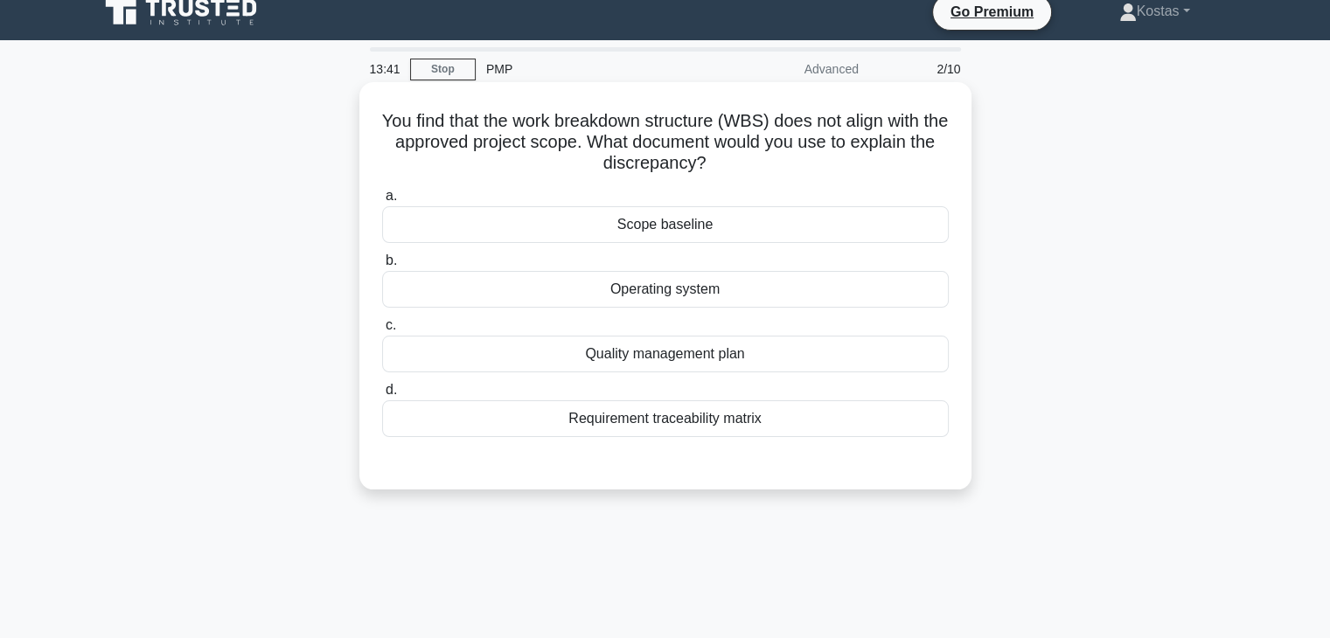
scroll to position [0, 0]
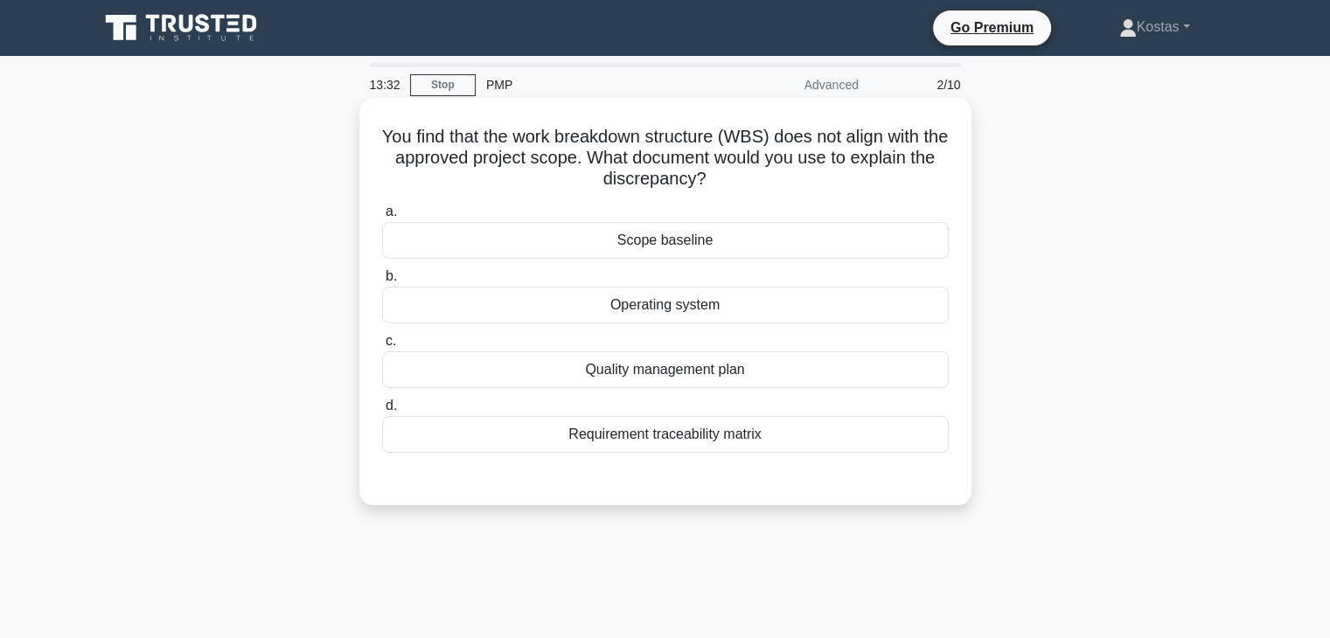
click at [794, 442] on div "Requirement traceability matrix" at bounding box center [665, 434] width 567 height 37
click at [382, 412] on input "d. Requirement traceability matrix" at bounding box center [382, 406] width 0 height 11
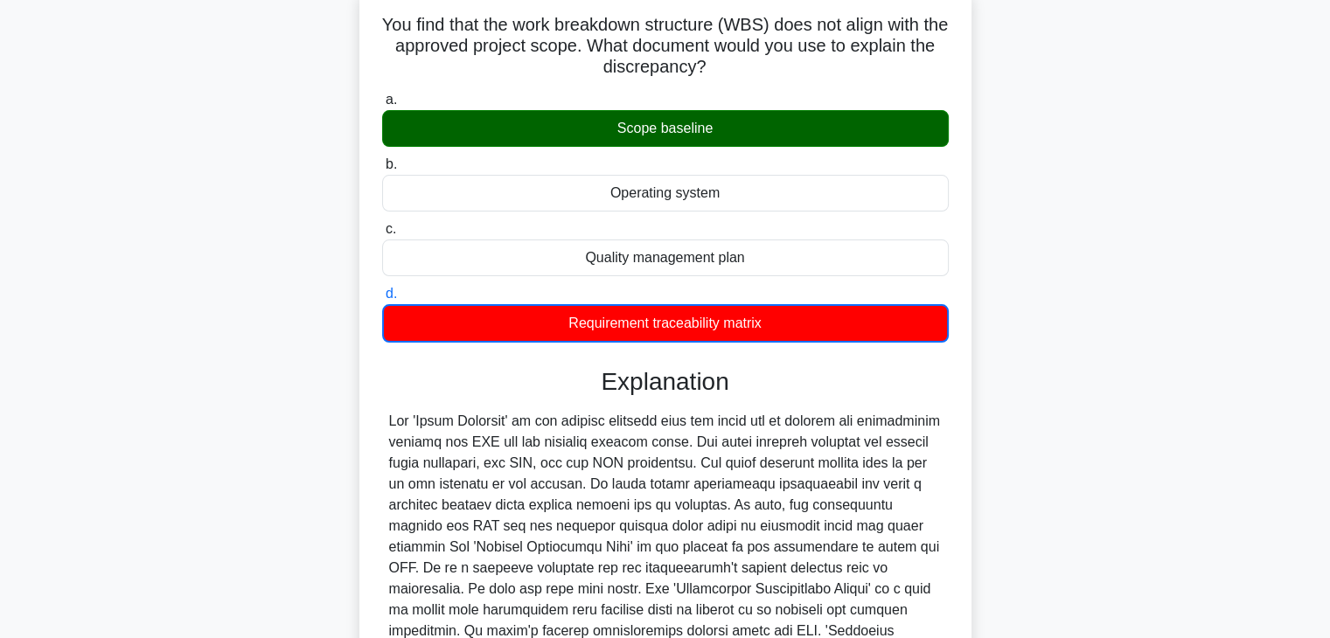
scroll to position [315, 0]
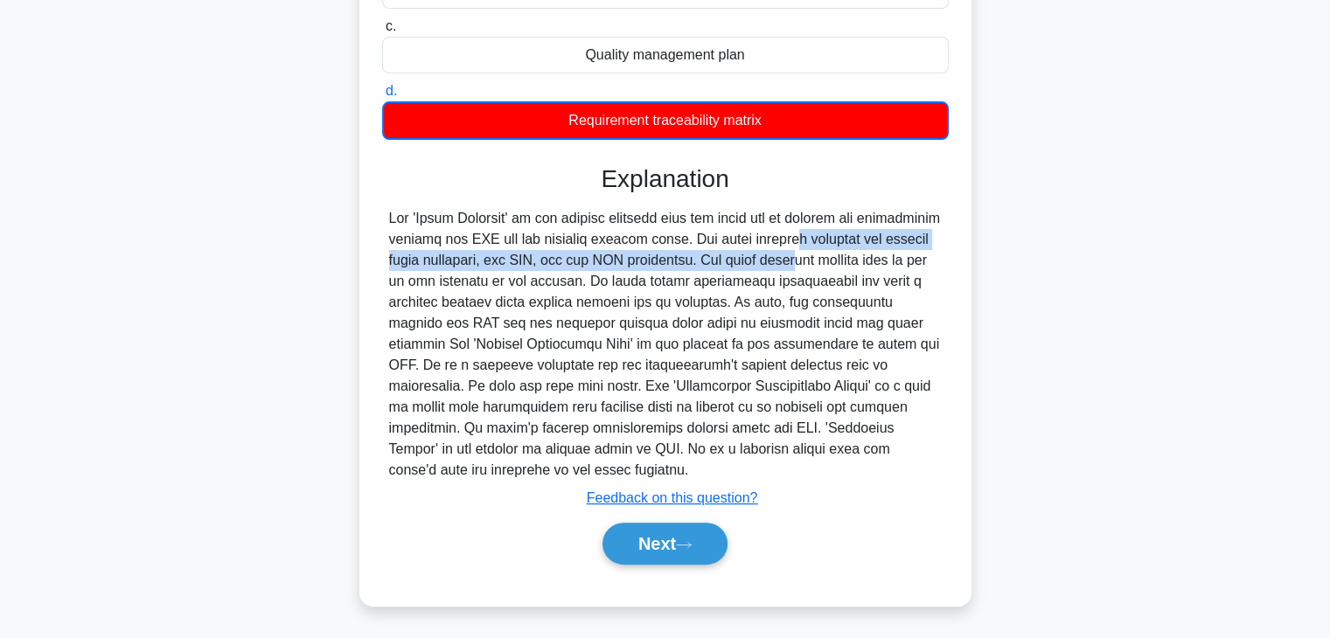
drag, startPoint x: 781, startPoint y: 238, endPoint x: 827, endPoint y: 259, distance: 50.9
click at [827, 259] on div at bounding box center [665, 344] width 553 height 273
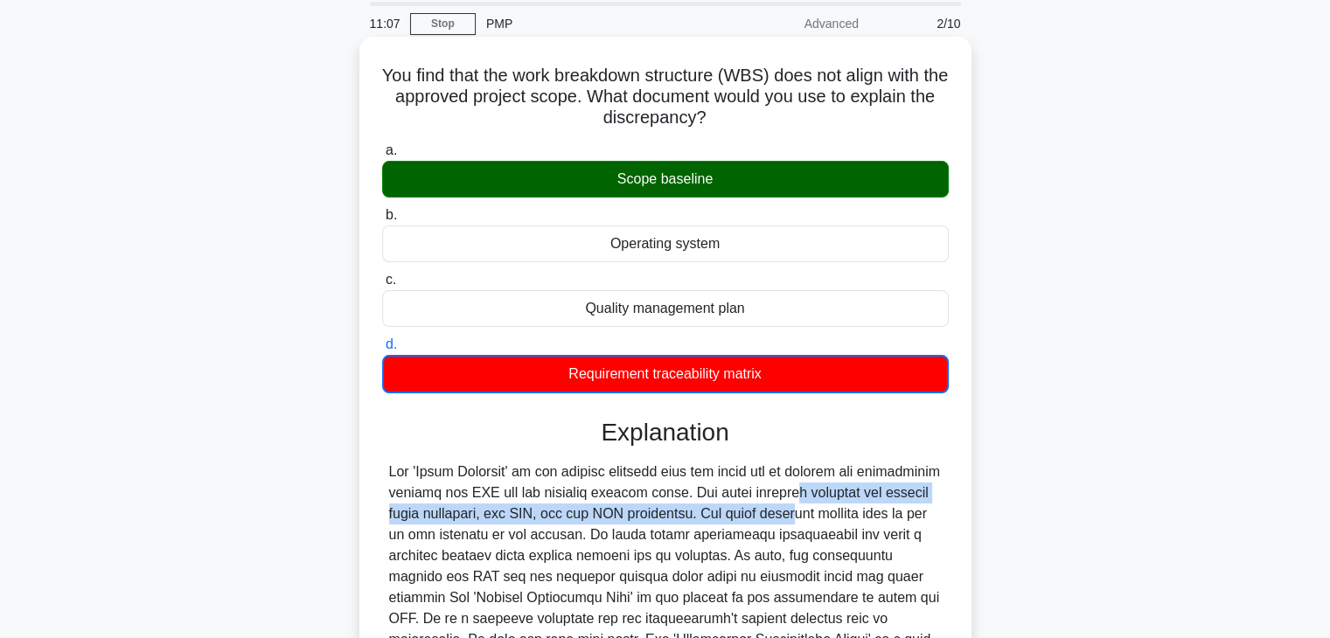
scroll to position [0, 0]
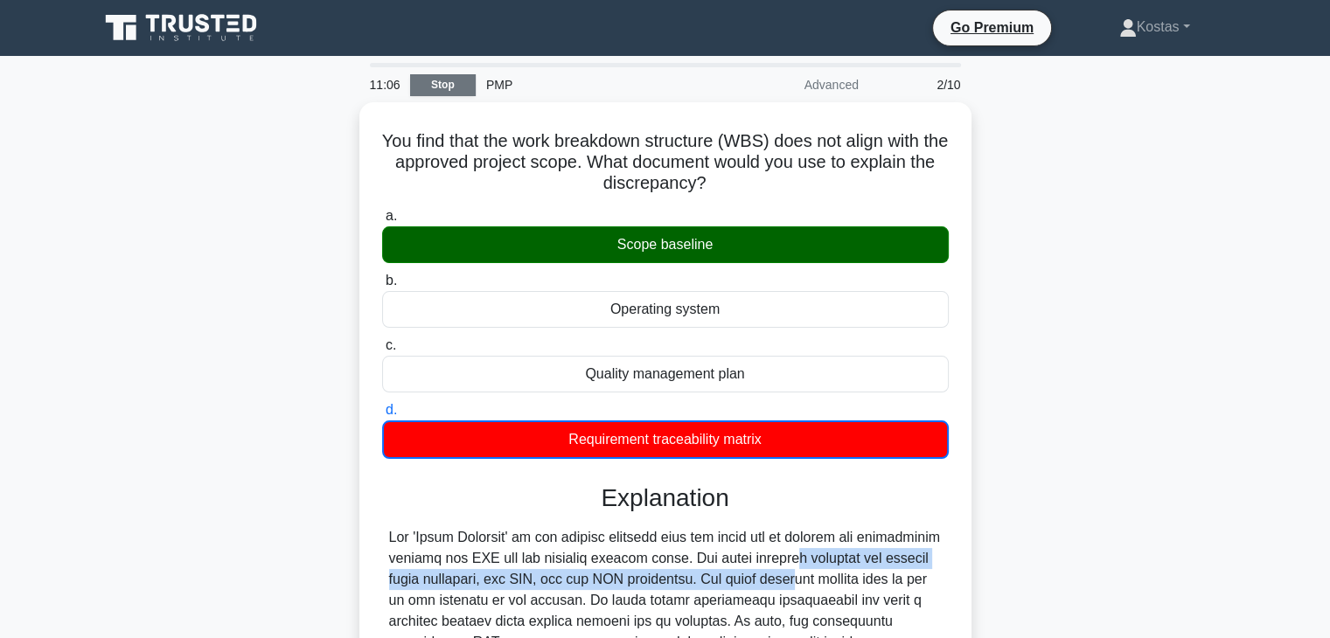
click at [429, 83] on link "Stop" at bounding box center [443, 85] width 66 height 22
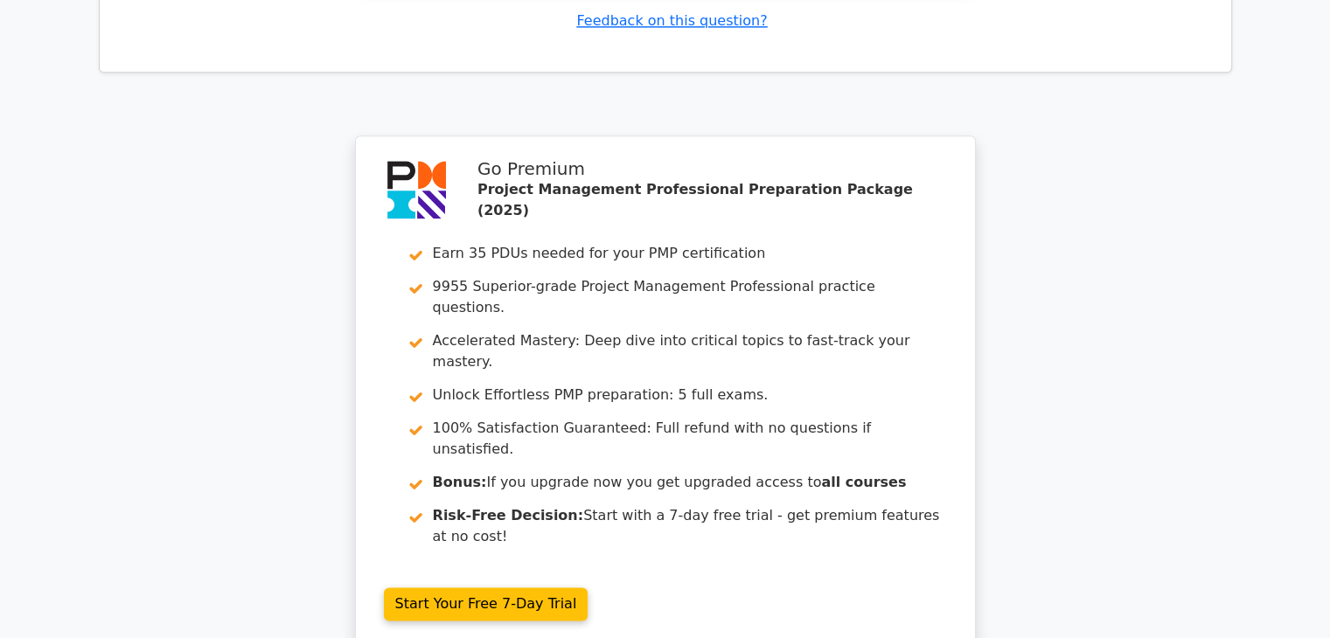
scroll to position [2496, 0]
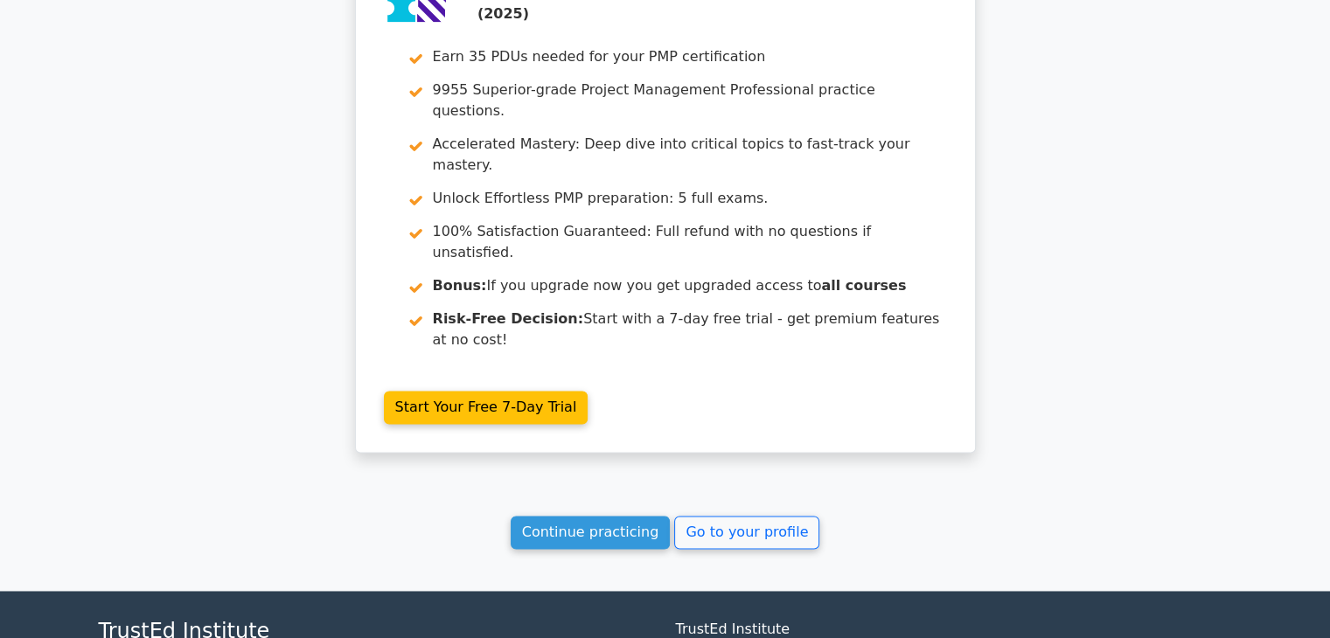
click at [624, 516] on link "Continue practicing" at bounding box center [591, 532] width 160 height 33
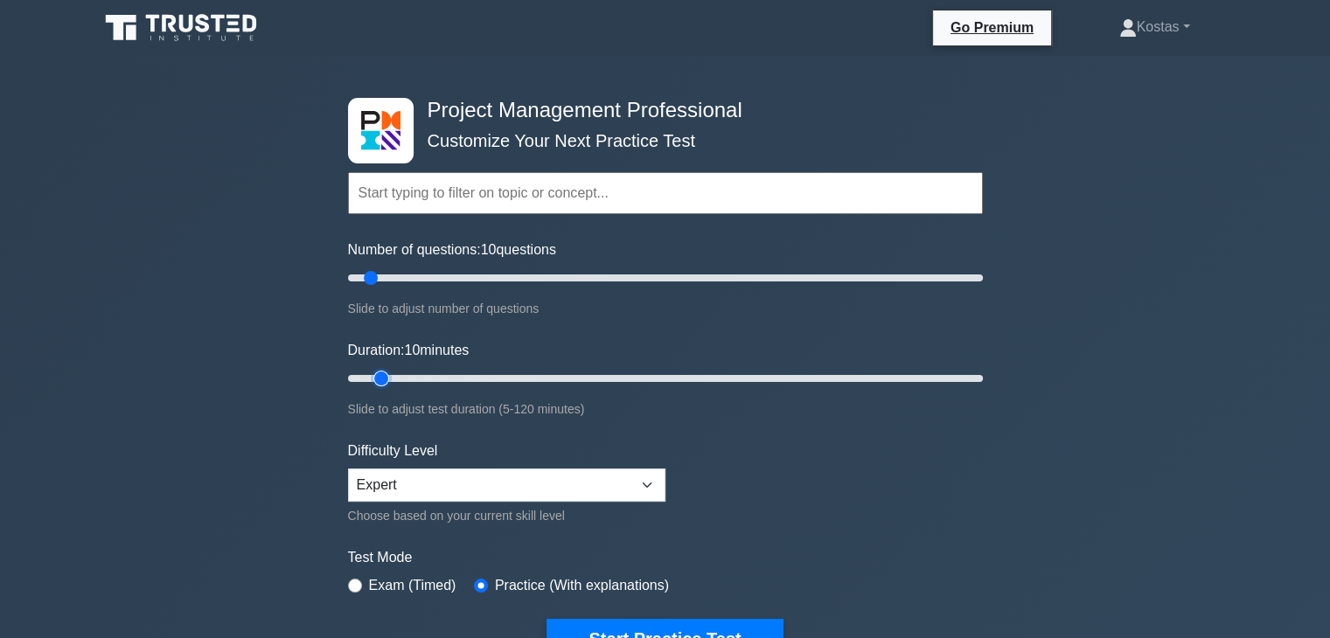
click at [394, 373] on input "Duration: 10 minutes" at bounding box center [665, 378] width 635 height 21
type input "15"
click at [404, 376] on input "Duration: 15 minutes" at bounding box center [665, 378] width 635 height 21
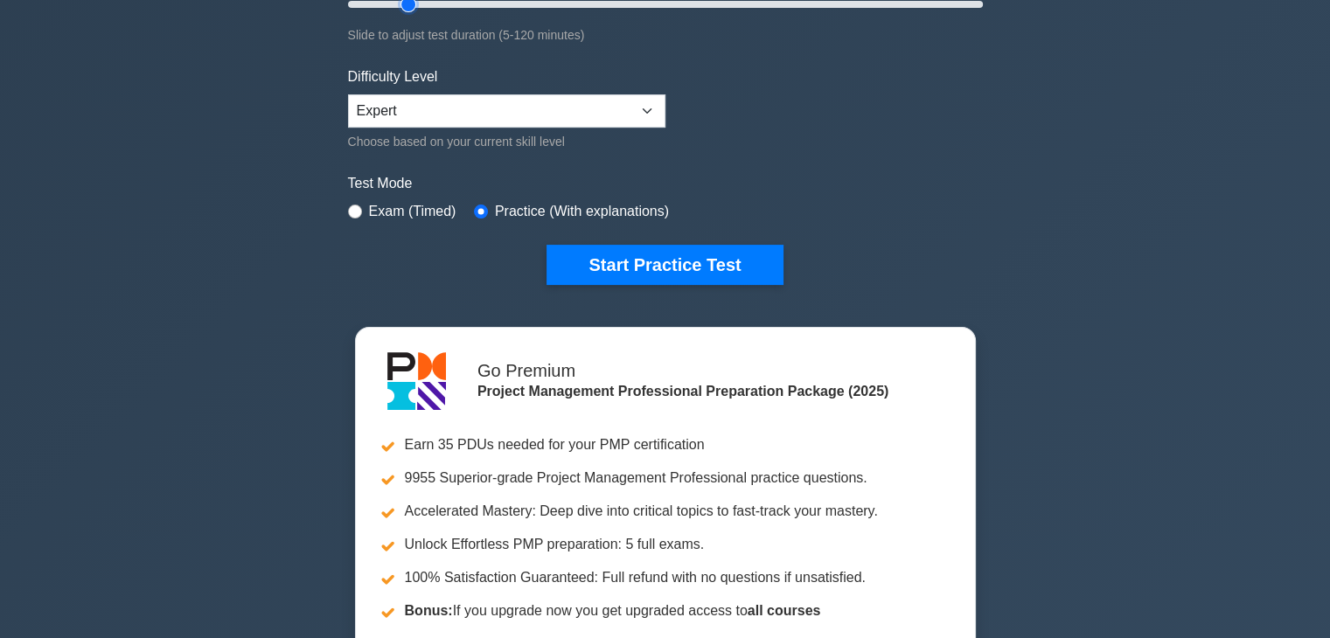
scroll to position [350, 0]
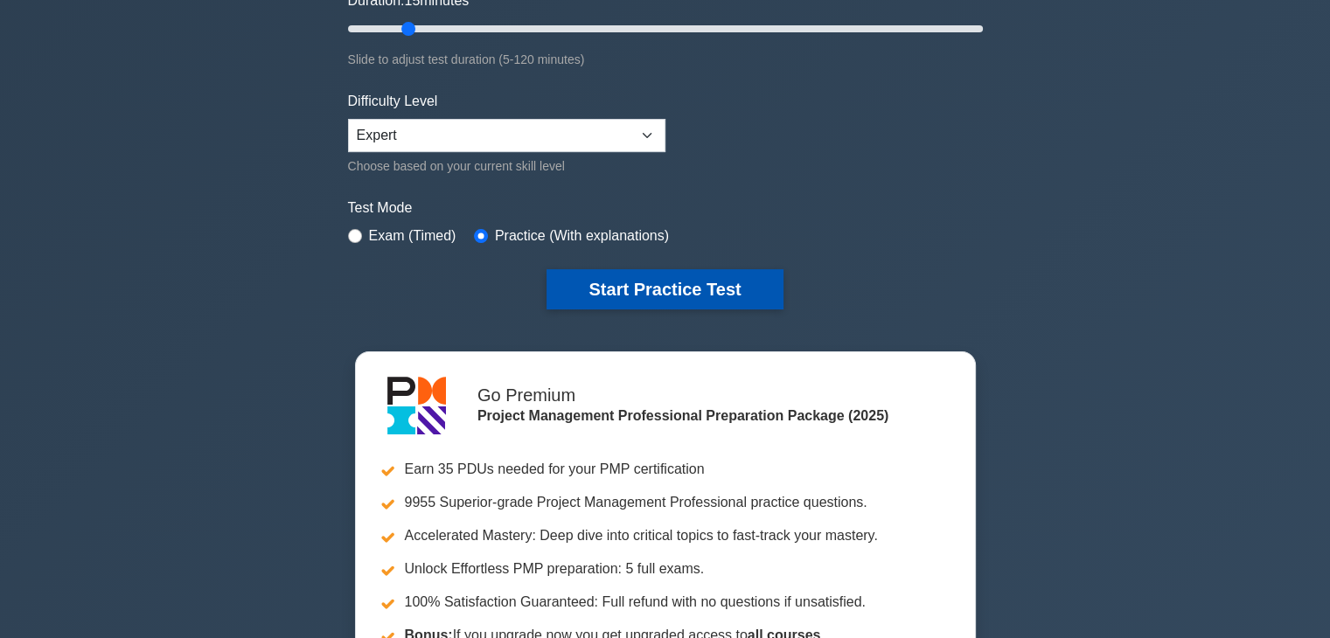
click at [676, 283] on button "Start Practice Test" at bounding box center [665, 289] width 236 height 40
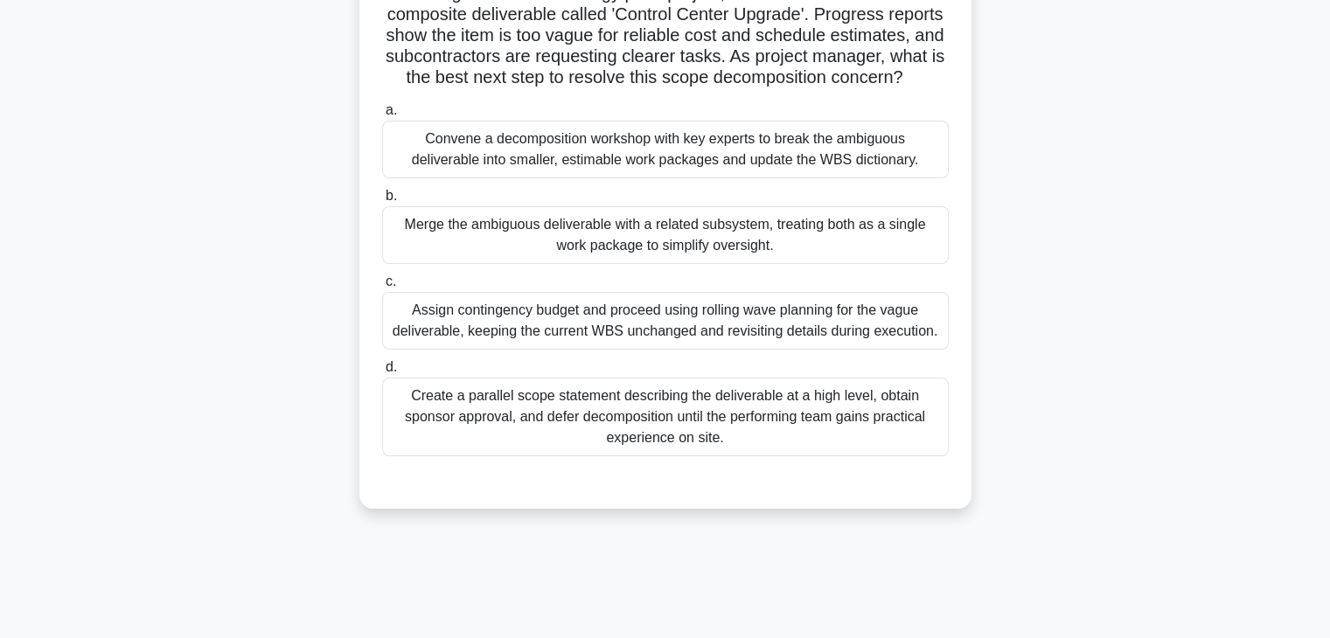
scroll to position [175, 0]
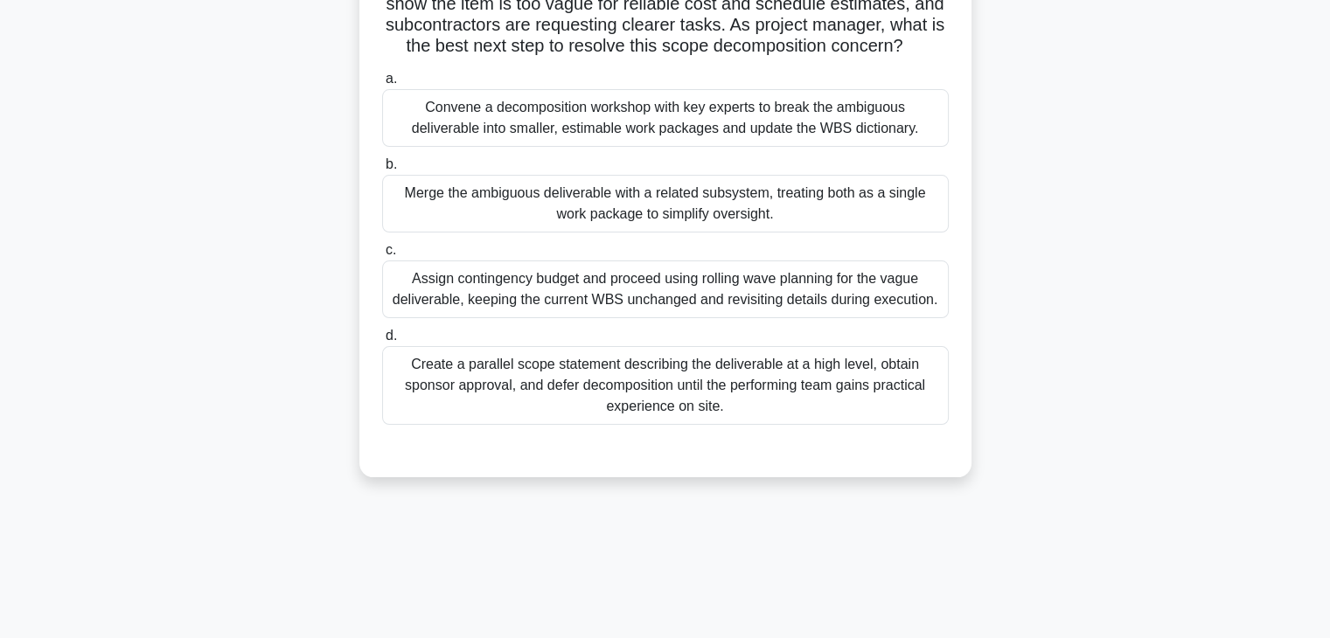
click at [784, 143] on div "Convene a decomposition workshop with key experts to break the ambiguous delive…" at bounding box center [665, 118] width 567 height 58
click at [382, 85] on input "a. Convene a decomposition workshop with key experts to break the ambiguous del…" at bounding box center [382, 78] width 0 height 11
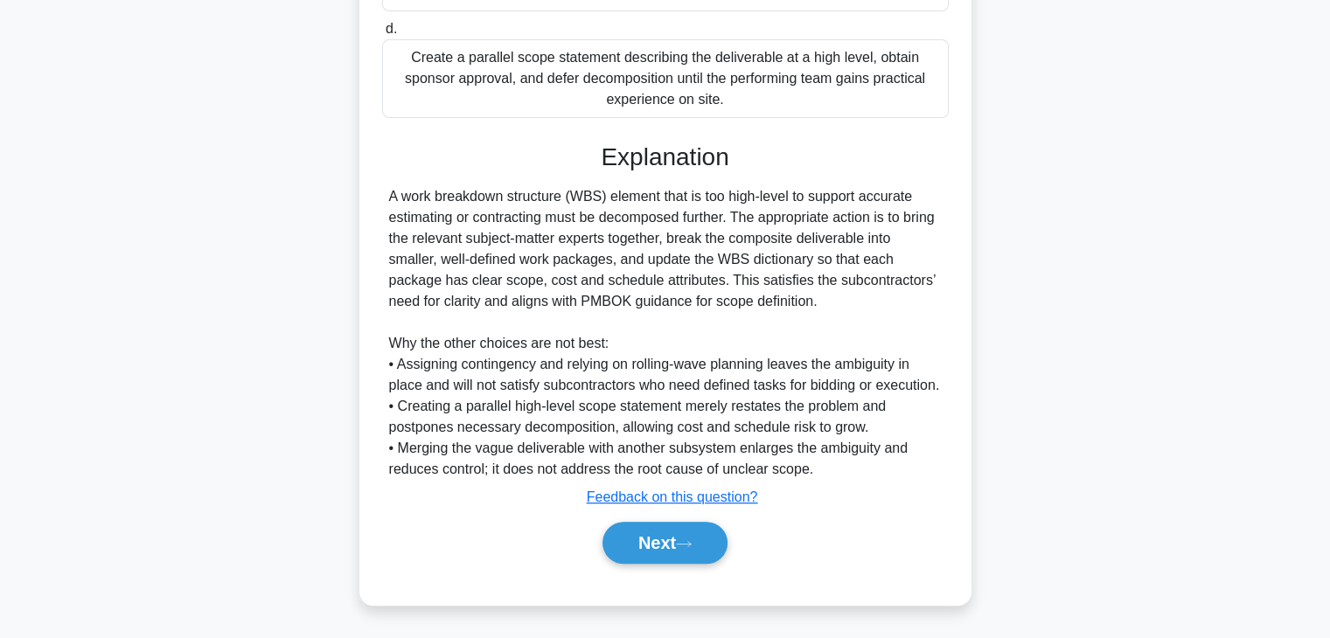
scroll to position [502, 0]
click at [704, 544] on button "Next" at bounding box center [665, 543] width 125 height 42
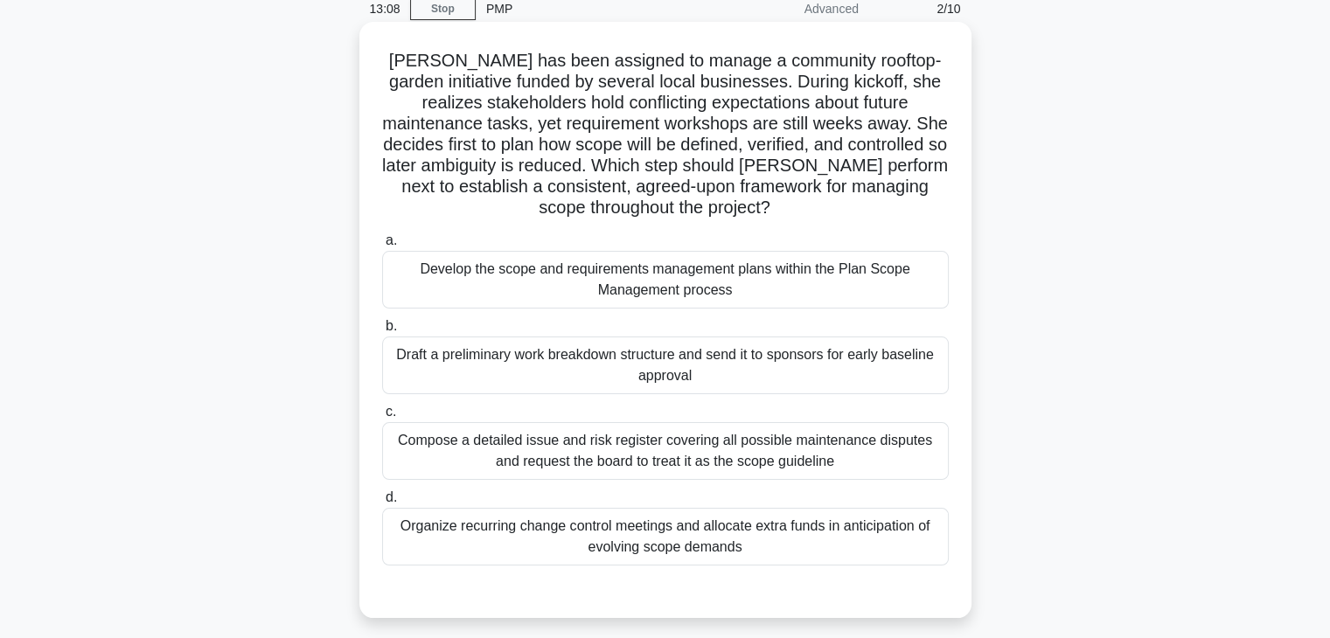
scroll to position [45, 0]
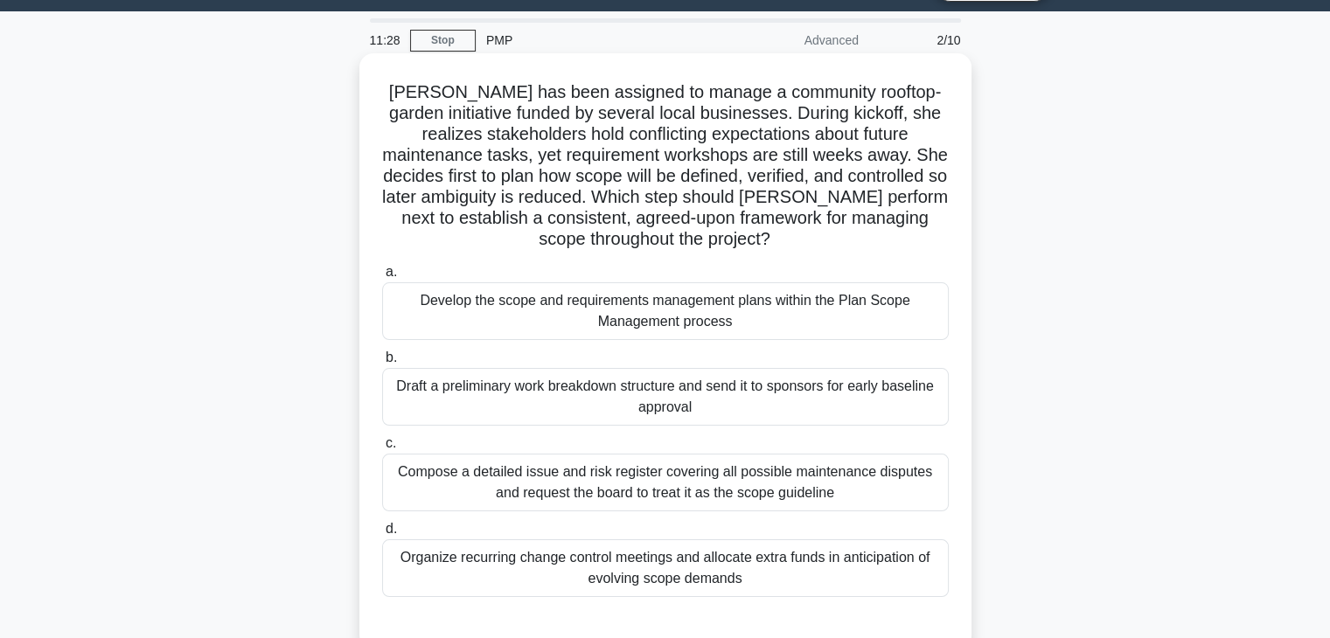
click at [812, 477] on div "Compose a detailed issue and risk register covering all possible maintenance di…" at bounding box center [665, 483] width 567 height 58
click at [382, 450] on input "c. Compose a detailed issue and risk register covering all possible maintenance…" at bounding box center [382, 443] width 0 height 11
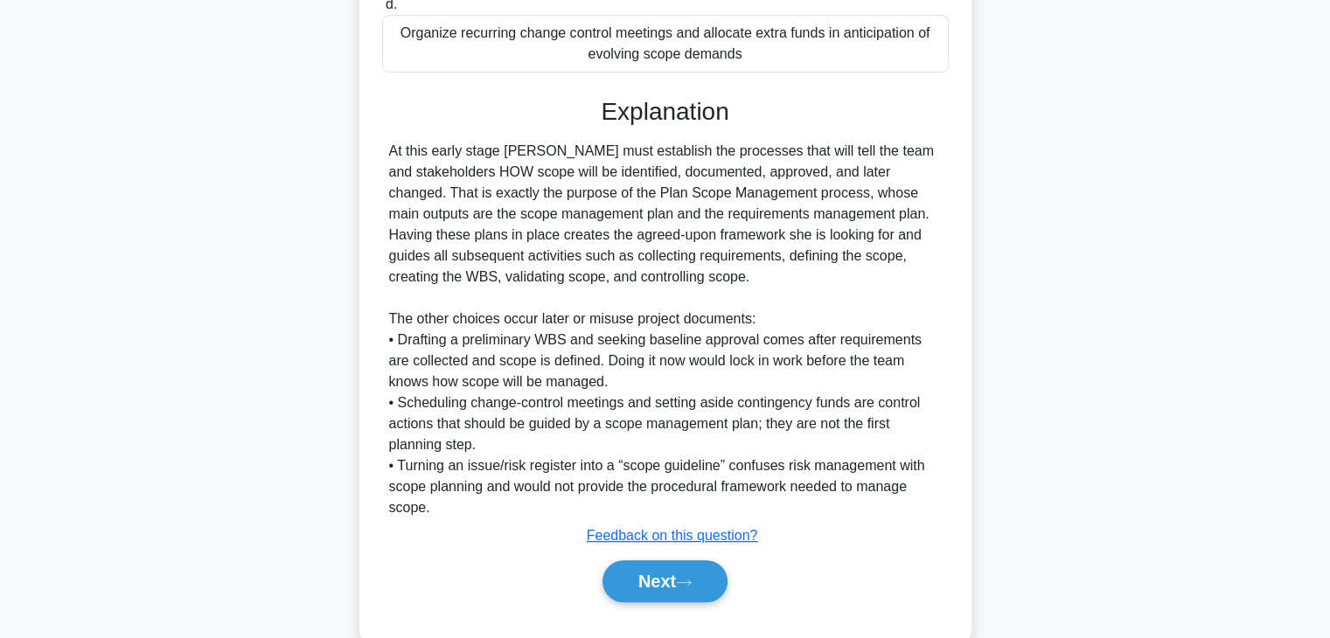
scroll to position [609, 0]
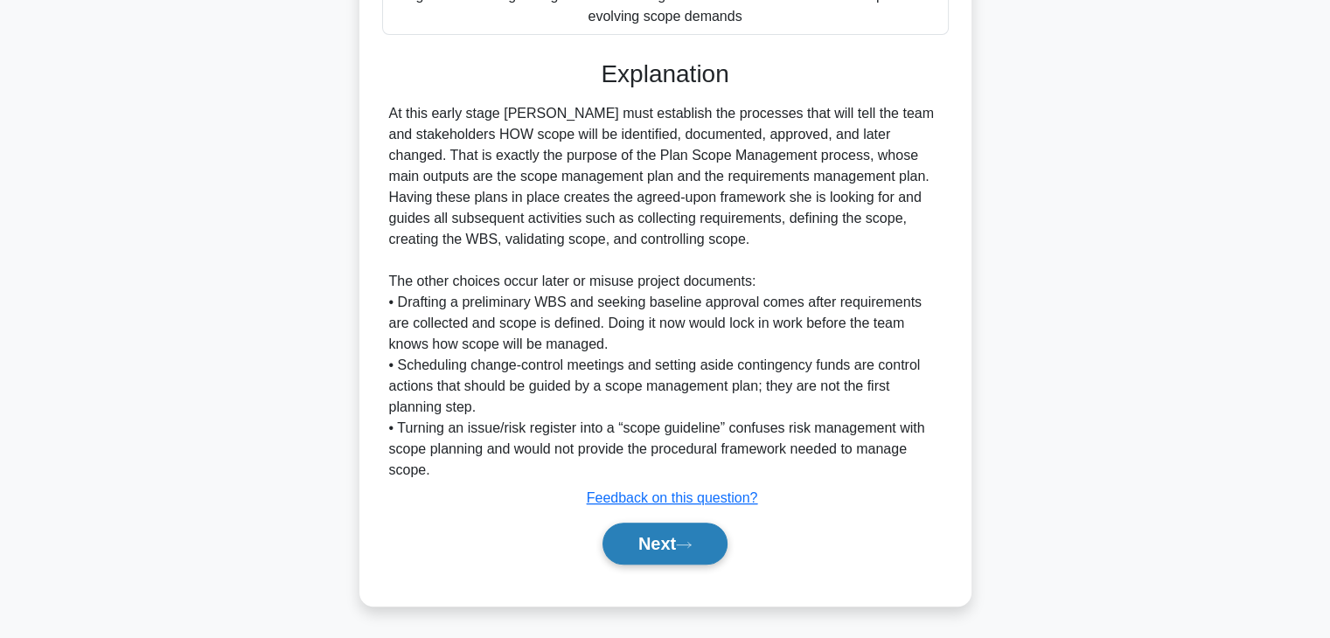
click at [637, 554] on button "Next" at bounding box center [665, 544] width 125 height 42
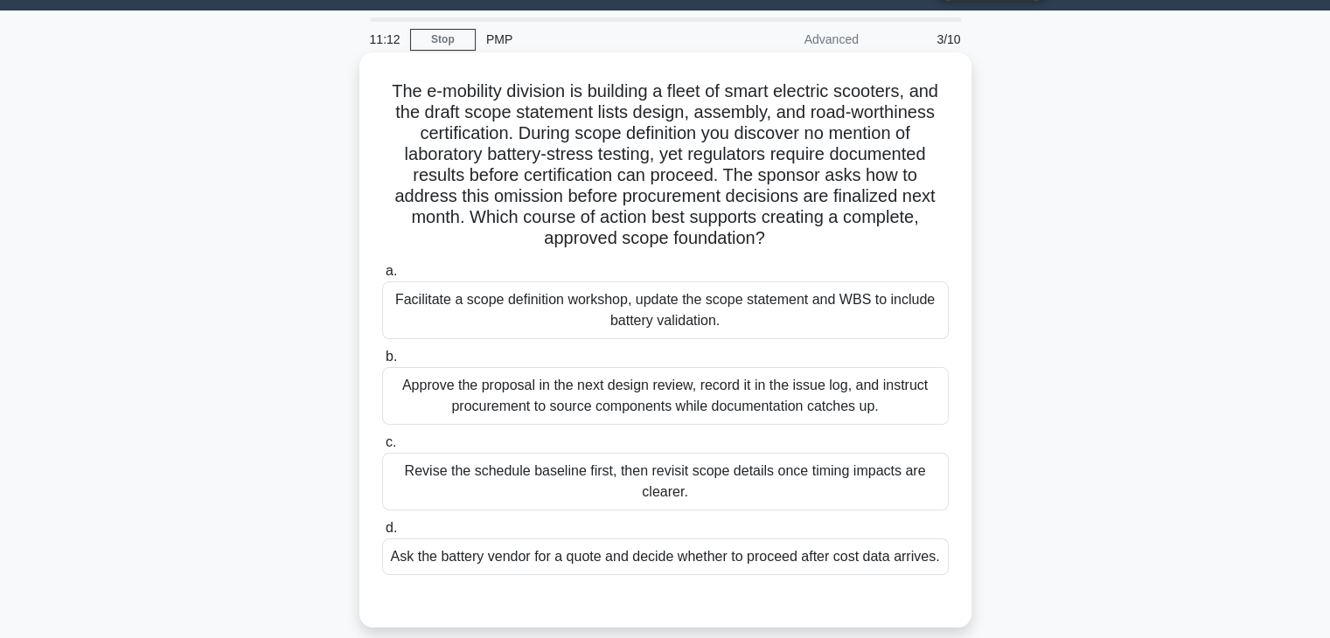
scroll to position [45, 0]
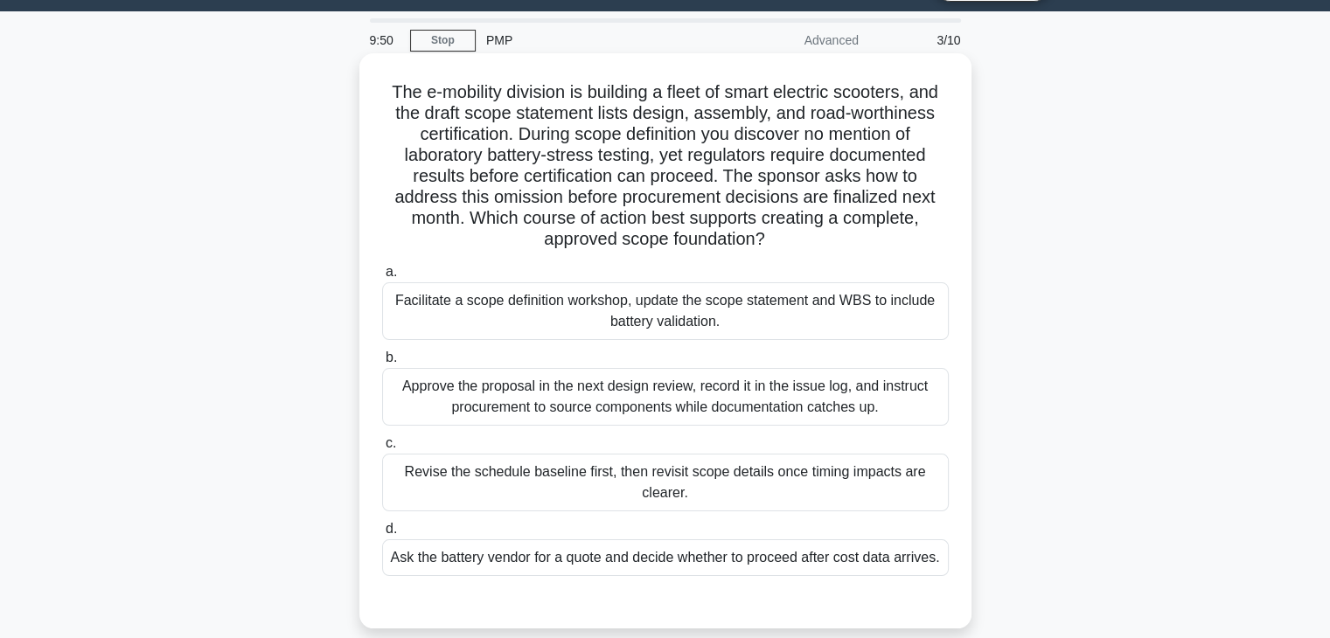
click at [788, 556] on div "Ask the battery vendor for a quote and decide whether to proceed after cost dat…" at bounding box center [665, 558] width 567 height 37
click at [382, 535] on input "d. Ask the battery vendor for a quote and decide whether to proceed after cost …" at bounding box center [382, 529] width 0 height 11
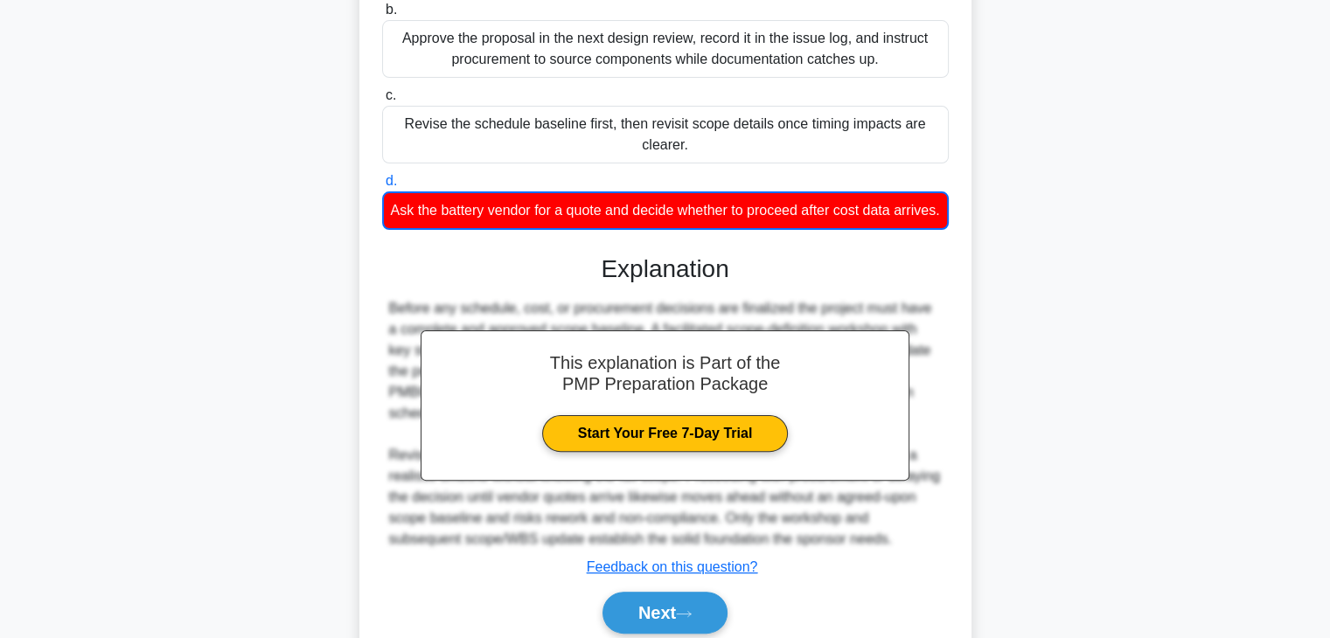
scroll to position [483, 0]
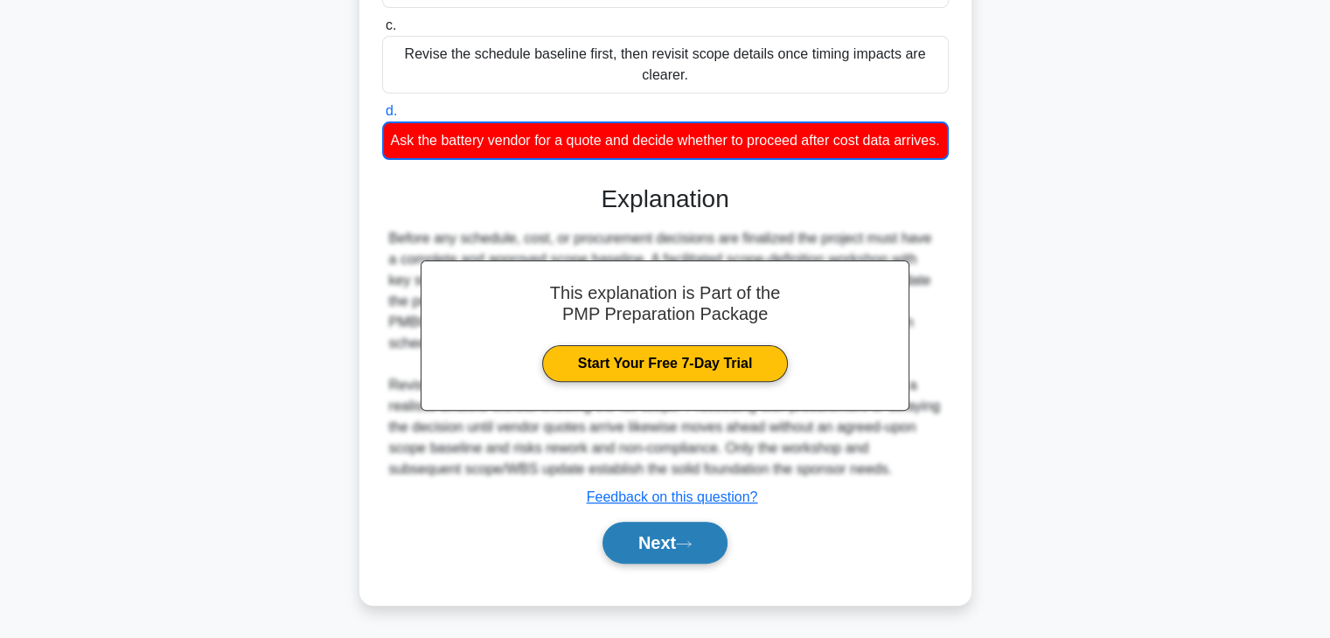
click at [667, 548] on button "Next" at bounding box center [665, 543] width 125 height 42
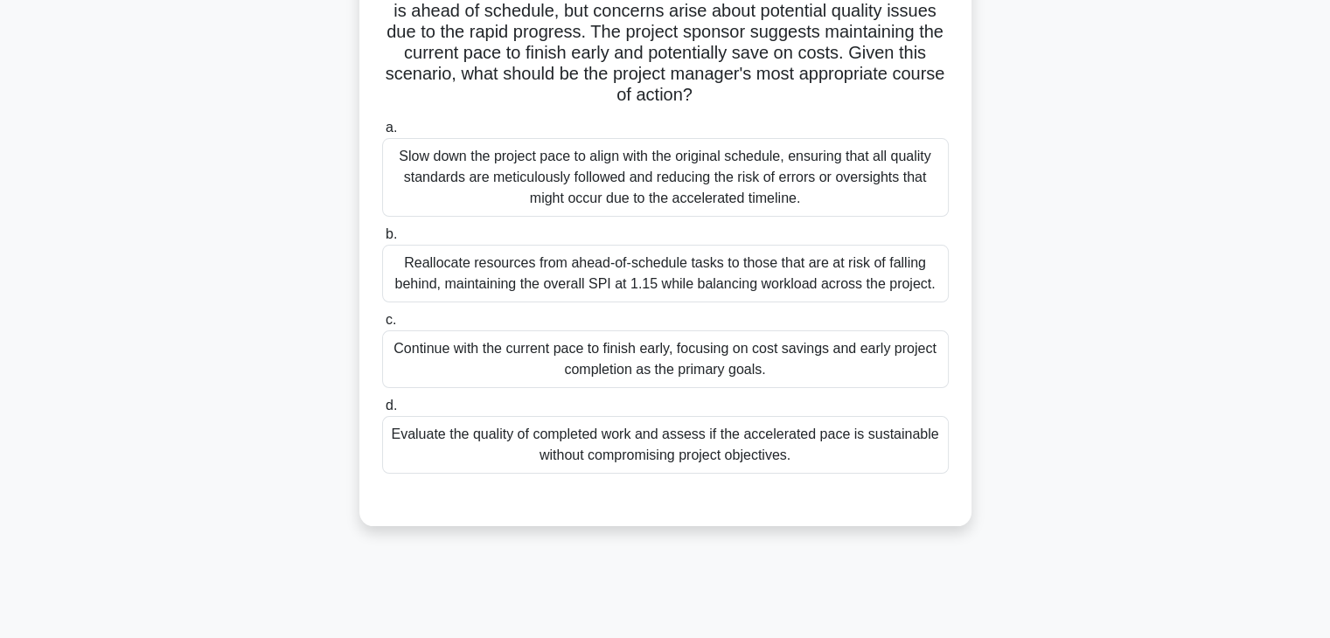
scroll to position [220, 0]
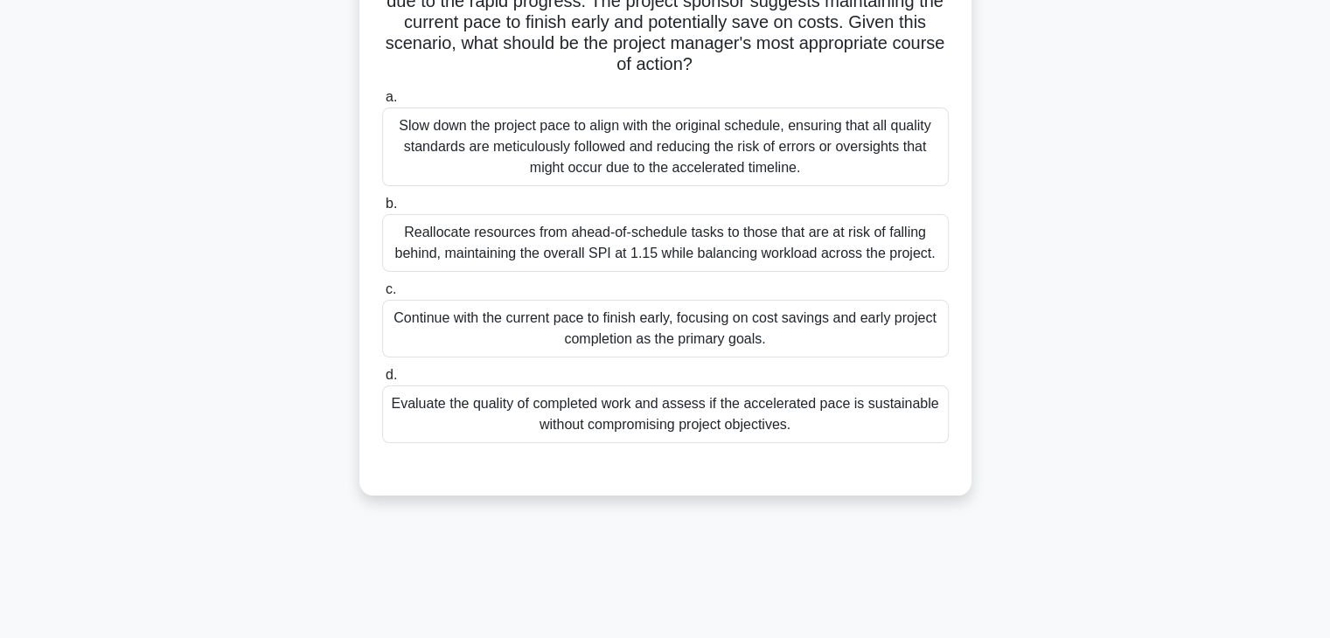
click at [773, 253] on div "Reallocate resources from ahead-of-schedule tasks to those that are at risk of …" at bounding box center [665, 243] width 567 height 58
click at [382, 210] on input "b. Reallocate resources from ahead-of-schedule tasks to those that are at risk …" at bounding box center [382, 204] width 0 height 11
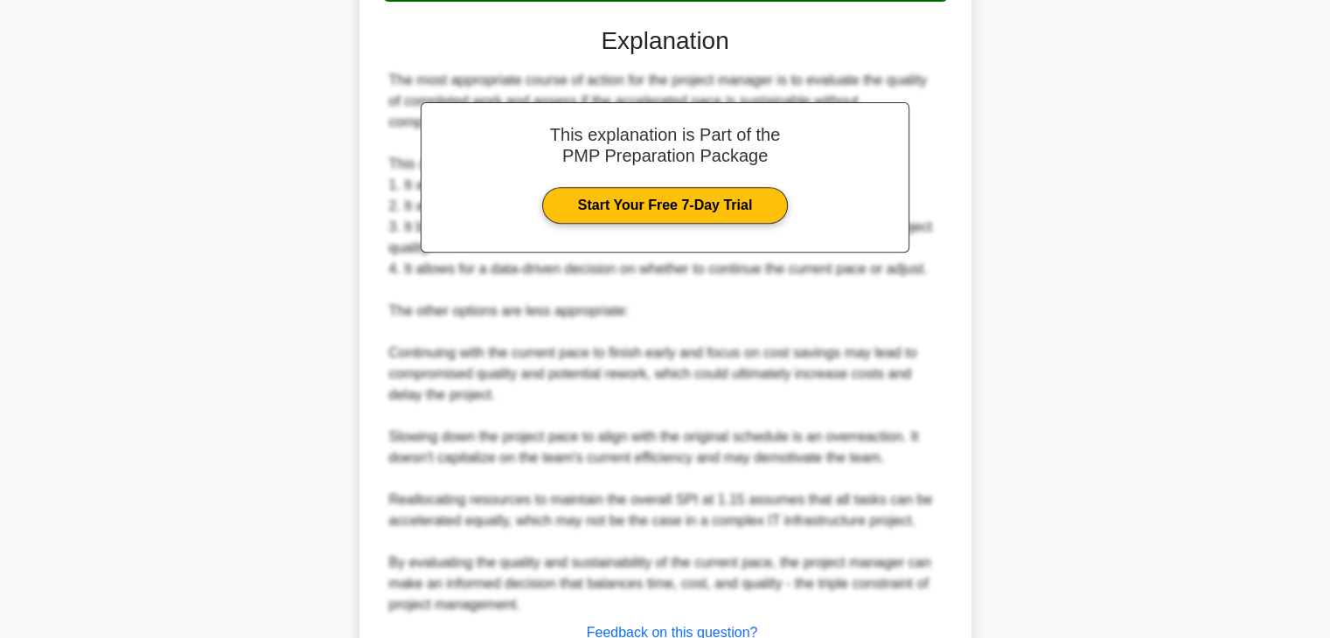
scroll to position [798, 0]
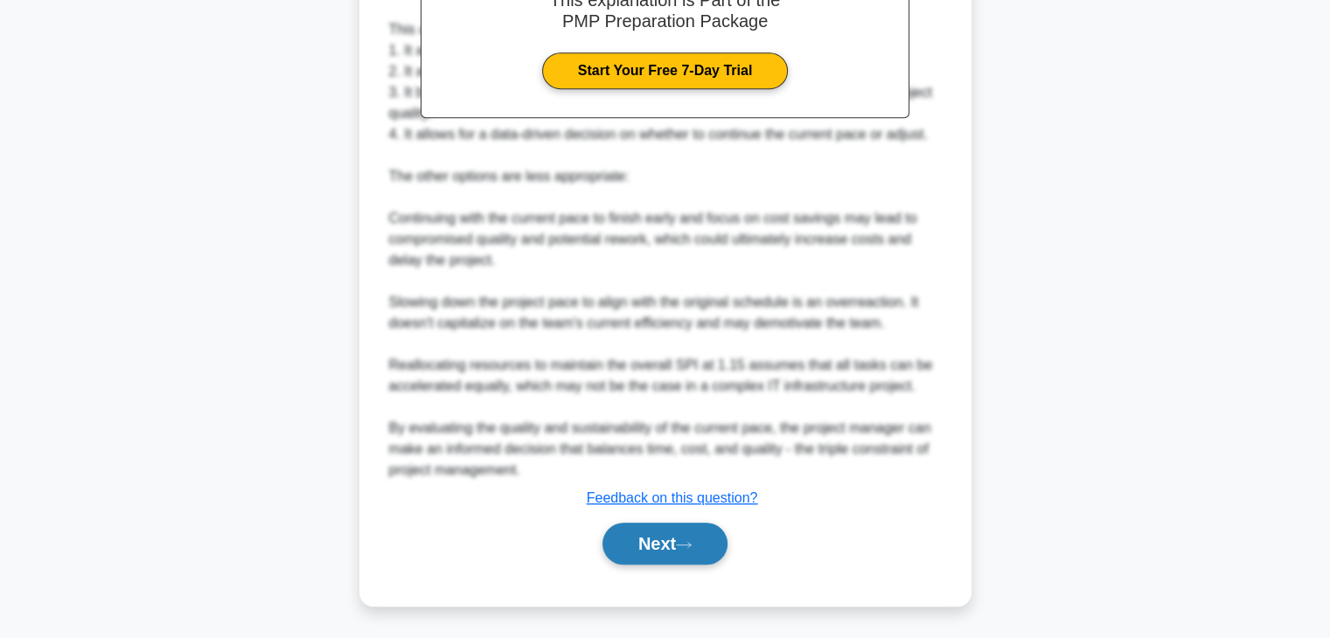
click at [666, 554] on button "Next" at bounding box center [665, 544] width 125 height 42
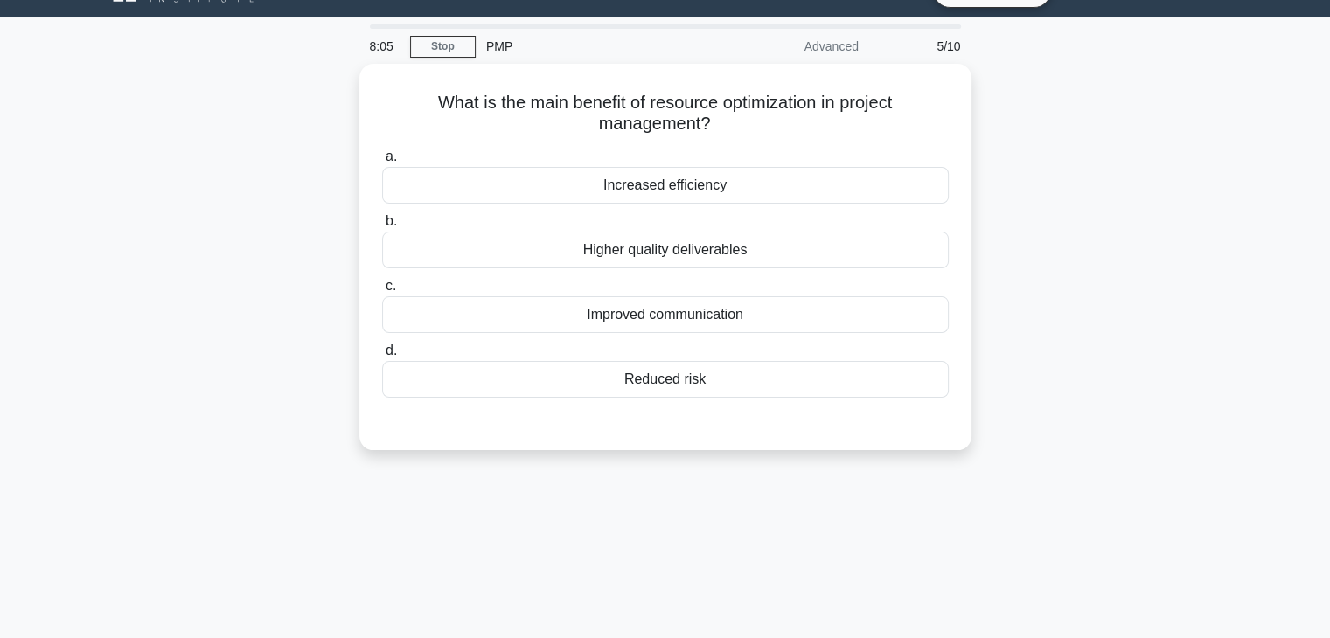
scroll to position [0, 0]
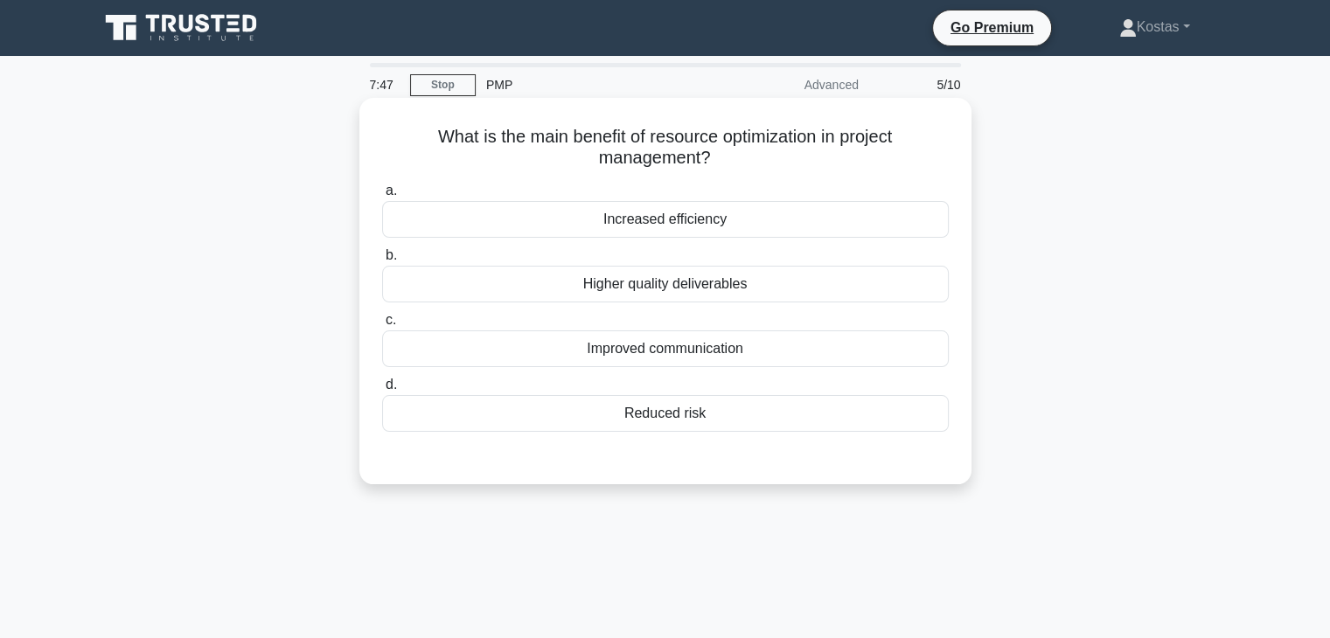
click at [733, 232] on div "Increased efficiency" at bounding box center [665, 219] width 567 height 37
click at [382, 197] on input "a. Increased efficiency" at bounding box center [382, 190] width 0 height 11
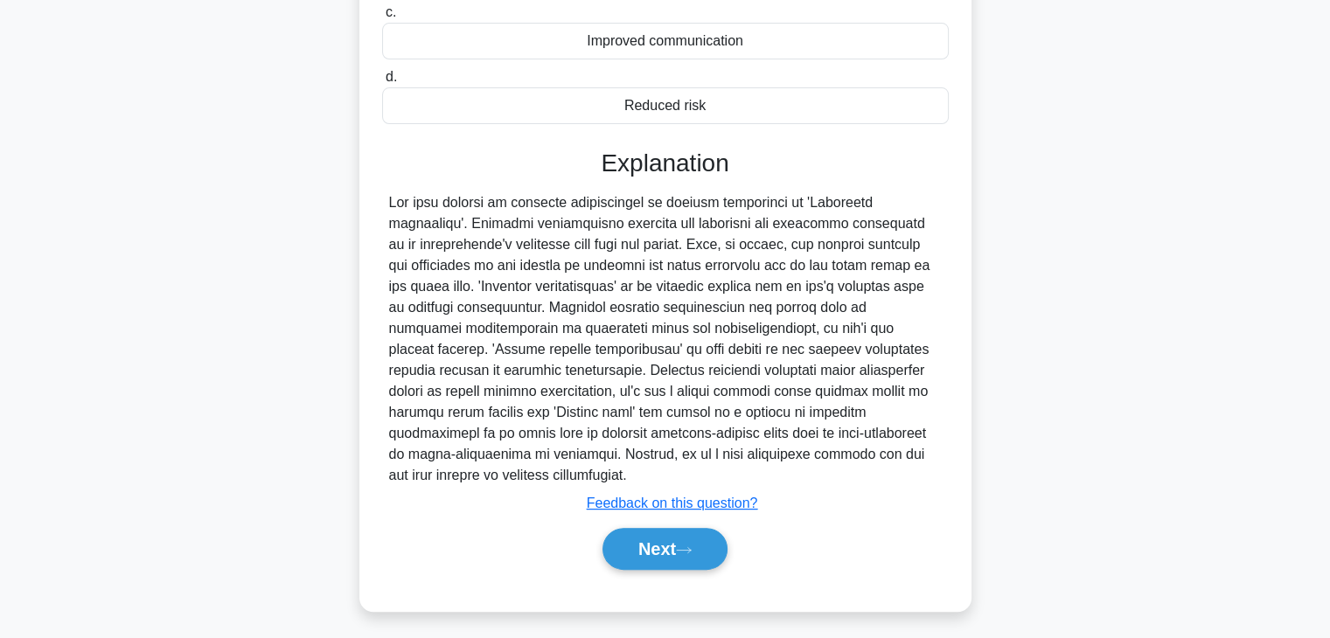
scroll to position [313, 0]
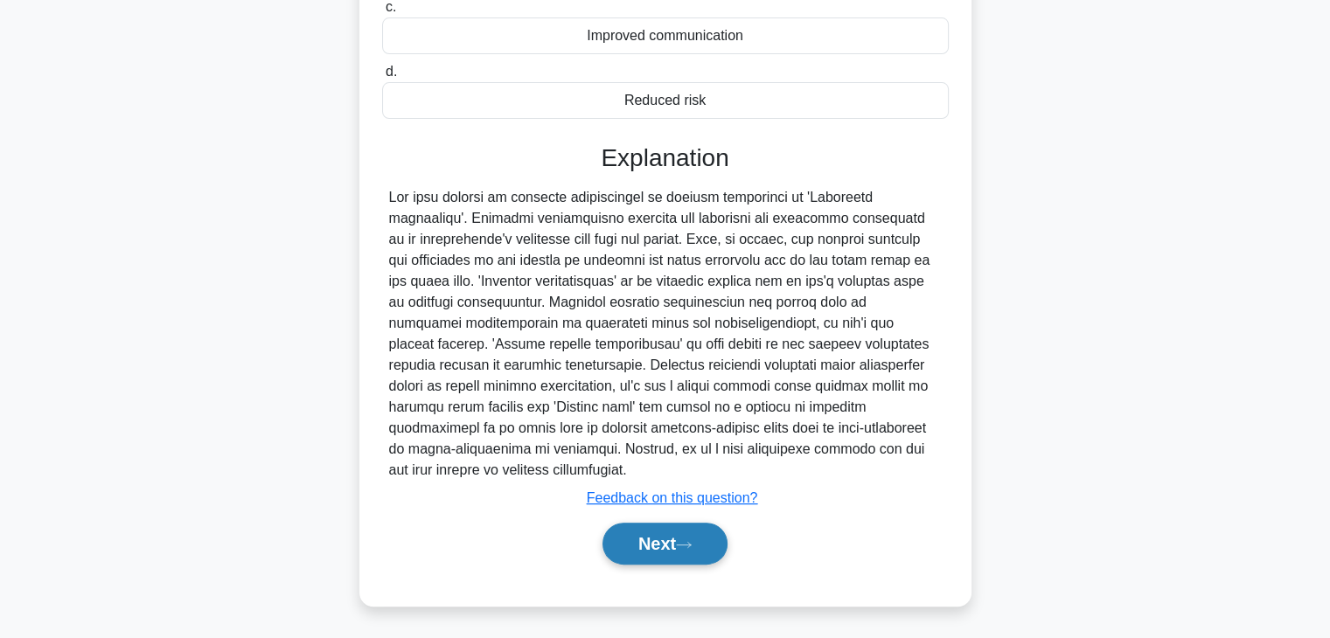
click at [668, 545] on button "Next" at bounding box center [665, 544] width 125 height 42
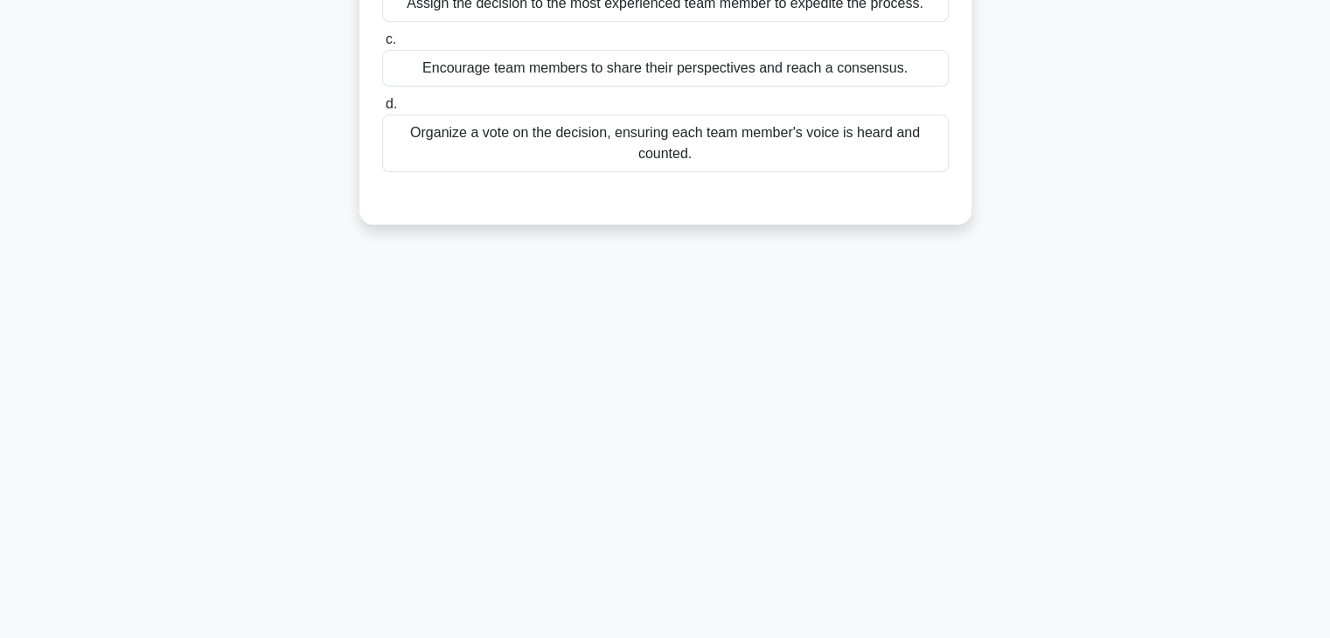
scroll to position [0, 0]
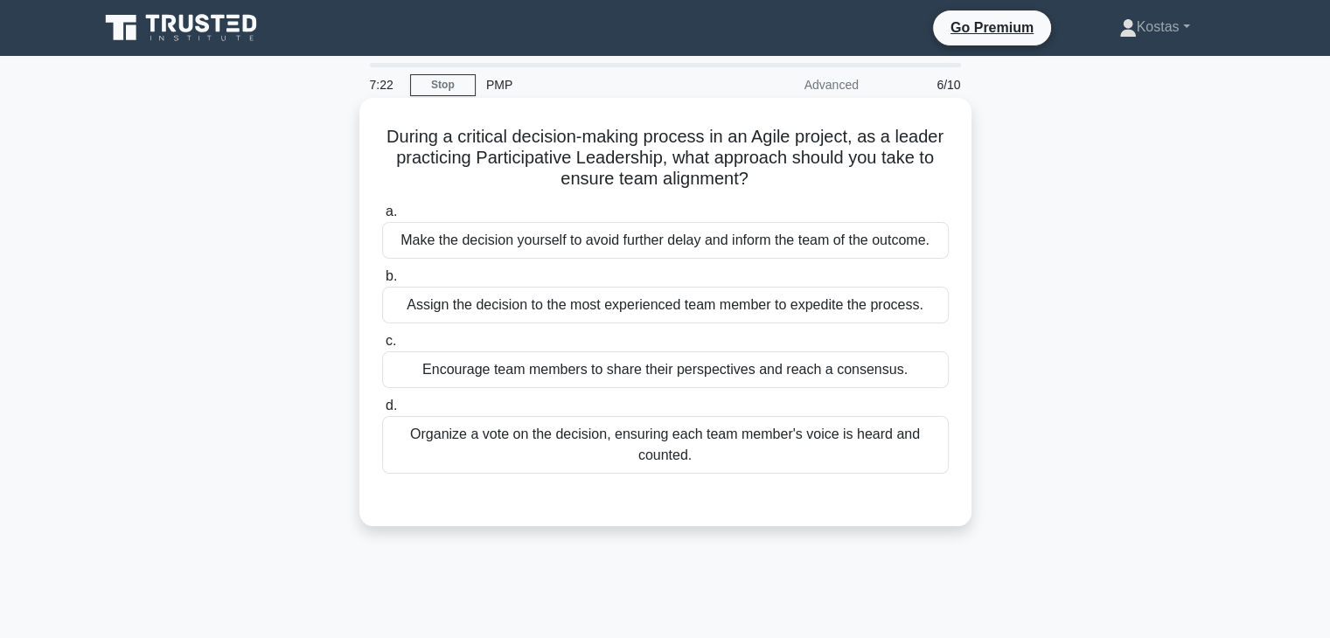
click at [795, 450] on div "Organize a vote on the decision, ensuring each team member's voice is heard and…" at bounding box center [665, 445] width 567 height 58
click at [382, 412] on input "d. Organize a vote on the decision, ensuring each team member's voice is heard …" at bounding box center [382, 406] width 0 height 11
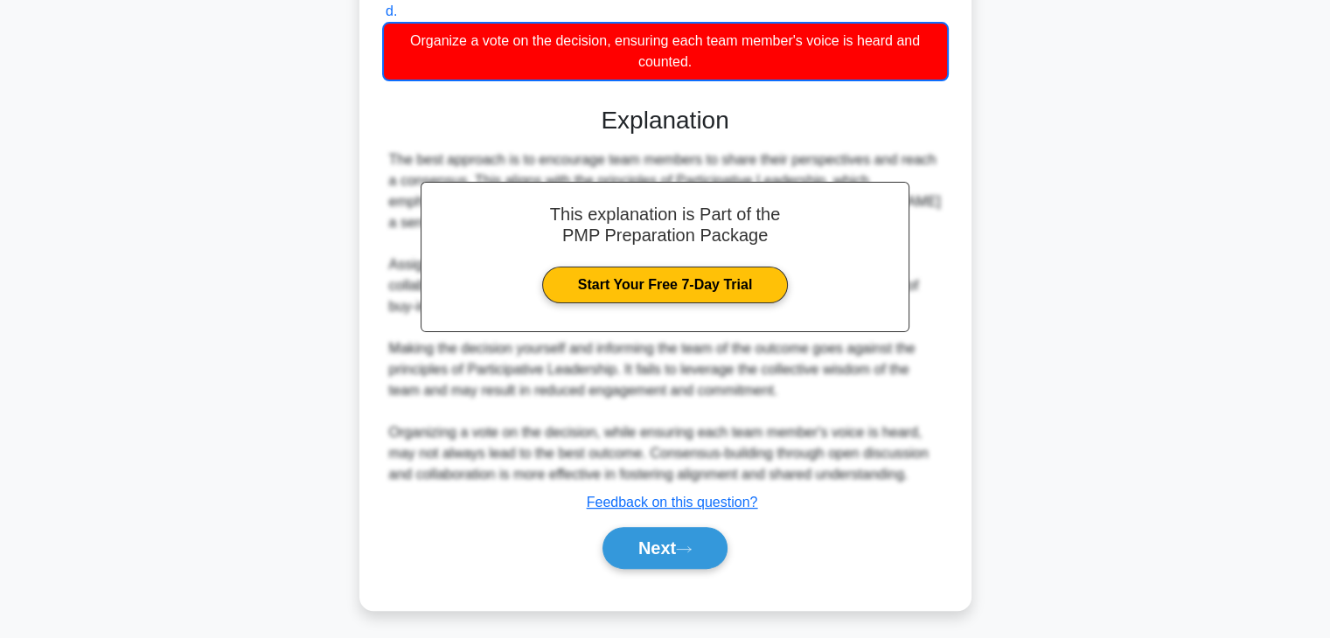
scroll to position [399, 0]
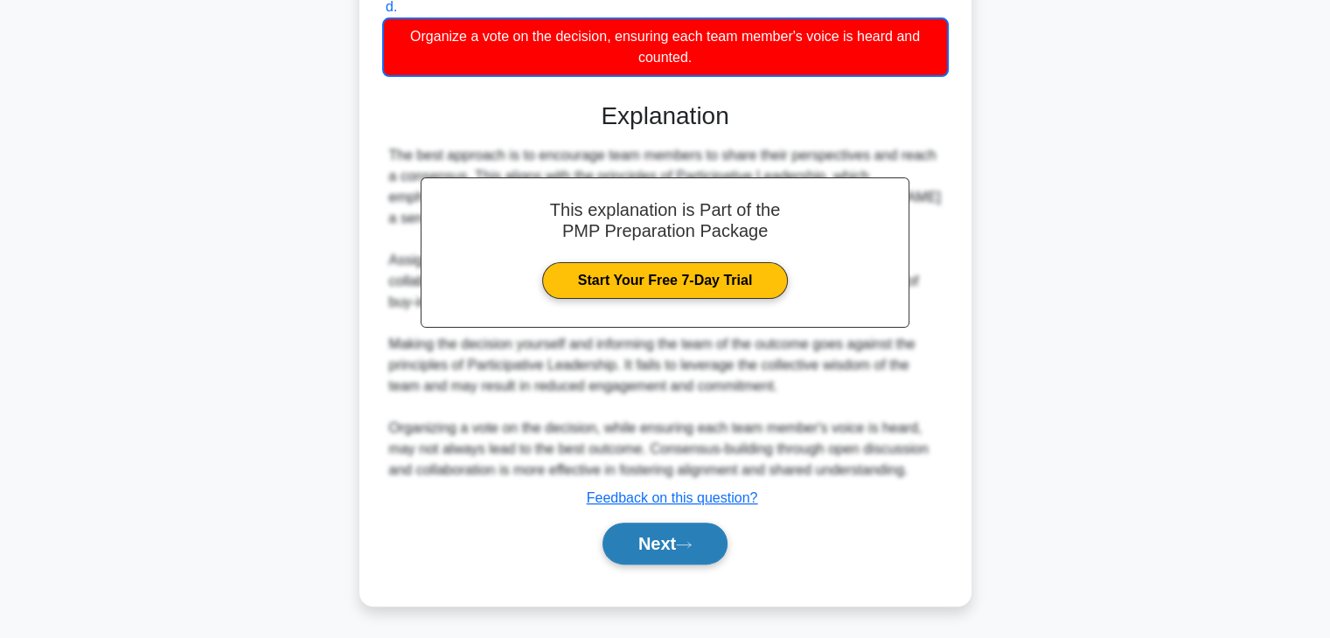
click at [706, 546] on button "Next" at bounding box center [665, 544] width 125 height 42
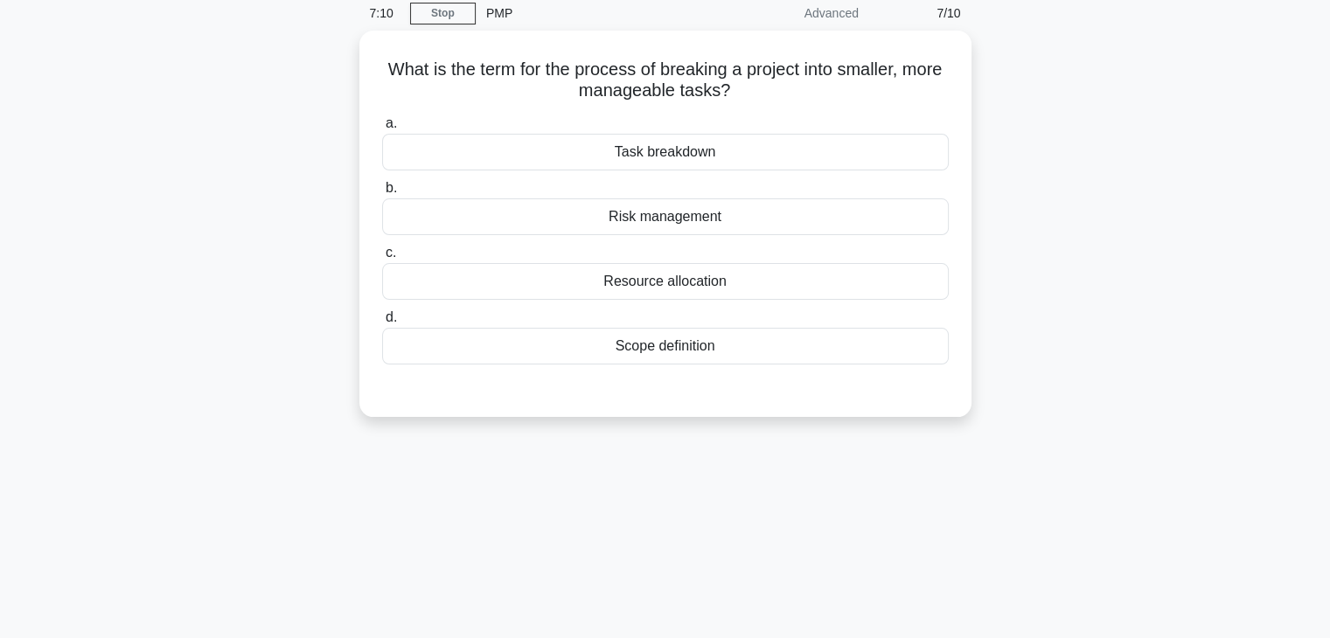
scroll to position [0, 0]
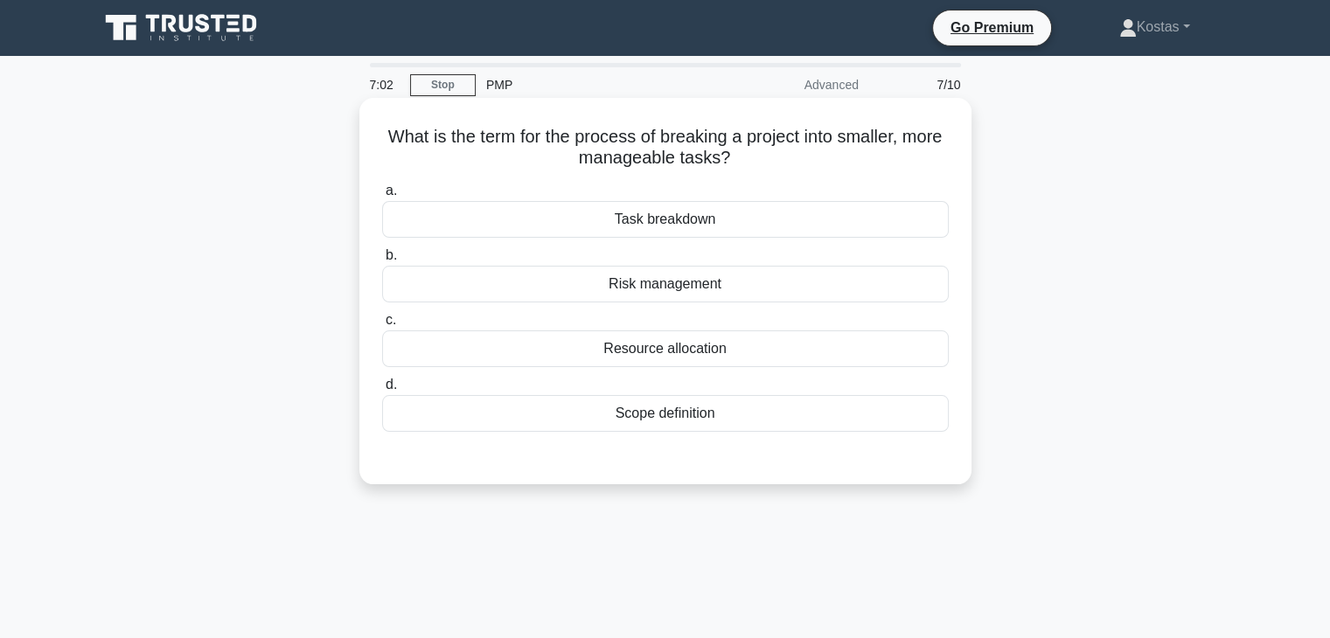
click at [750, 232] on div "Task breakdown" at bounding box center [665, 219] width 567 height 37
click at [382, 197] on input "a. Task breakdown" at bounding box center [382, 190] width 0 height 11
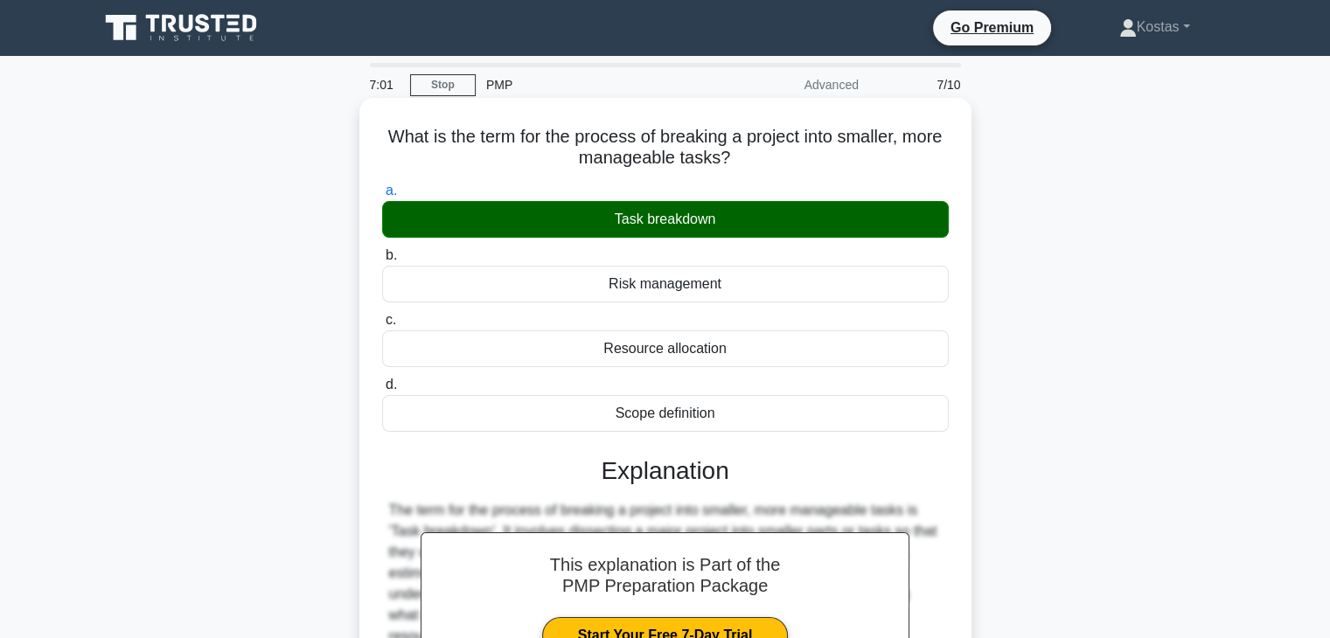
scroll to position [307, 0]
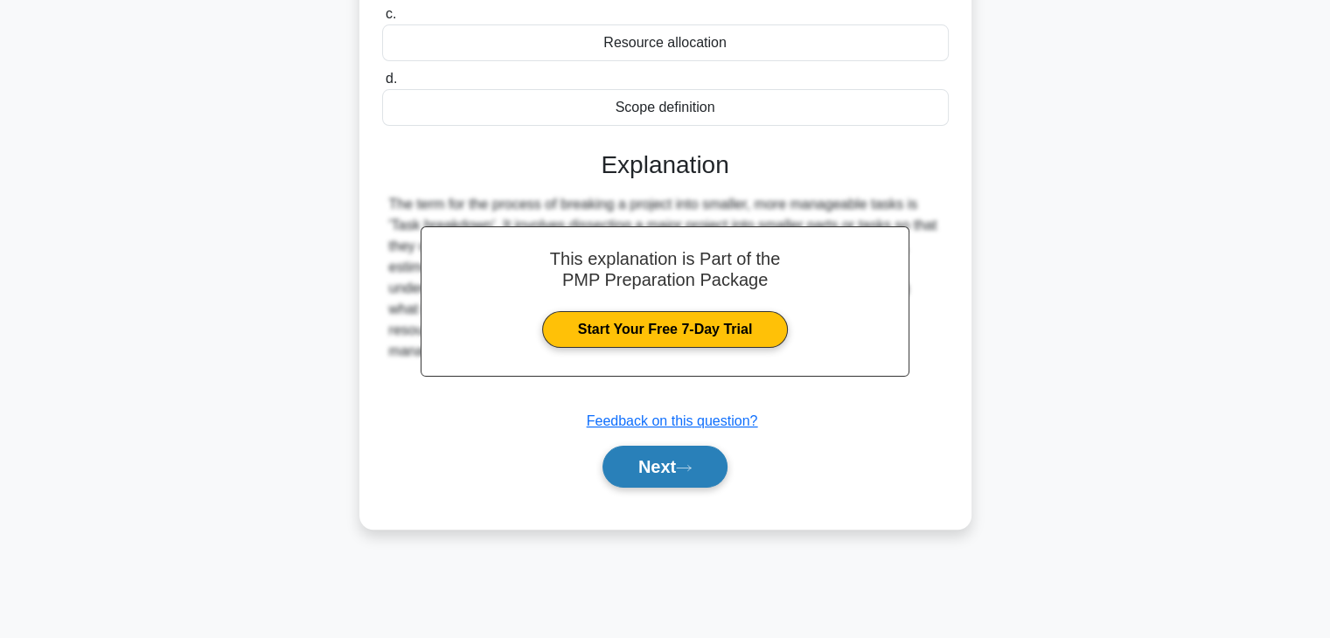
click at [670, 457] on button "Next" at bounding box center [665, 467] width 125 height 42
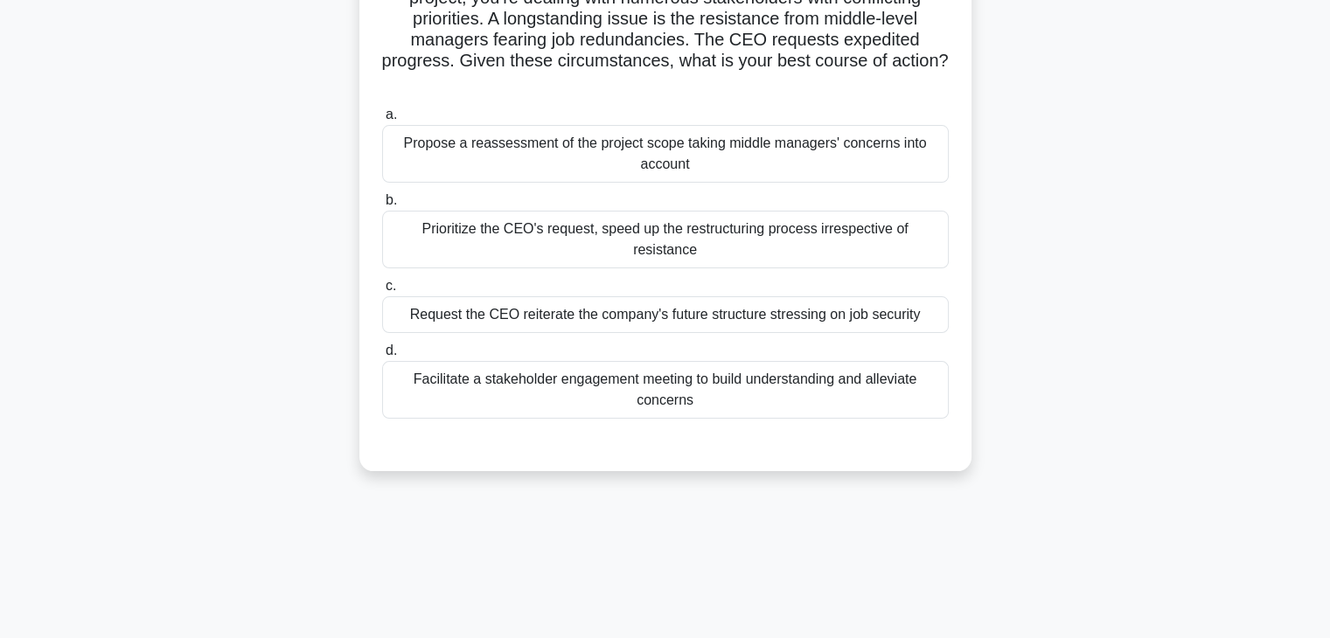
scroll to position [0, 0]
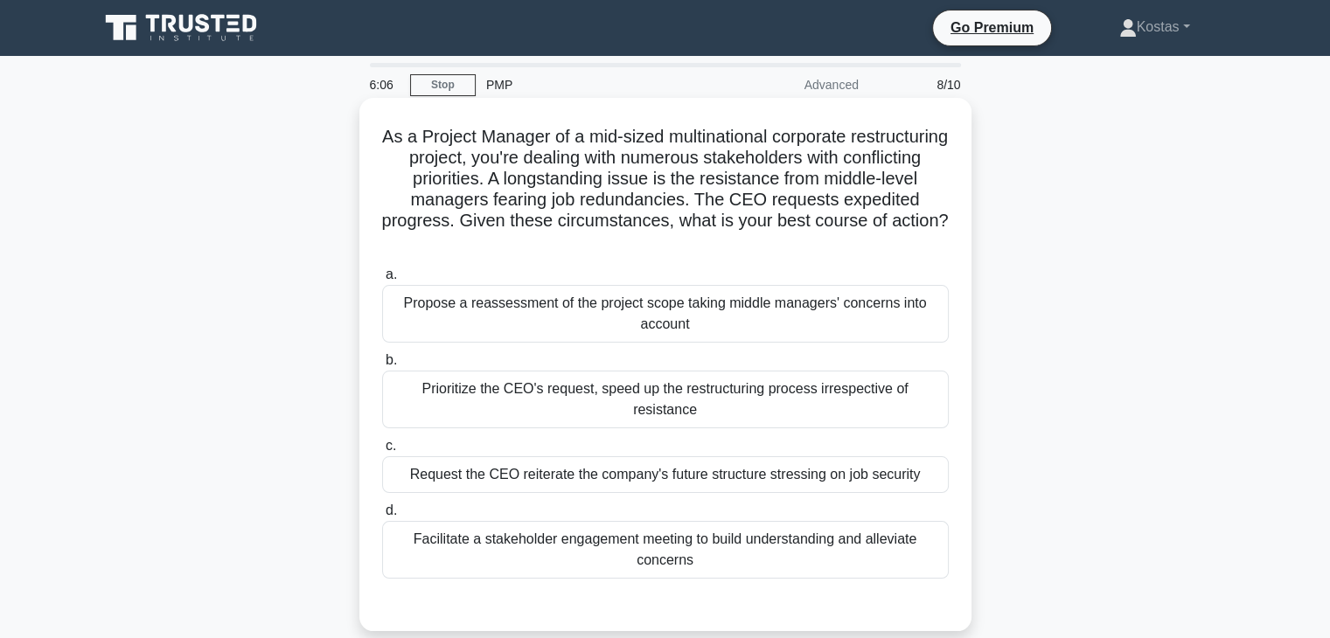
click at [707, 533] on div "Facilitate a stakeholder engagement meeting to build understanding and alleviat…" at bounding box center [665, 550] width 567 height 58
click at [382, 517] on input "d. Facilitate a stakeholder engagement meeting to build understanding and allev…" at bounding box center [382, 511] width 0 height 11
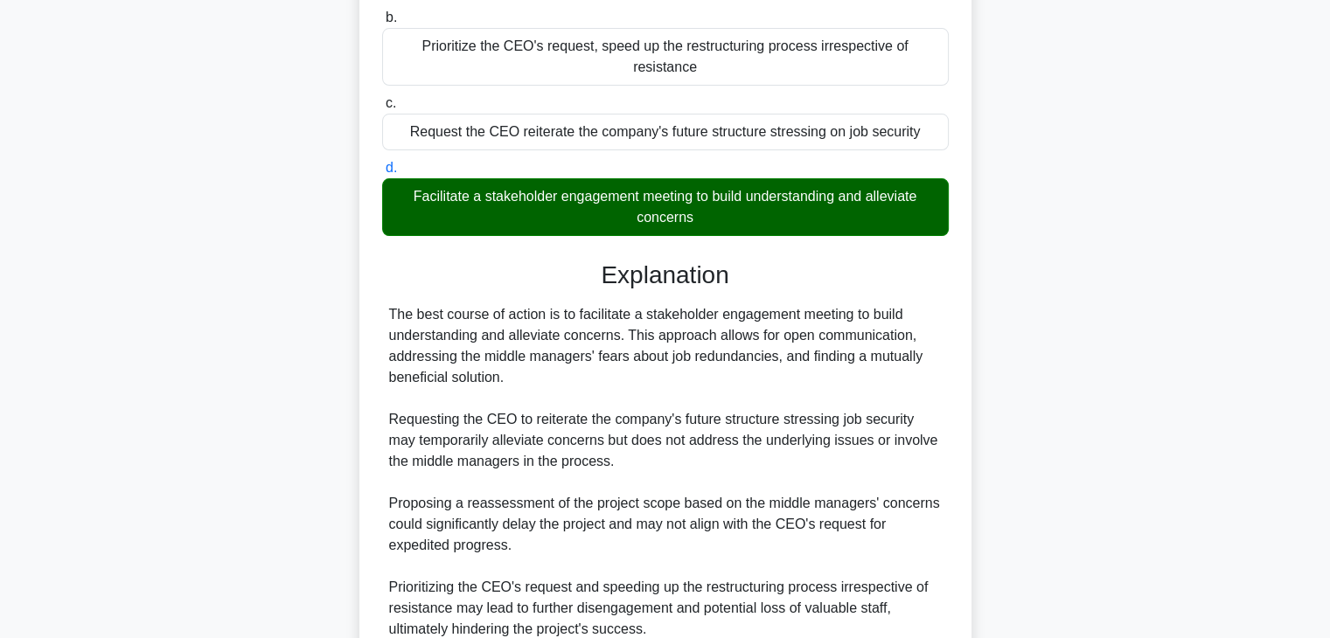
scroll to position [481, 0]
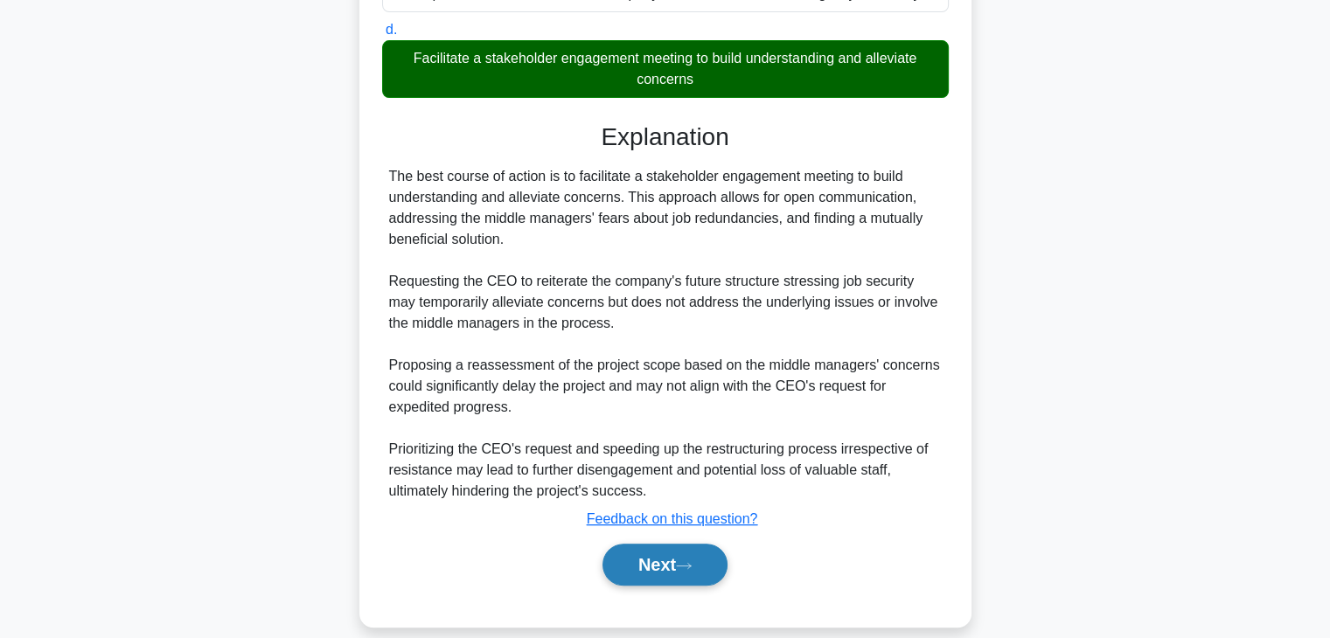
click at [677, 544] on button "Next" at bounding box center [665, 565] width 125 height 42
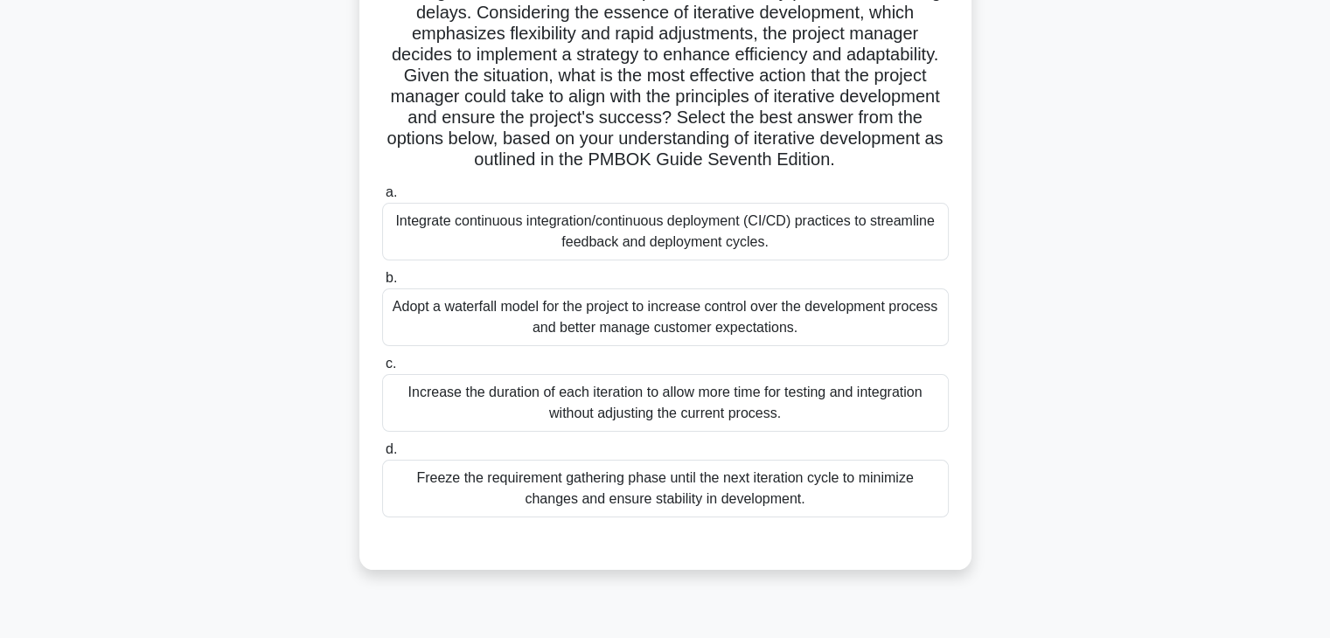
scroll to position [220, 0]
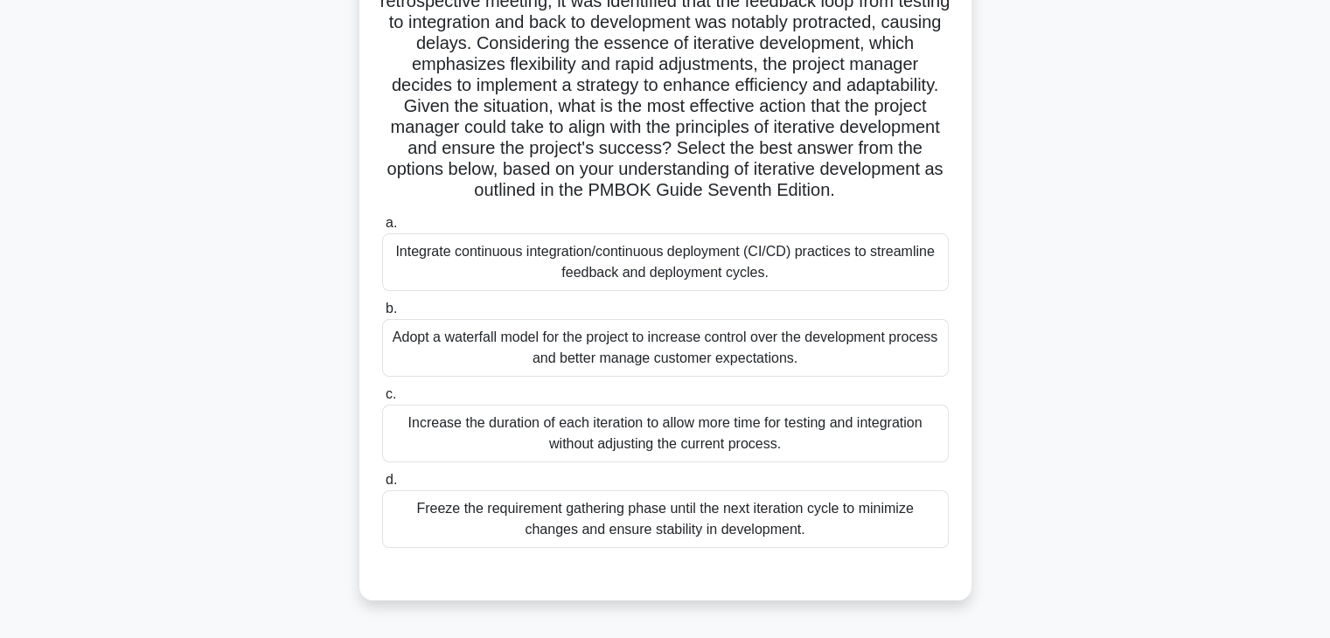
click at [722, 263] on div "Integrate continuous integration/continuous deployment (CI/CD) practices to str…" at bounding box center [665, 263] width 567 height 58
click at [382, 229] on input "a. Integrate continuous integration/continuous deployment (CI/CD) practices to …" at bounding box center [382, 223] width 0 height 11
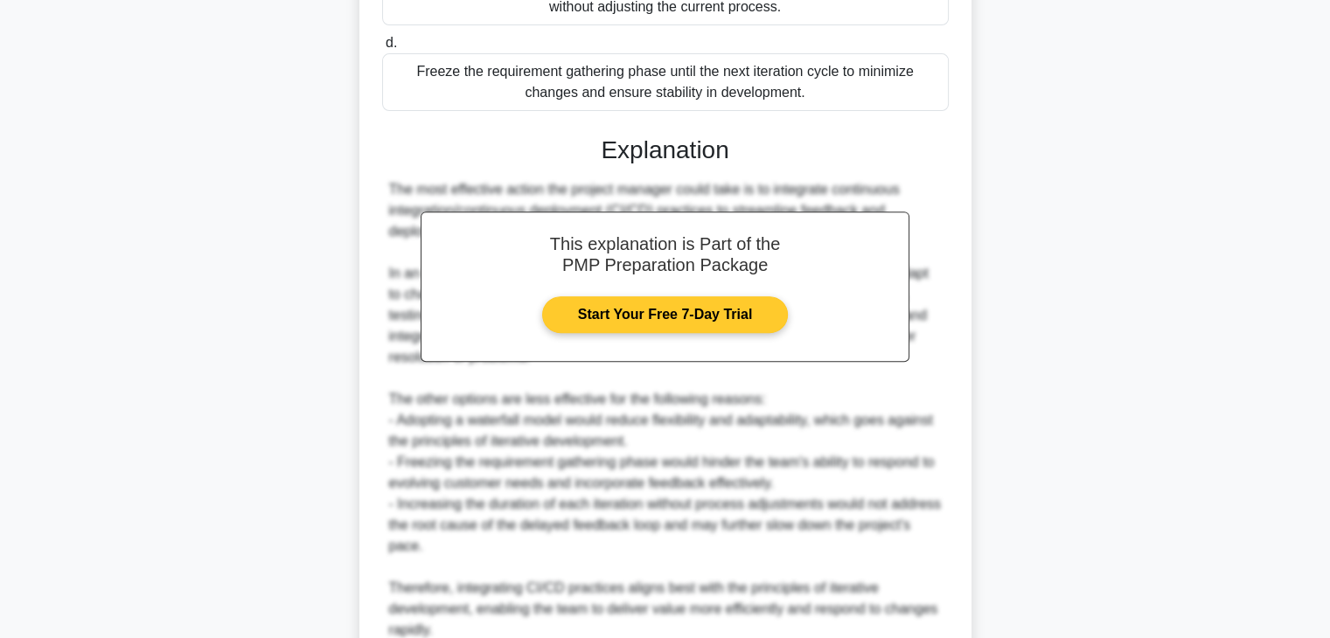
scroll to position [817, 0]
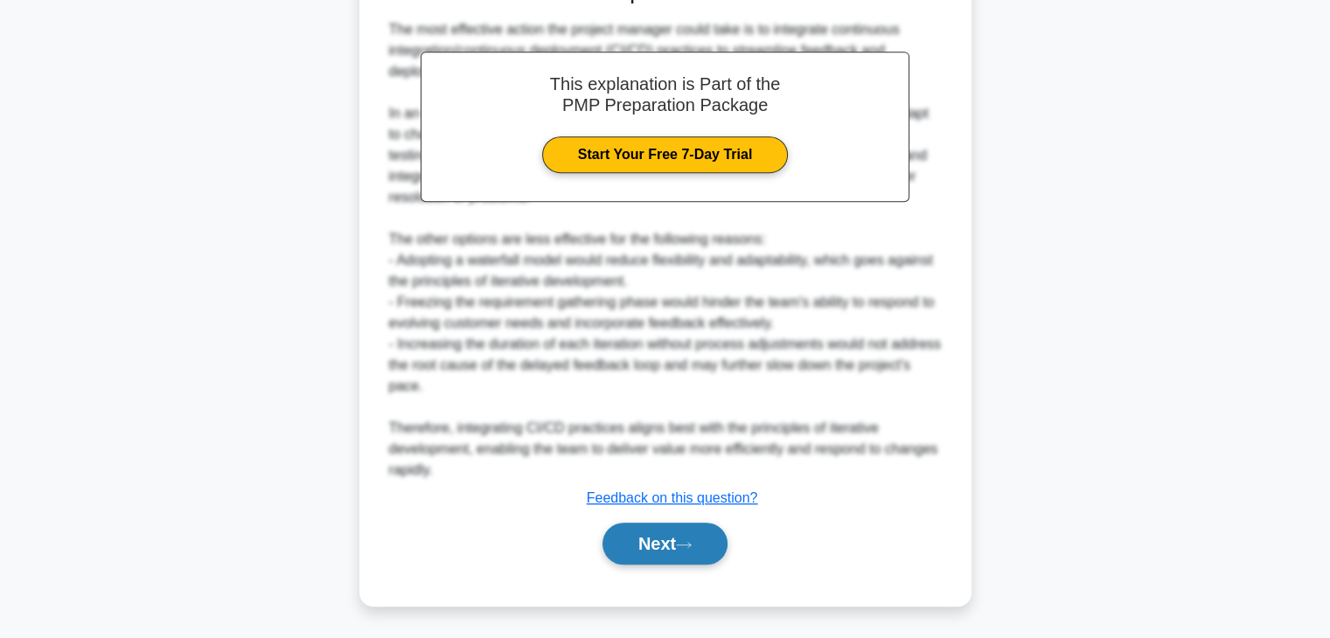
click at [665, 540] on button "Next" at bounding box center [665, 544] width 125 height 42
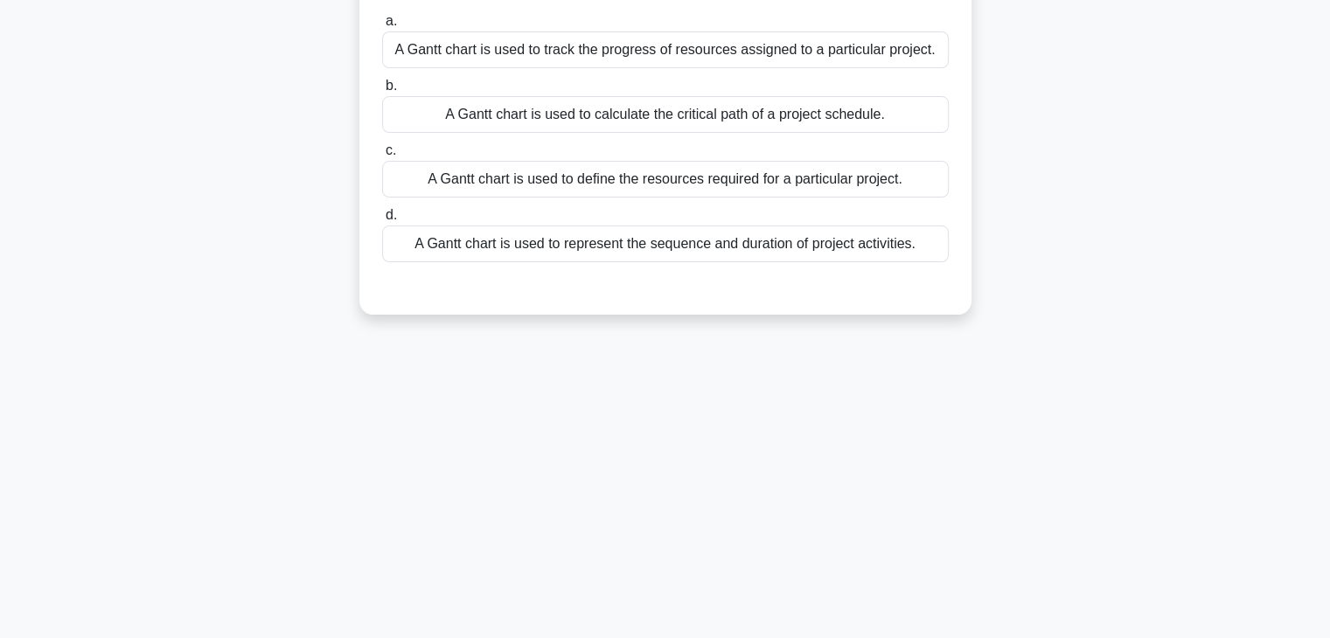
scroll to position [0, 0]
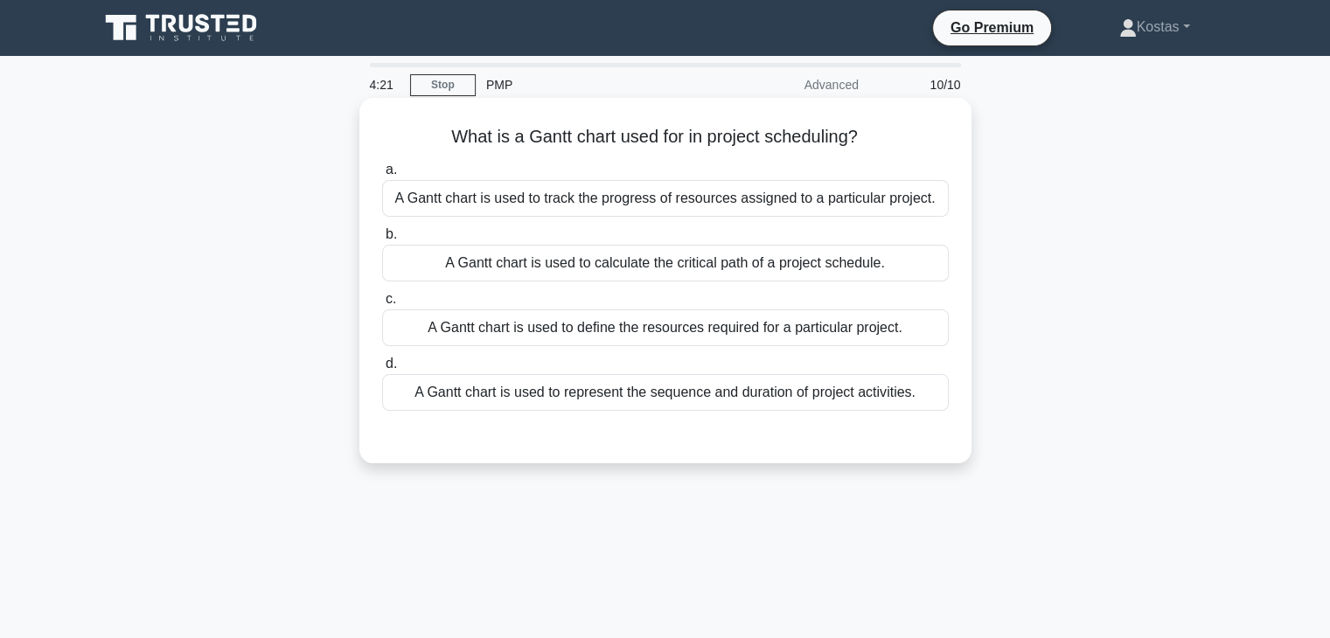
click at [743, 403] on div "A Gantt chart is used to represent the sequence and duration of project activit…" at bounding box center [665, 392] width 567 height 37
click at [382, 370] on input "d. A Gantt chart is used to represent the sequence and duration of project acti…" at bounding box center [382, 364] width 0 height 11
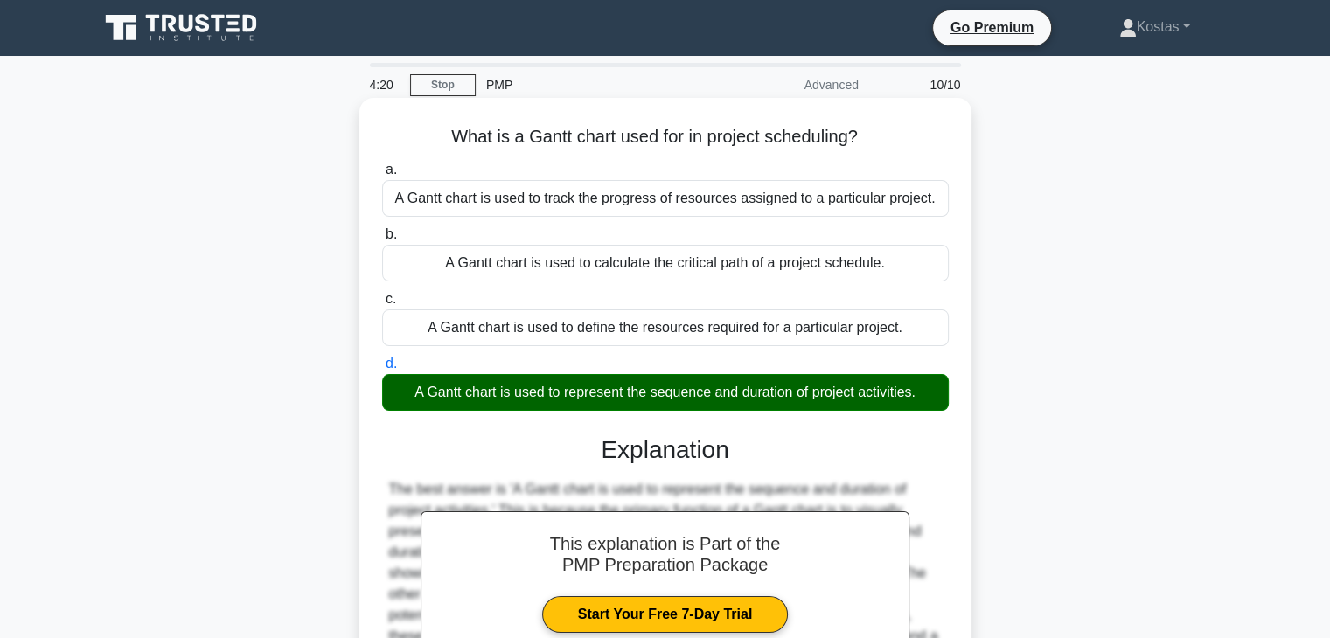
scroll to position [307, 0]
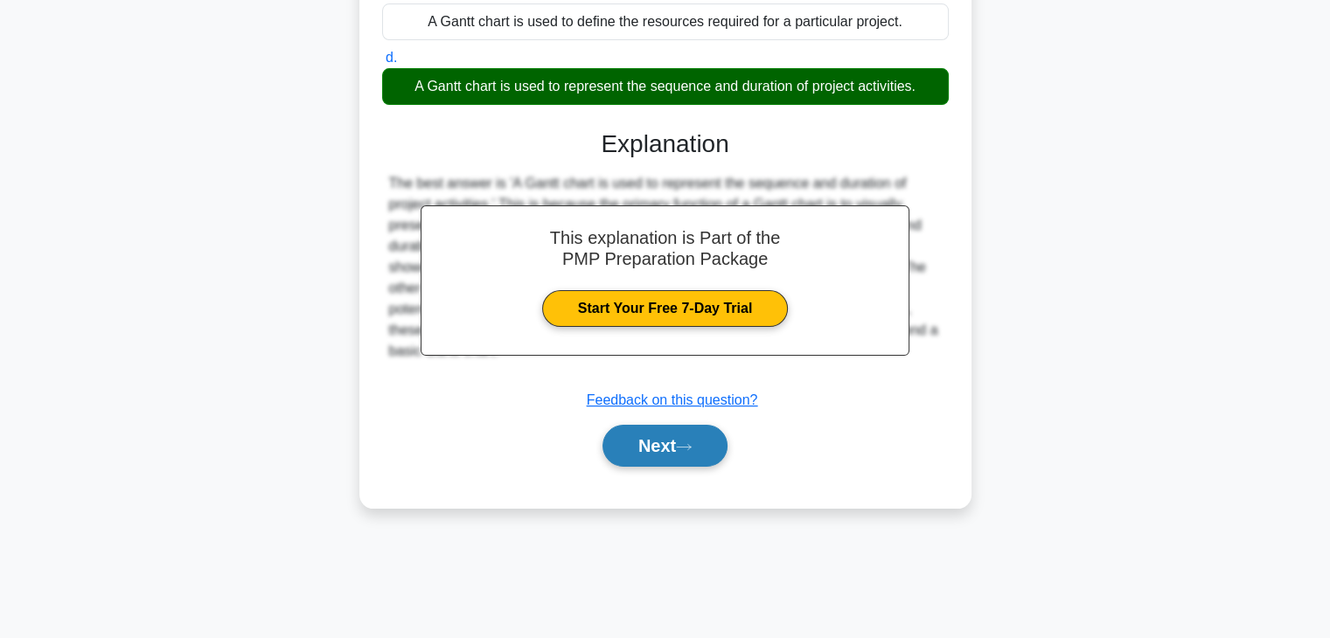
click at [686, 451] on button "Next" at bounding box center [665, 446] width 125 height 42
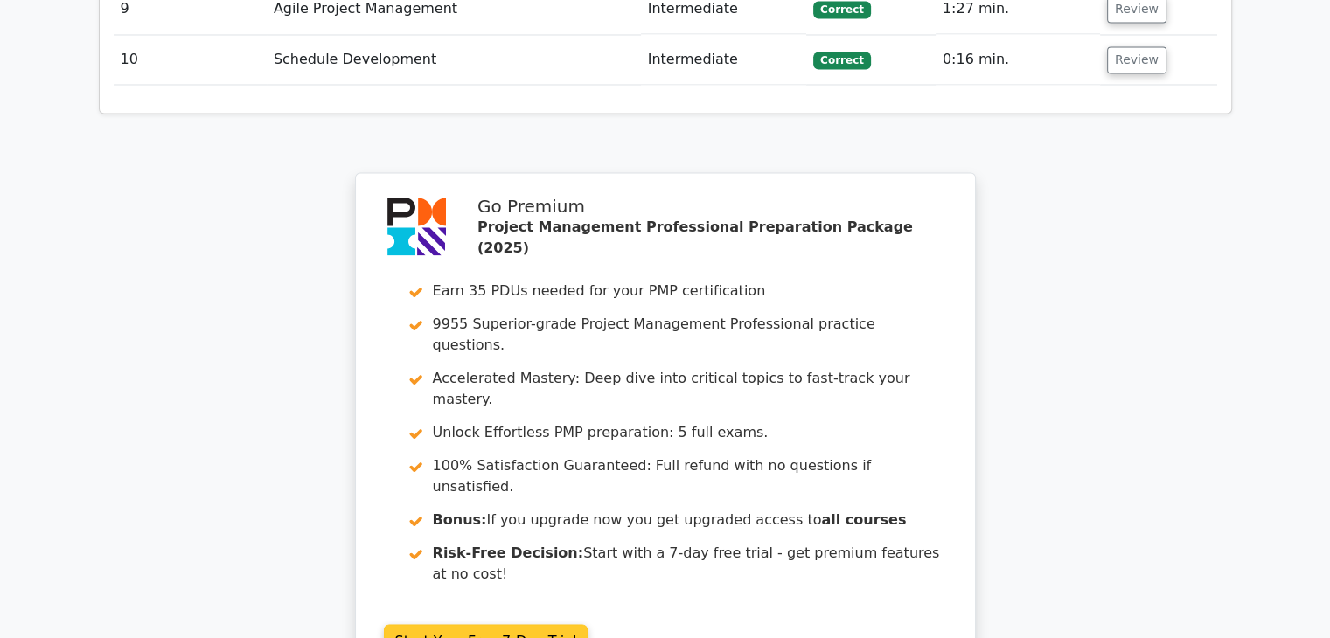
scroll to position [3272, 0]
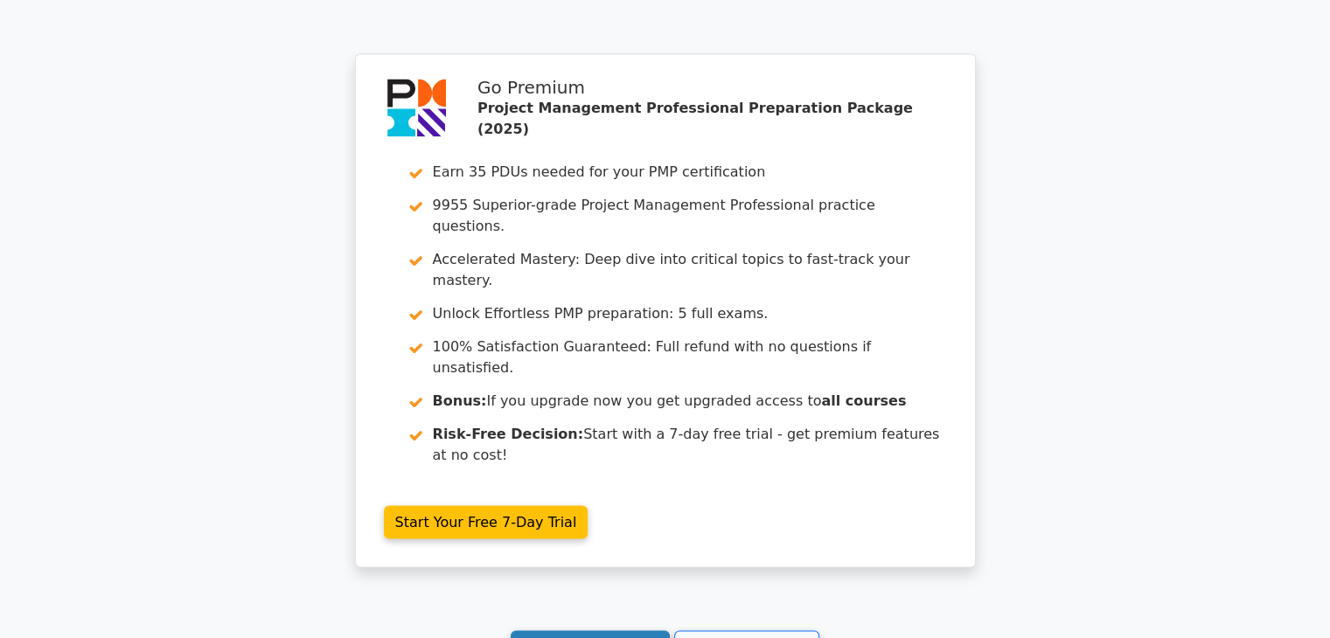
click at [620, 631] on link "Continue practicing" at bounding box center [591, 647] width 160 height 33
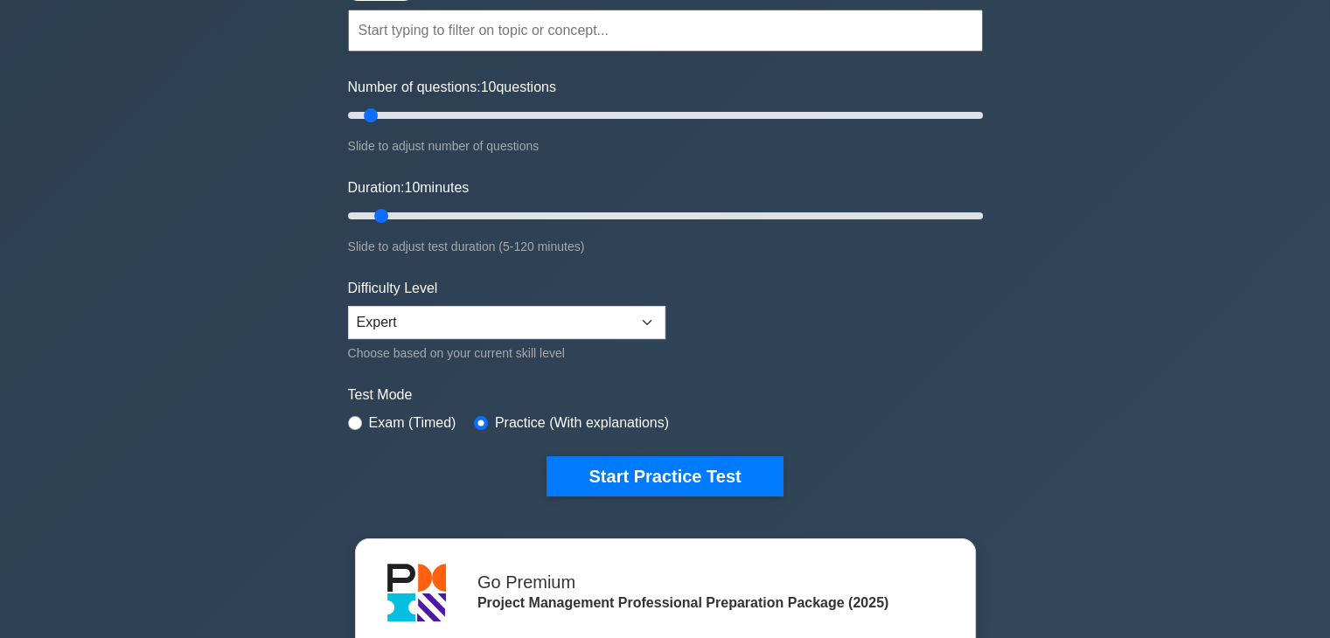
scroll to position [175, 0]
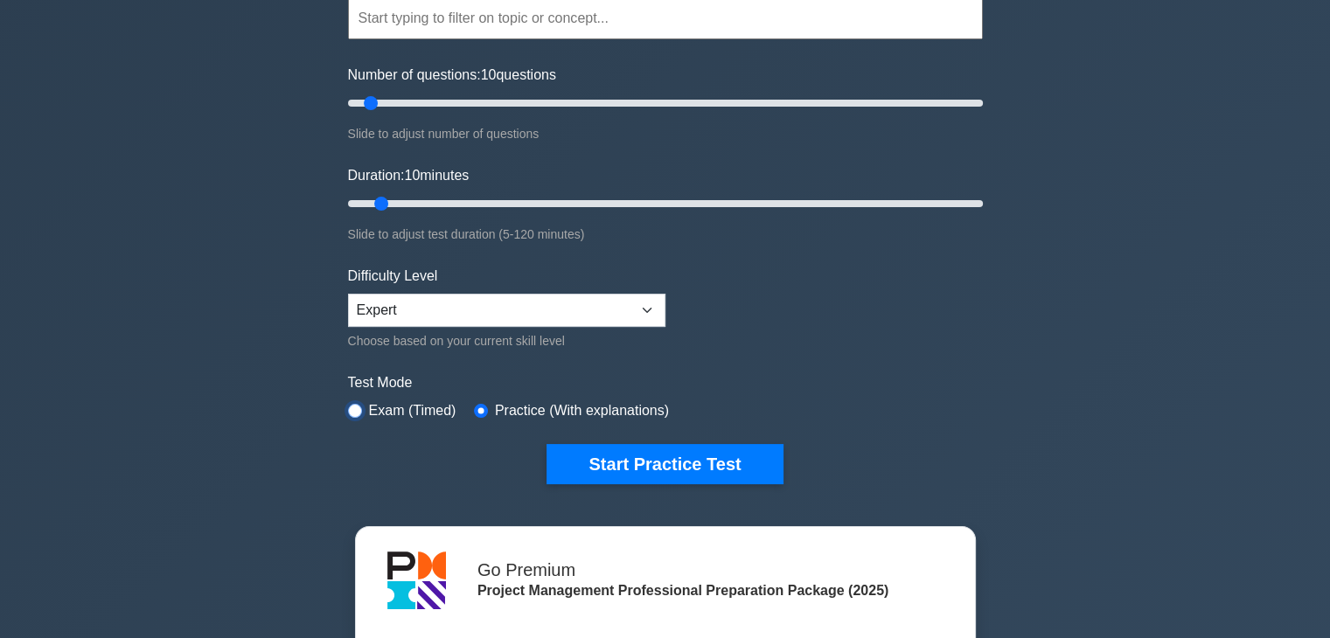
click at [354, 405] on input "radio" at bounding box center [355, 411] width 14 height 14
radio input "true"
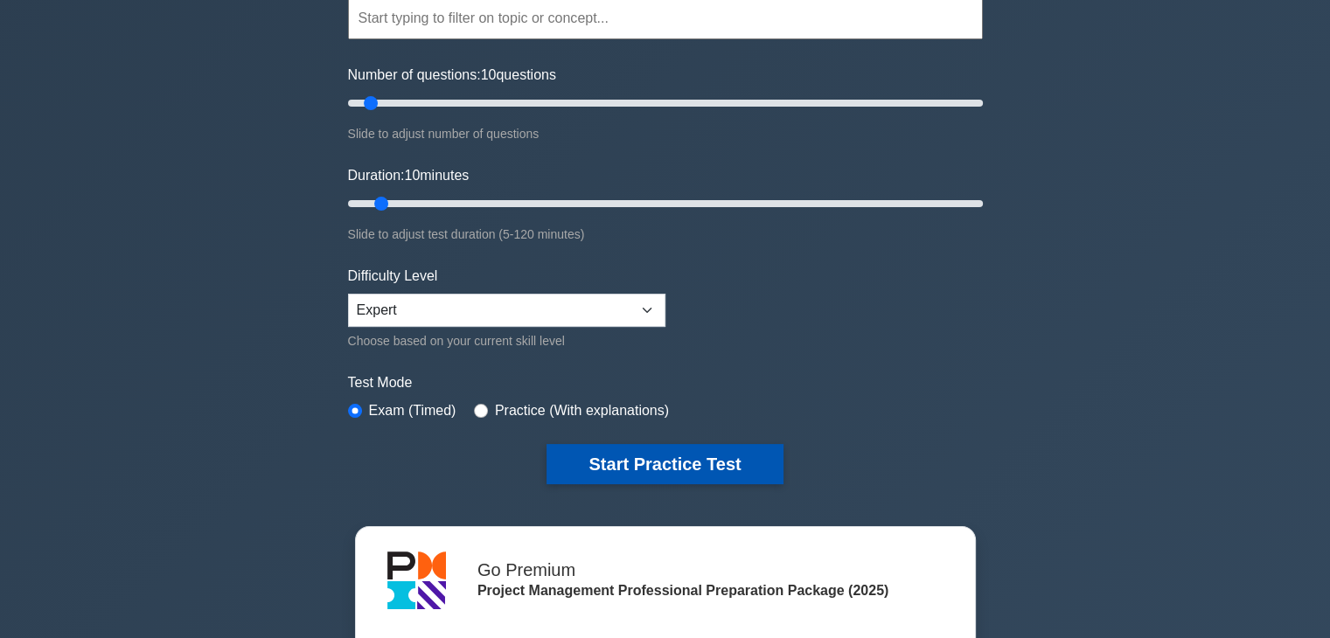
click at [581, 457] on button "Start Practice Test" at bounding box center [665, 464] width 236 height 40
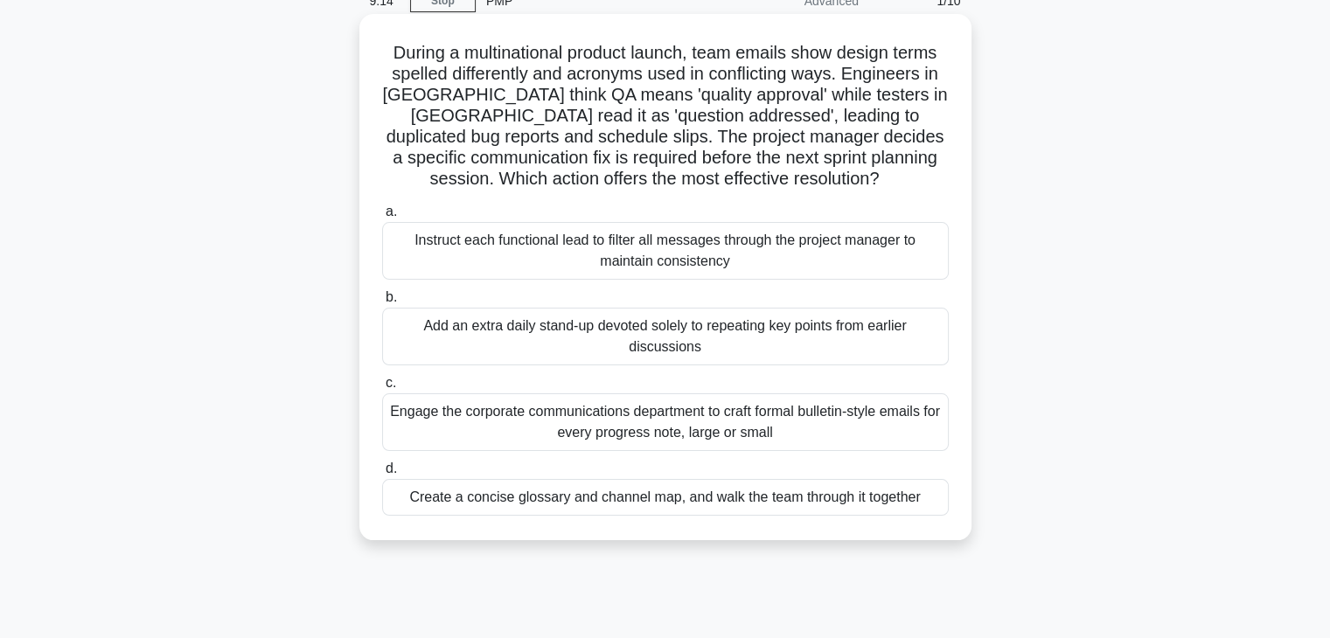
scroll to position [175, 0]
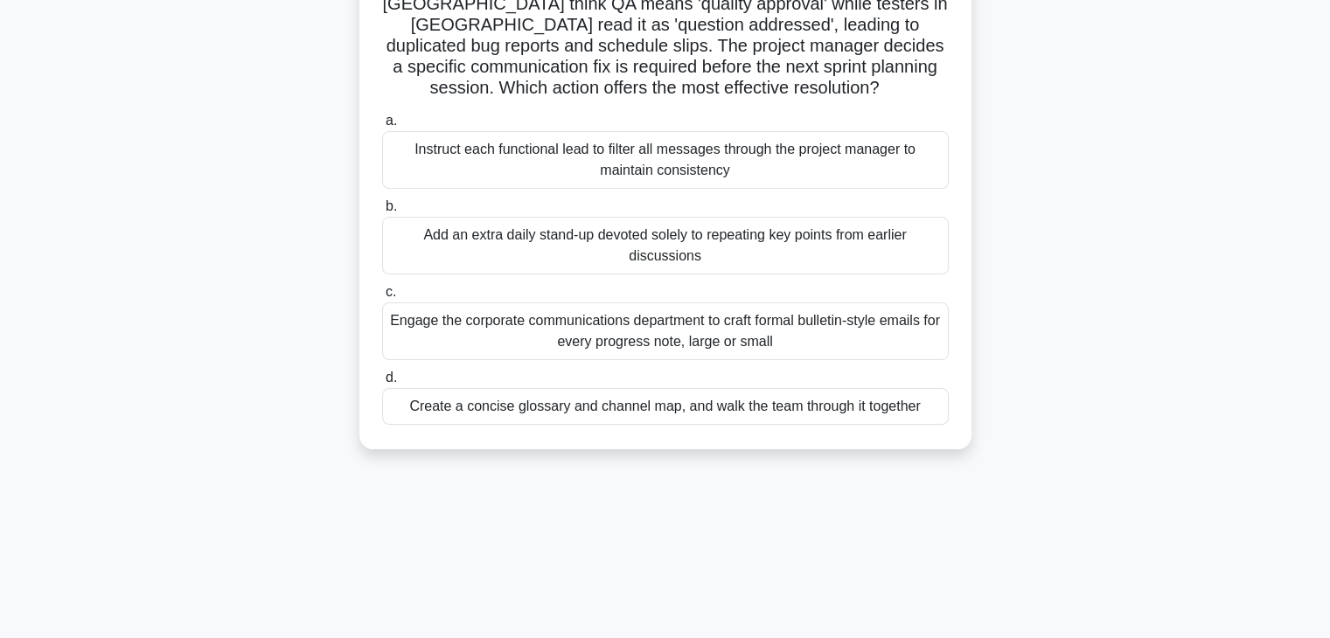
click at [779, 413] on div "Create a concise glossary and channel map, and walk the team through it together" at bounding box center [665, 406] width 567 height 37
click at [382, 384] on input "d. Create a concise glossary and channel map, and walk the team through it toge…" at bounding box center [382, 378] width 0 height 11
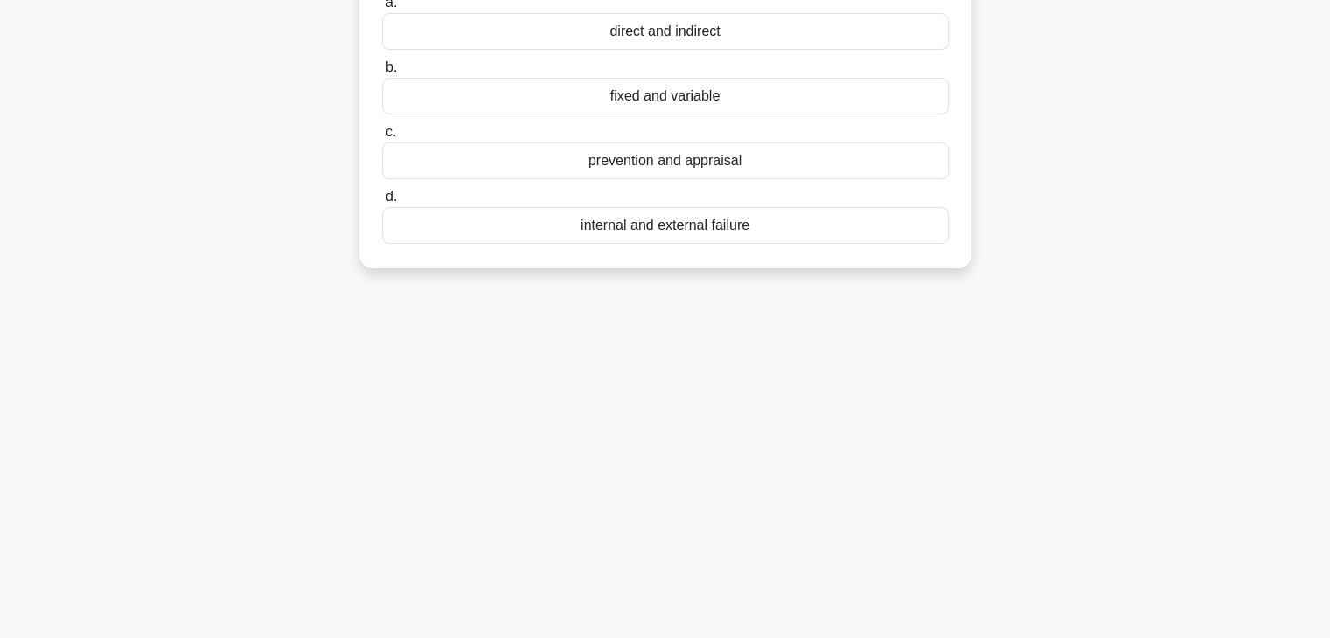
scroll to position [0, 0]
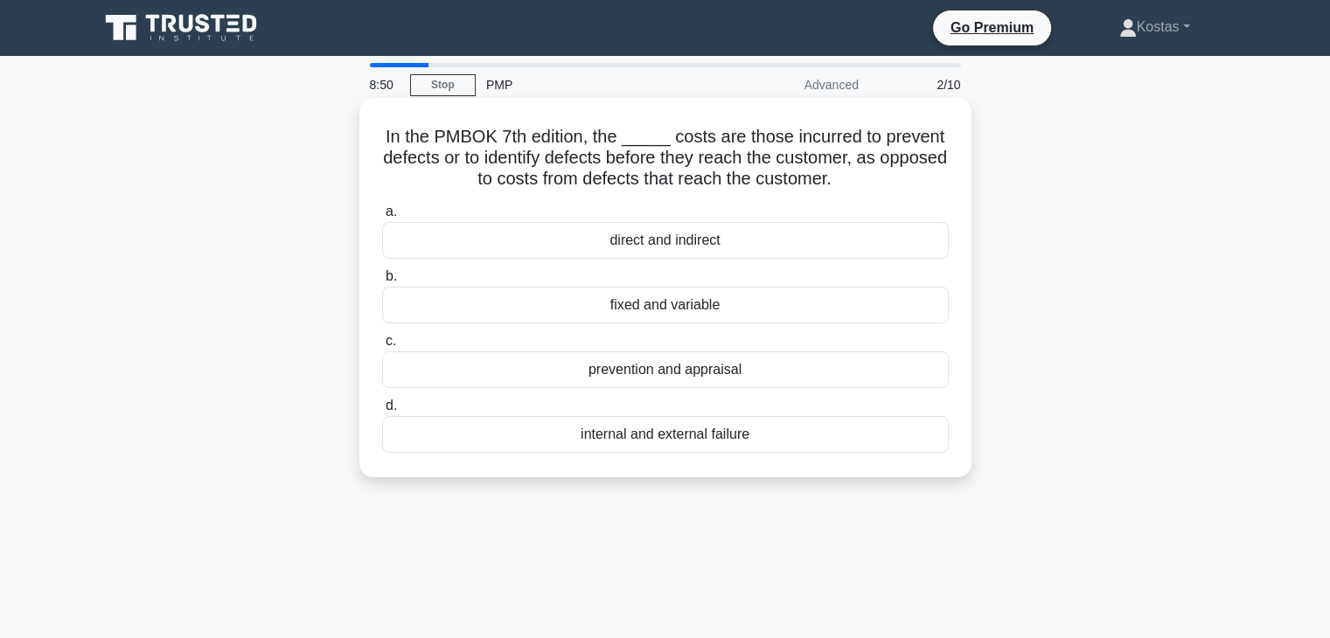
click at [803, 386] on div "prevention and appraisal" at bounding box center [665, 370] width 567 height 37
click at [382, 347] on input "c. prevention and appraisal" at bounding box center [382, 341] width 0 height 11
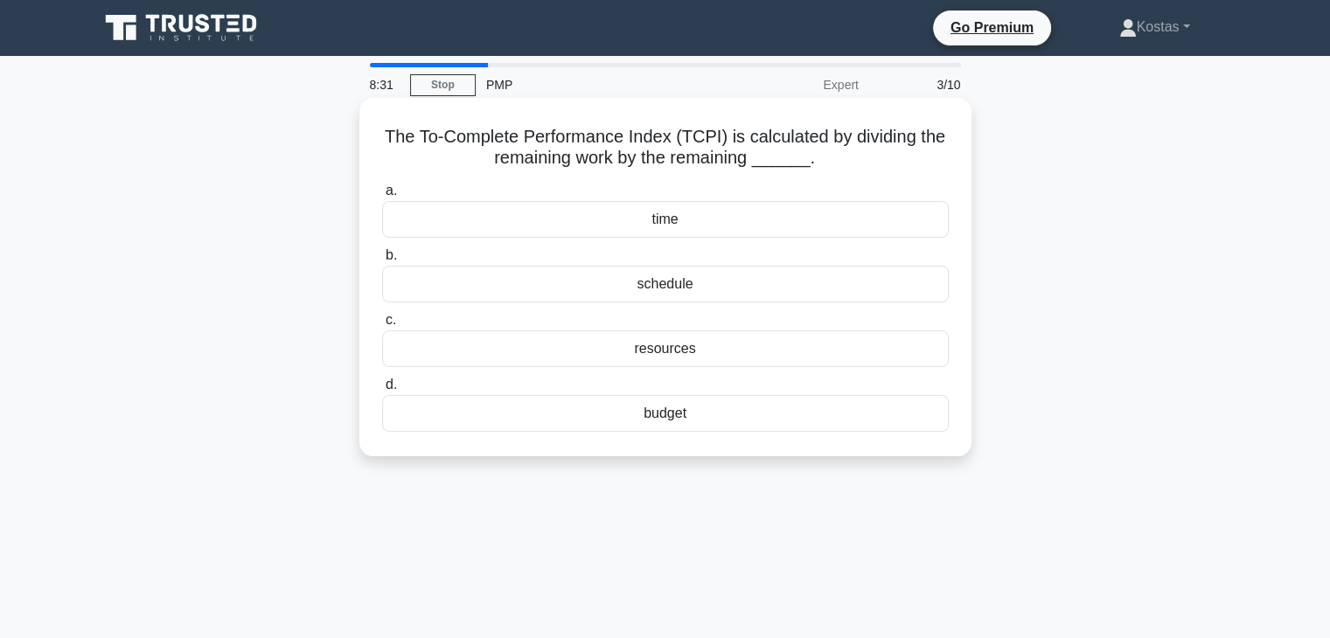
click at [722, 218] on div "time" at bounding box center [665, 219] width 567 height 37
click at [382, 197] on input "a. time" at bounding box center [382, 190] width 0 height 11
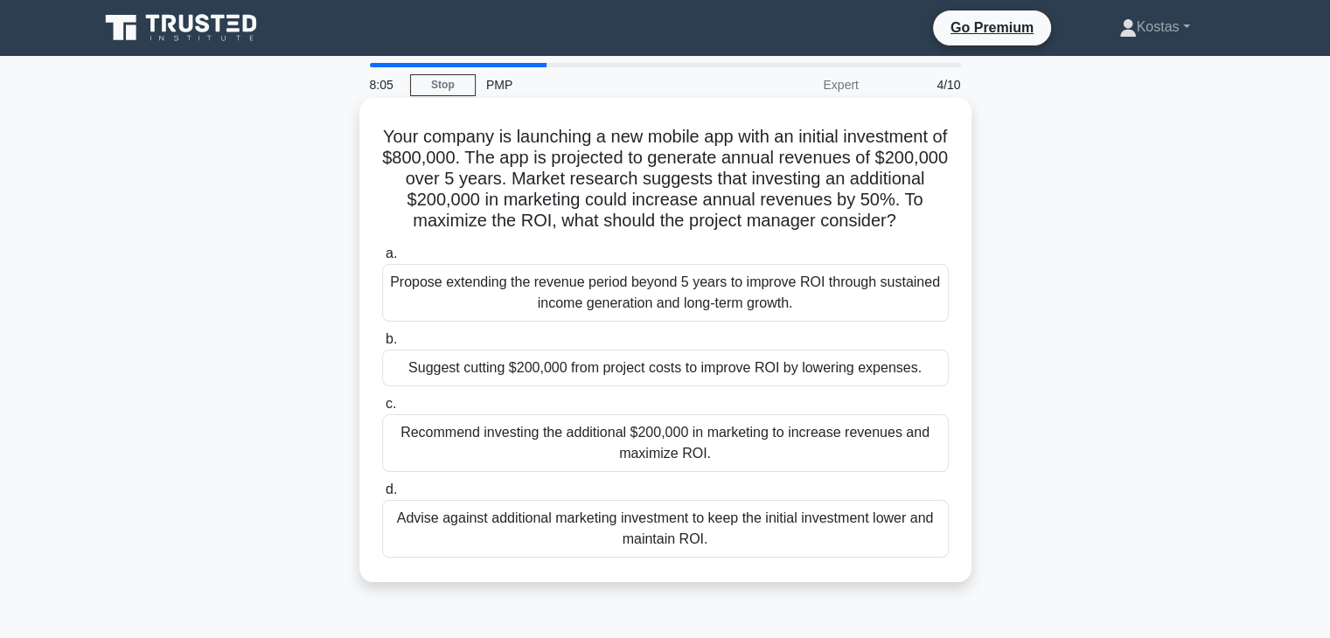
scroll to position [87, 0]
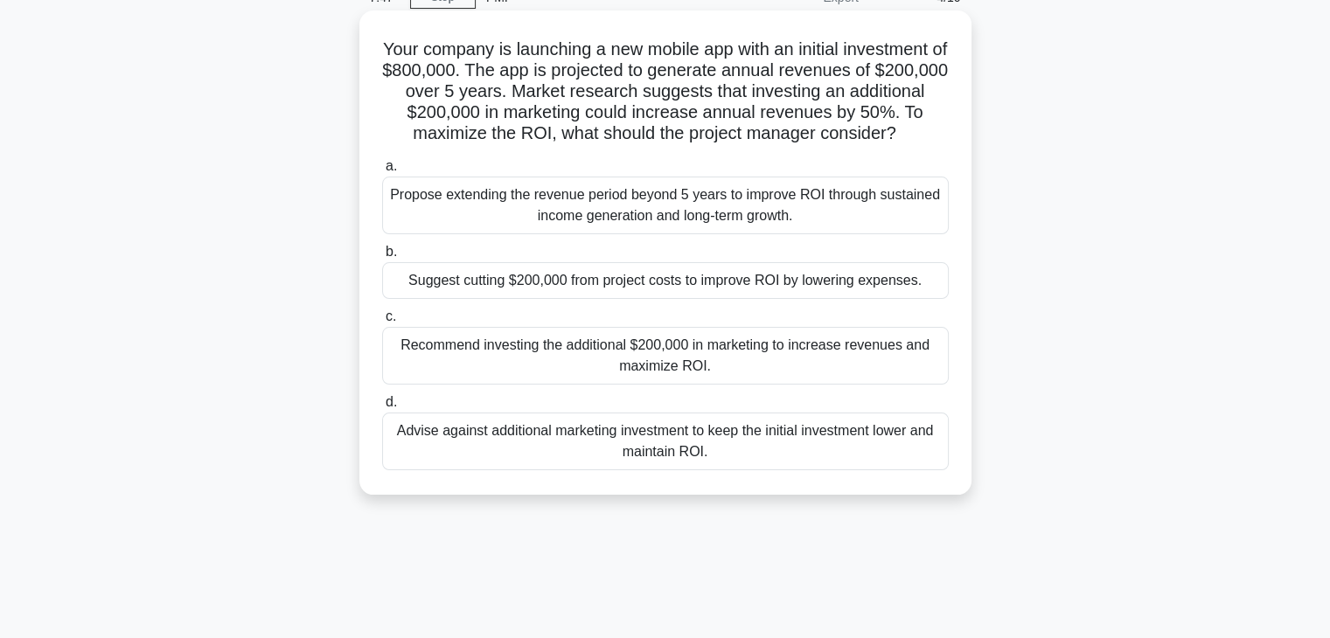
click at [833, 462] on div "Advise against additional marketing investment to keep the initial investment l…" at bounding box center [665, 442] width 567 height 58
click at [382, 408] on input "d. Advise against additional marketing investment to keep the initial investmen…" at bounding box center [382, 402] width 0 height 11
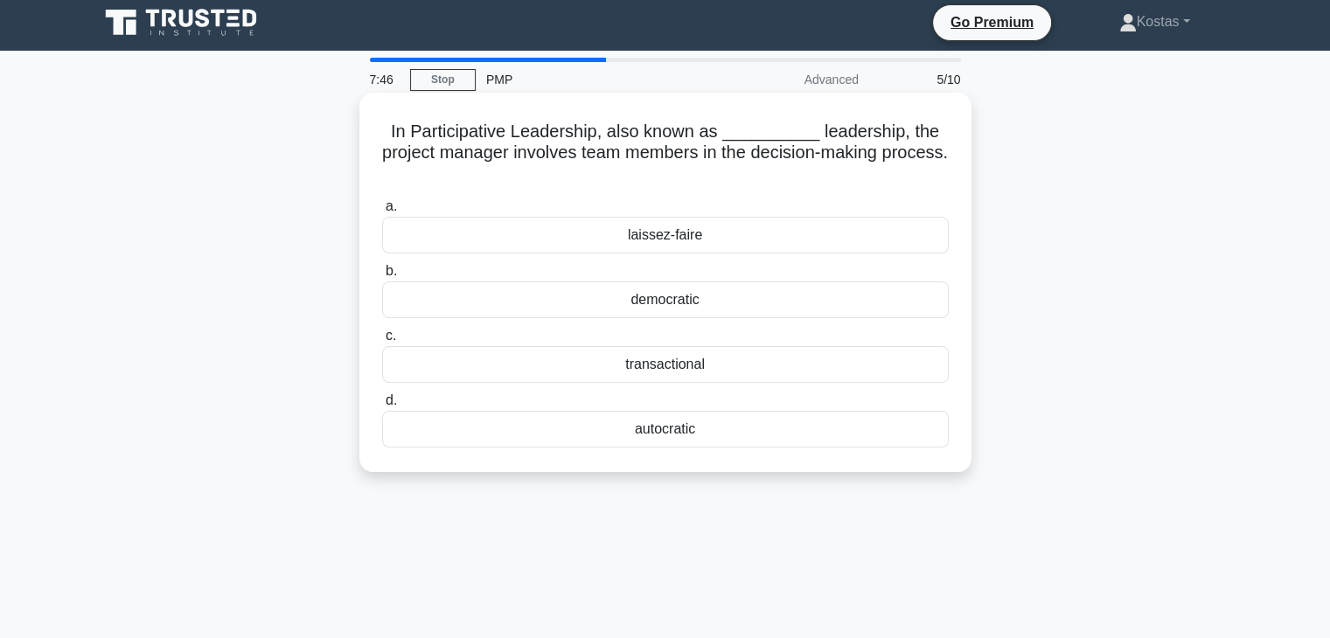
scroll to position [0, 0]
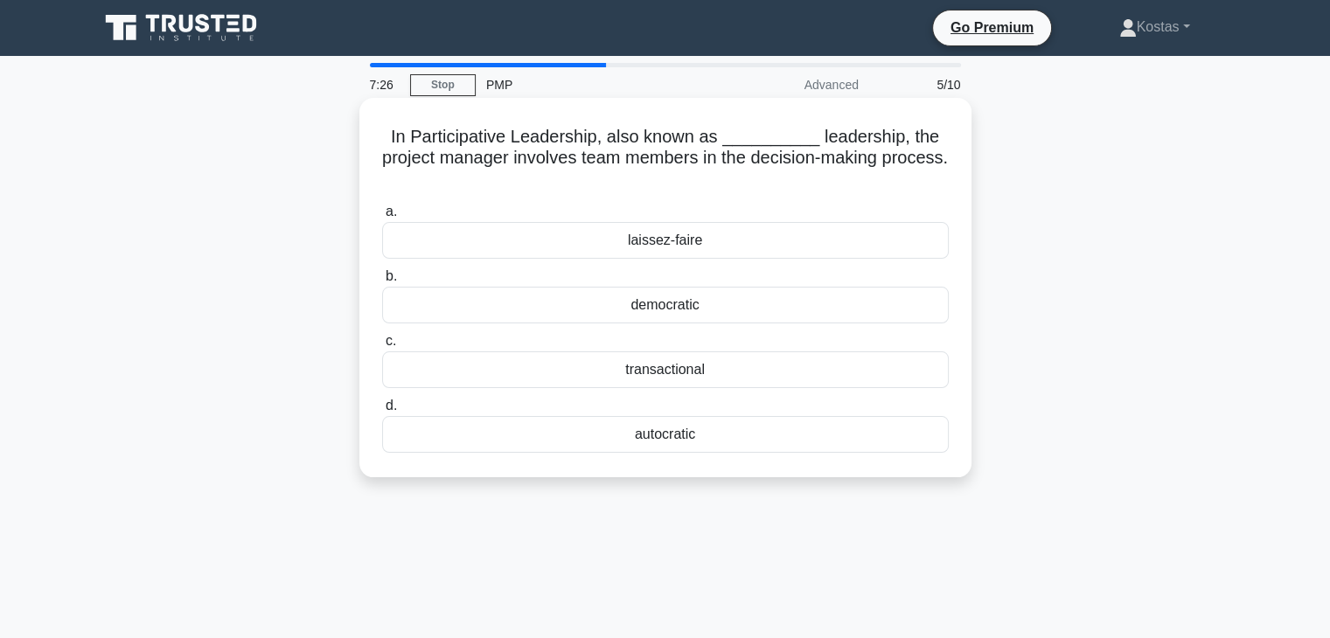
click at [731, 315] on div "democratic" at bounding box center [665, 305] width 567 height 37
click at [382, 283] on input "b. democratic" at bounding box center [382, 276] width 0 height 11
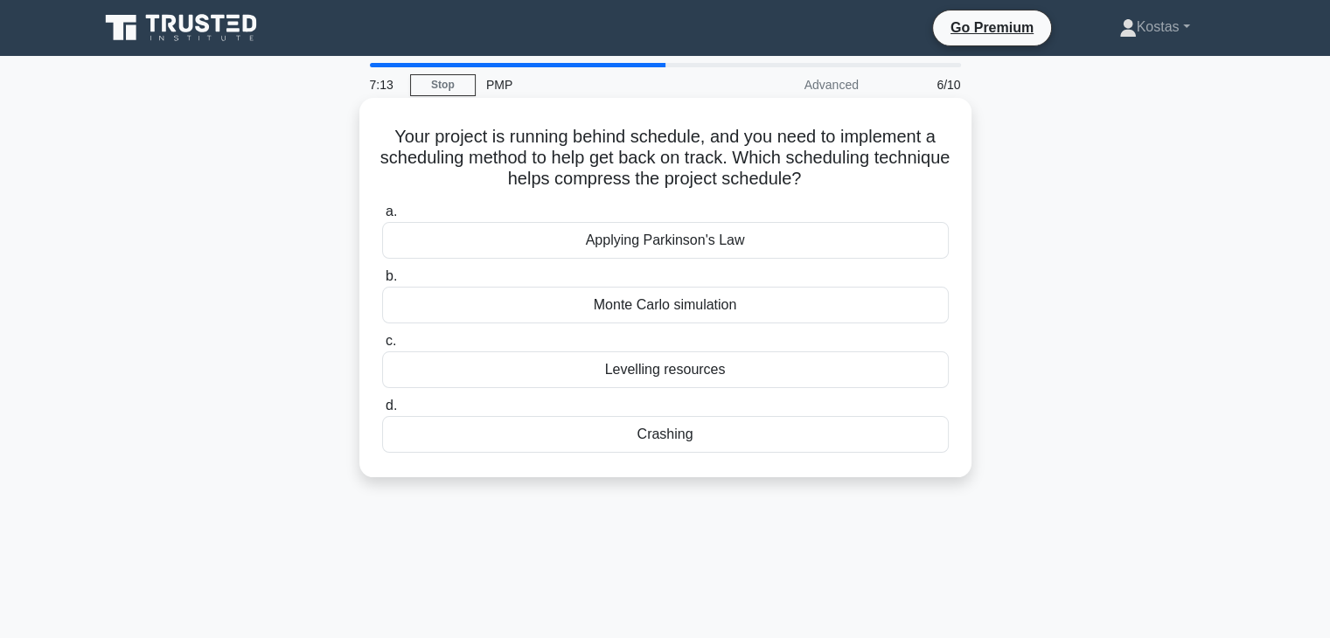
click at [746, 312] on div "Monte Carlo simulation" at bounding box center [665, 305] width 567 height 37
click at [382, 283] on input "b. Monte Carlo simulation" at bounding box center [382, 276] width 0 height 11
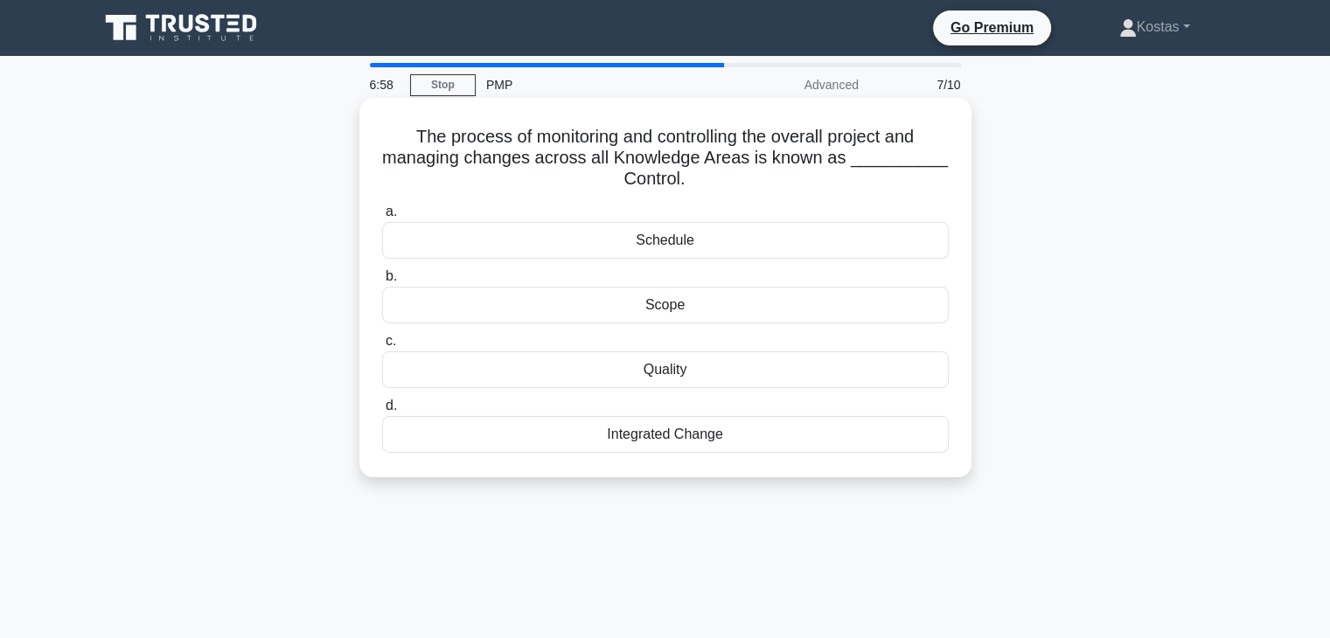
click at [703, 310] on div "Scope" at bounding box center [665, 305] width 567 height 37
click at [382, 283] on input "b. Scope" at bounding box center [382, 276] width 0 height 11
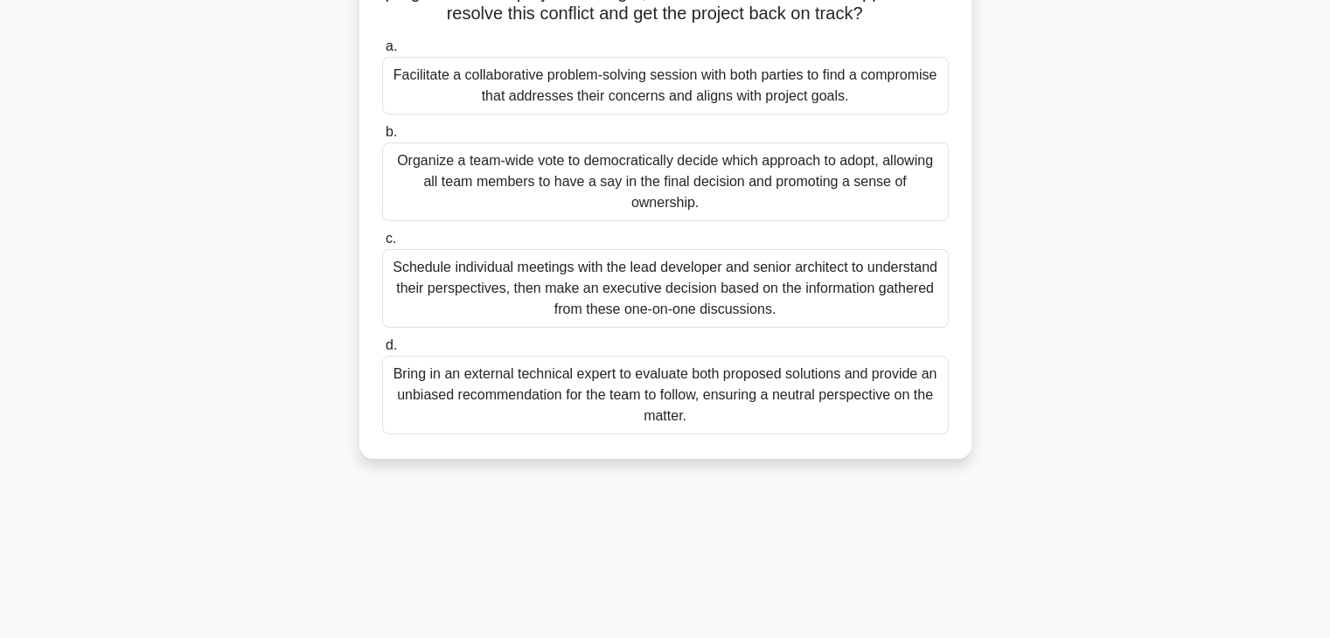
scroll to position [307, 0]
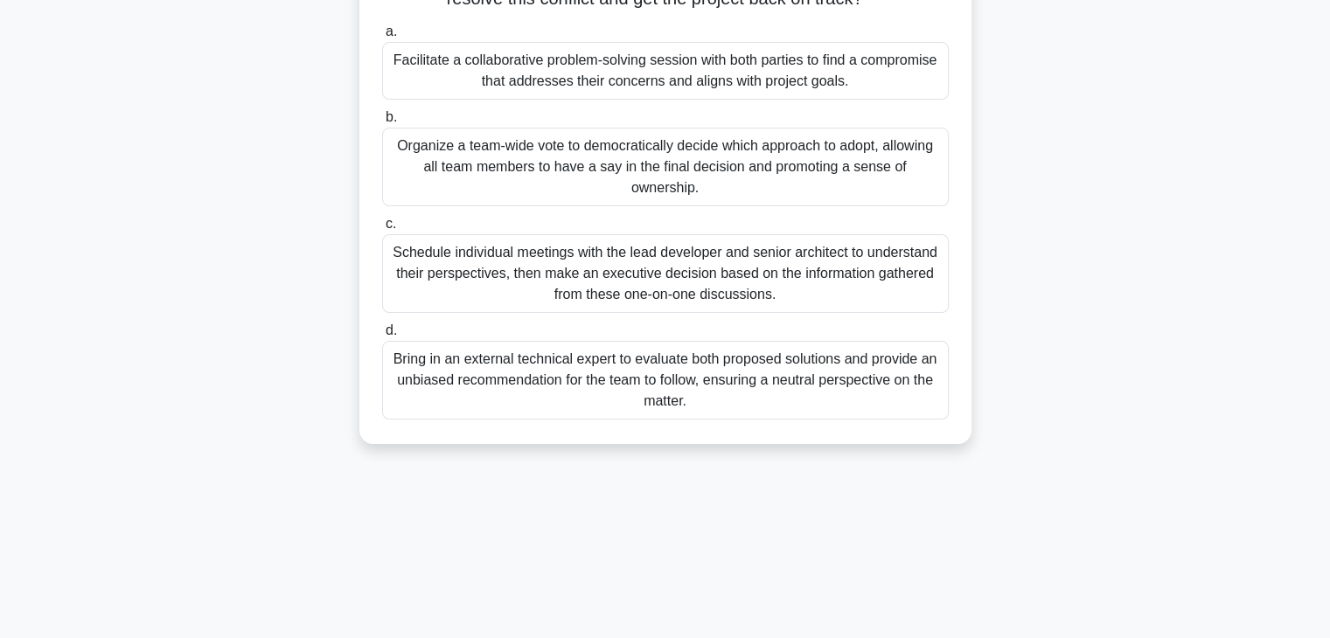
click at [661, 88] on div "Facilitate a collaborative problem-solving session with both parties to find a …" at bounding box center [665, 71] width 567 height 58
click at [382, 38] on input "a. Facilitate a collaborative problem-solving session with both parties to find…" at bounding box center [382, 31] width 0 height 11
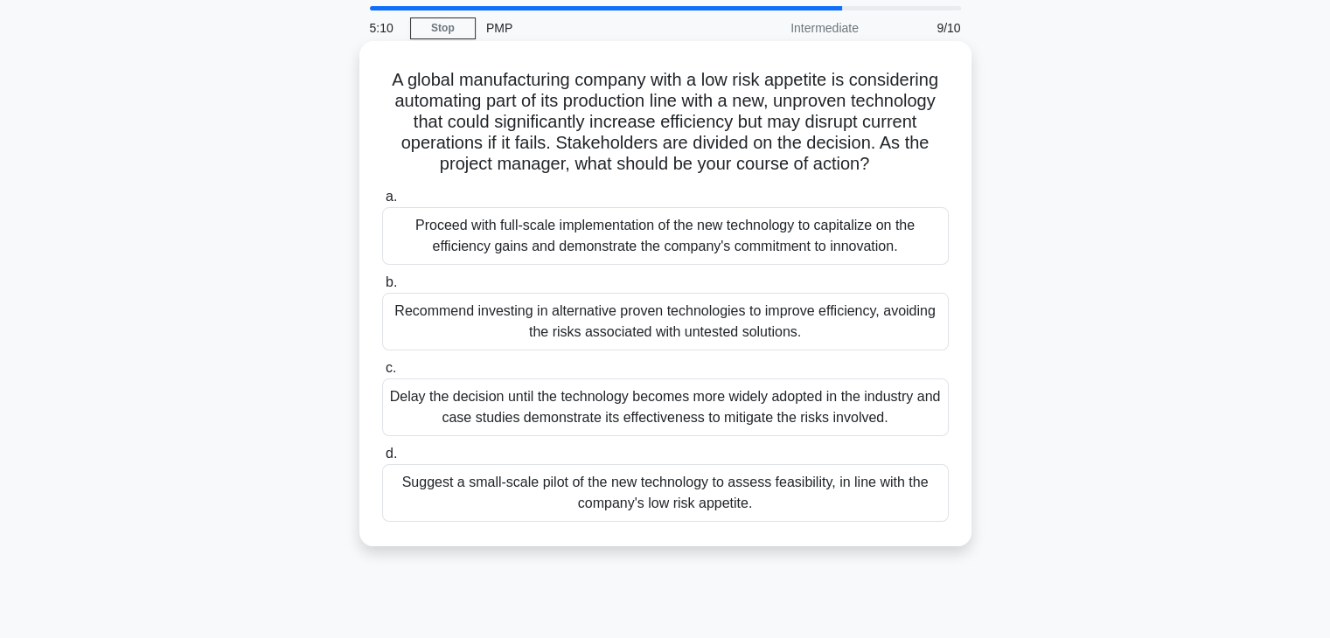
scroll to position [87, 0]
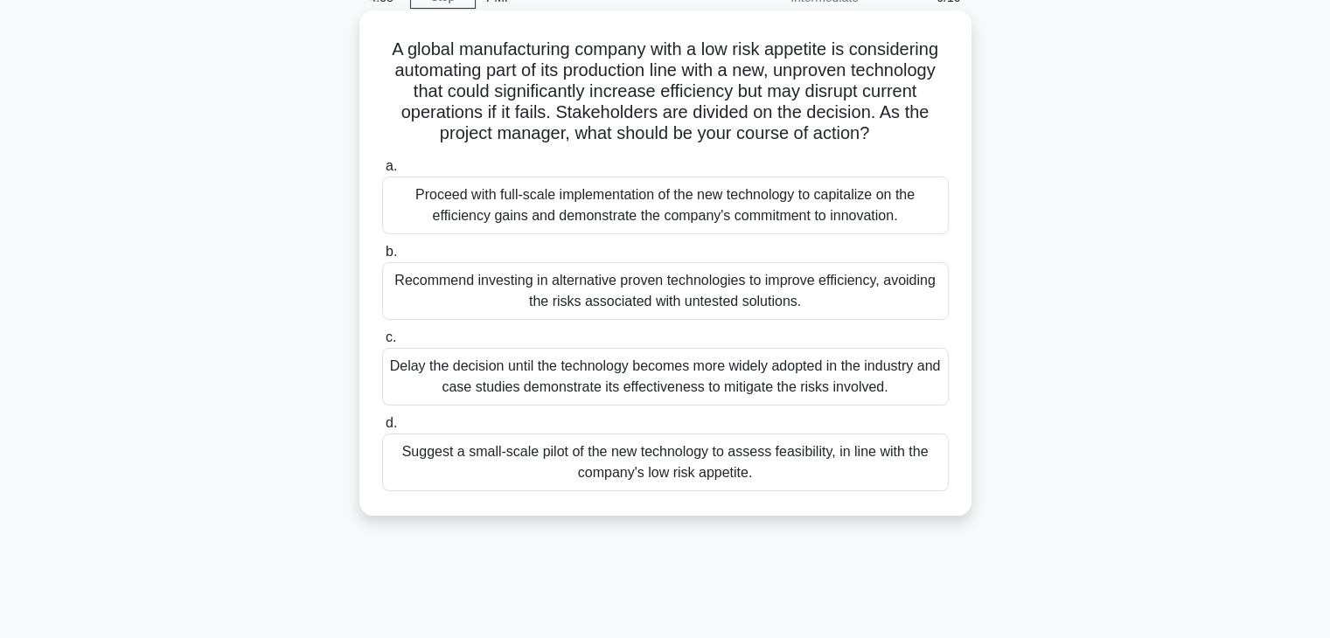
click at [829, 456] on div "Suggest a small-scale pilot of the new technology to assess feasibility, in lin…" at bounding box center [665, 463] width 567 height 58
click at [382, 429] on input "d. Suggest a small-scale pilot of the new technology to assess feasibility, in …" at bounding box center [382, 423] width 0 height 11
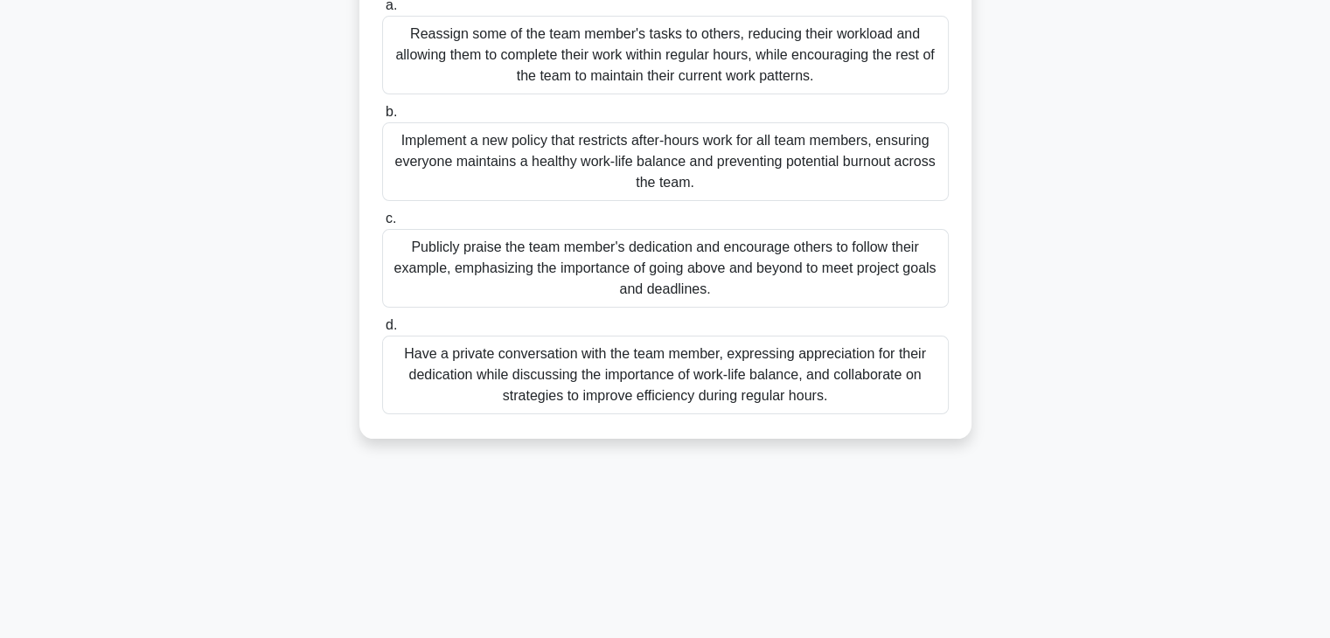
scroll to position [307, 0]
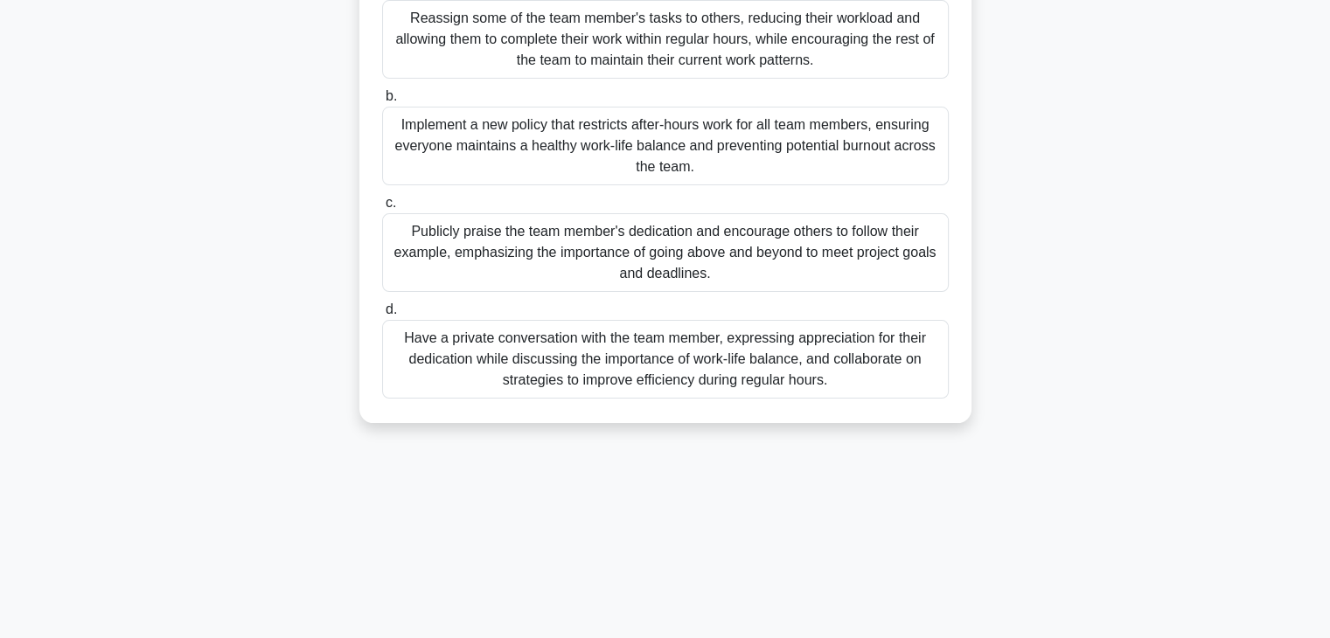
click at [846, 363] on div "Have a private conversation with the team member, expressing appreciation for t…" at bounding box center [665, 359] width 567 height 79
click at [382, 316] on input "d. Have a private conversation with the team member, expressing appreciation fo…" at bounding box center [382, 309] width 0 height 11
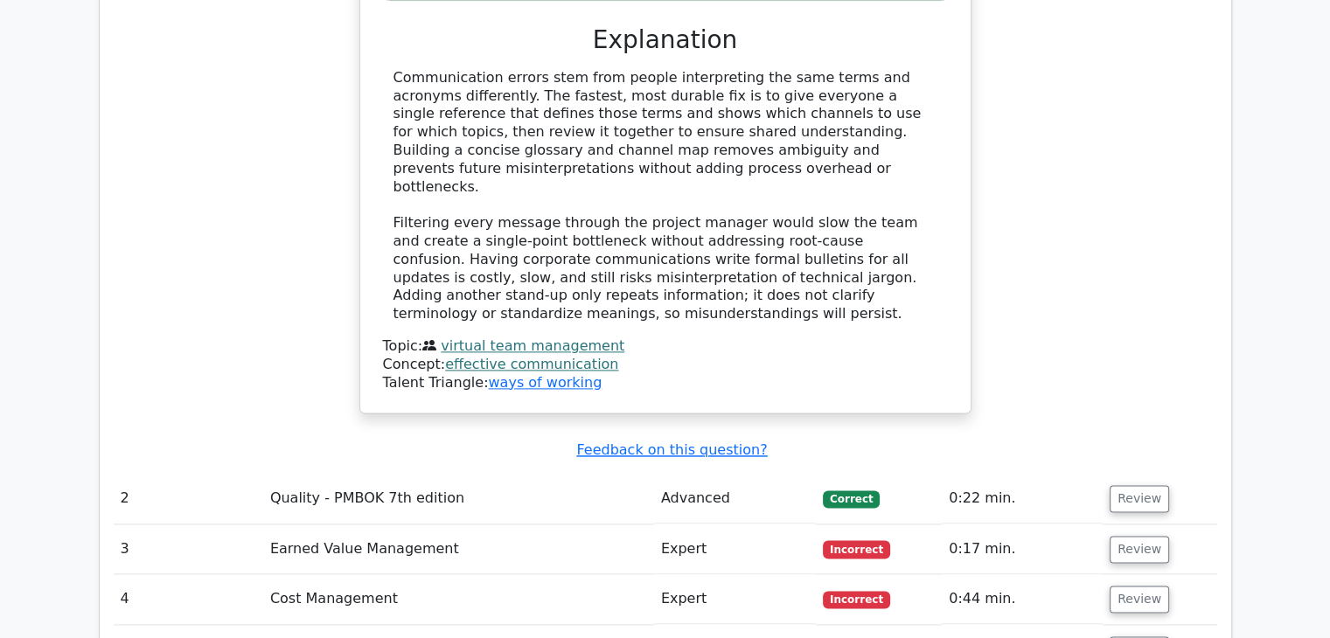
scroll to position [2449, 0]
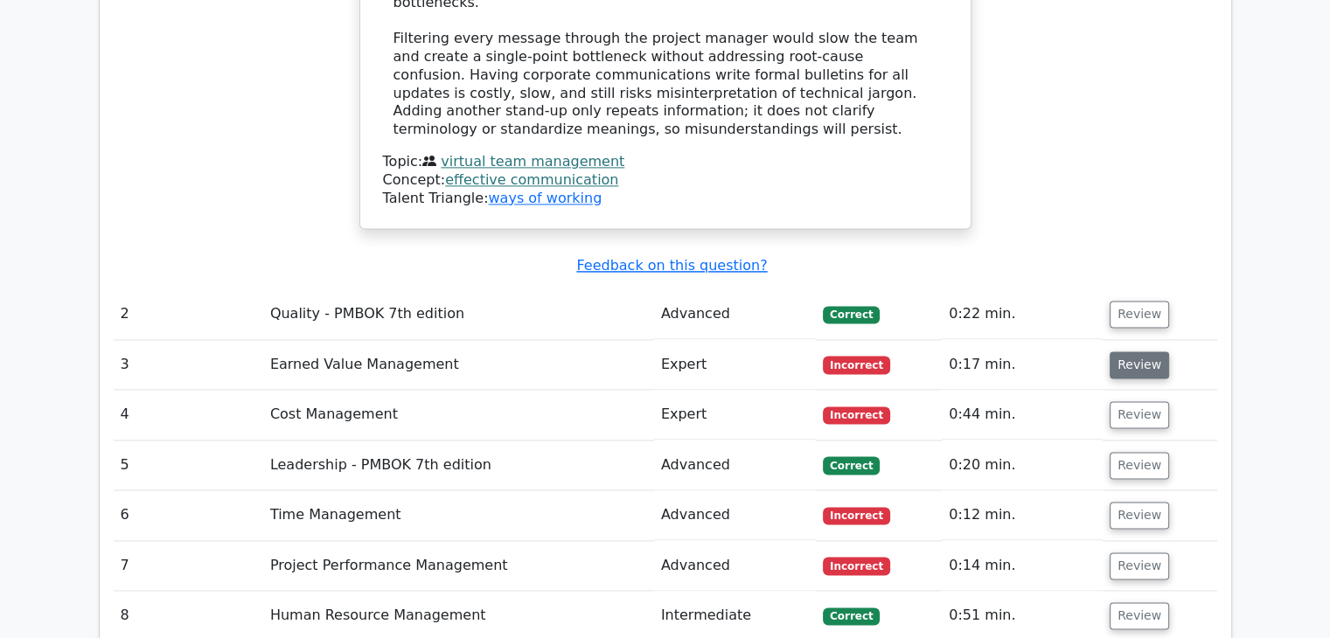
click at [1117, 352] on button "Review" at bounding box center [1139, 365] width 59 height 27
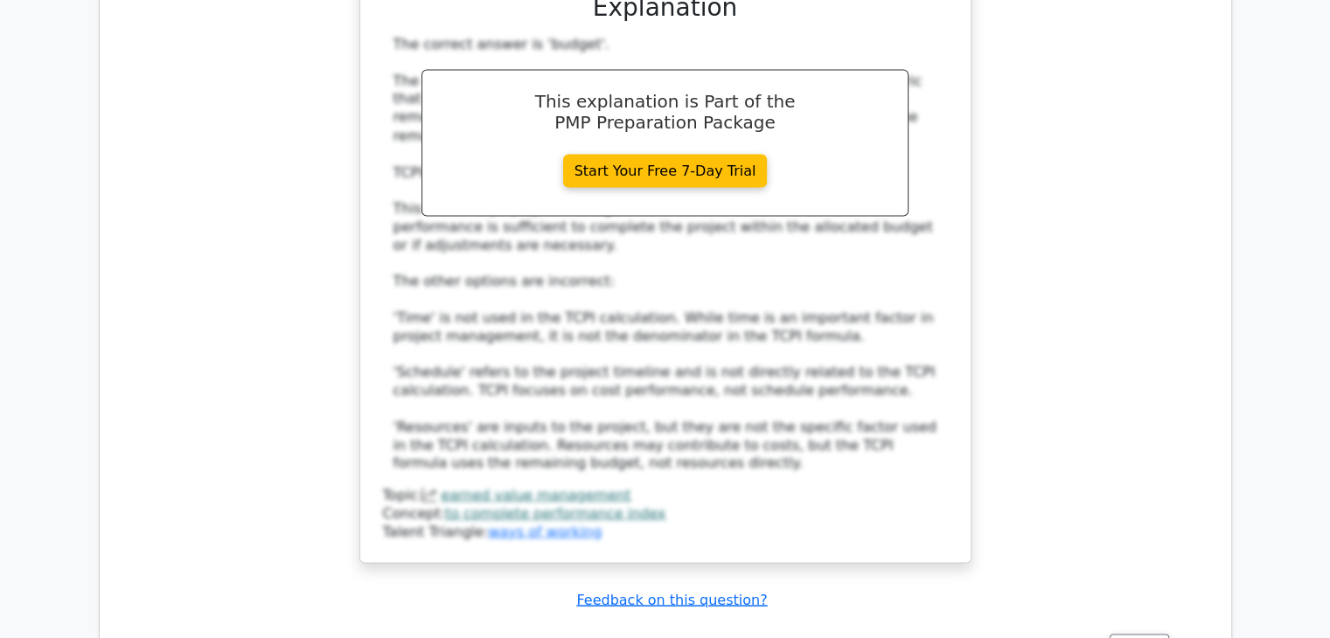
scroll to position [3411, 0]
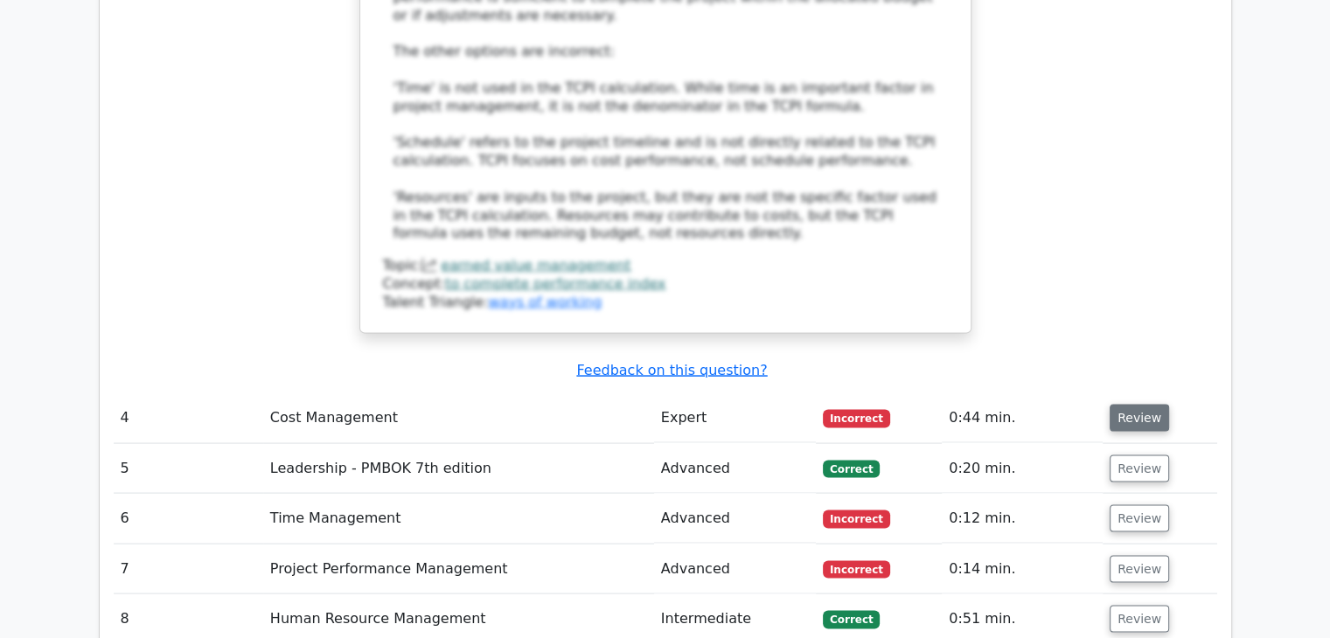
click at [1123, 405] on button "Review" at bounding box center [1139, 418] width 59 height 27
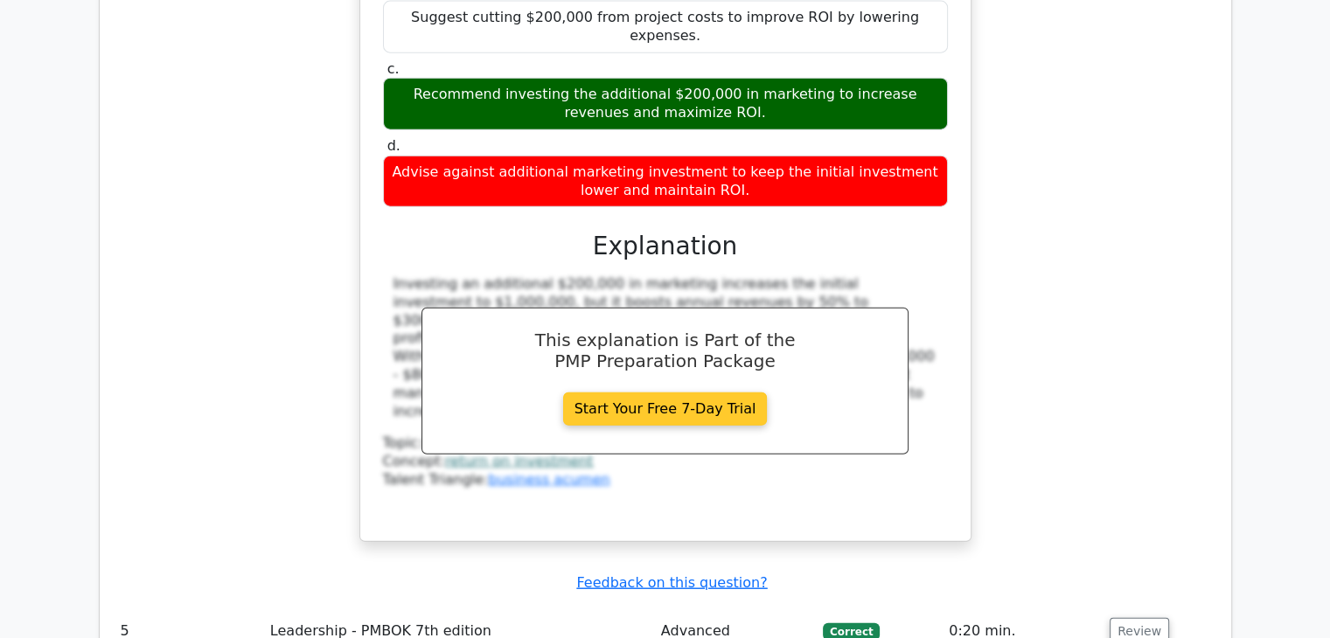
scroll to position [4373, 0]
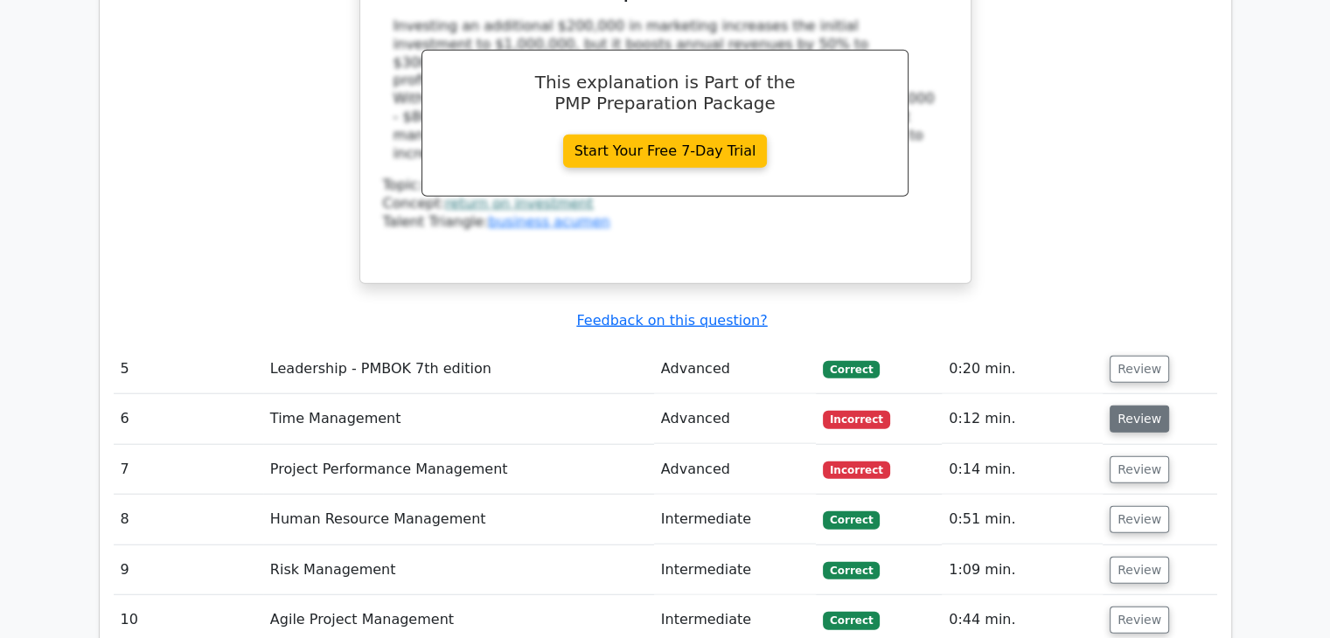
click at [1137, 406] on button "Review" at bounding box center [1139, 419] width 59 height 27
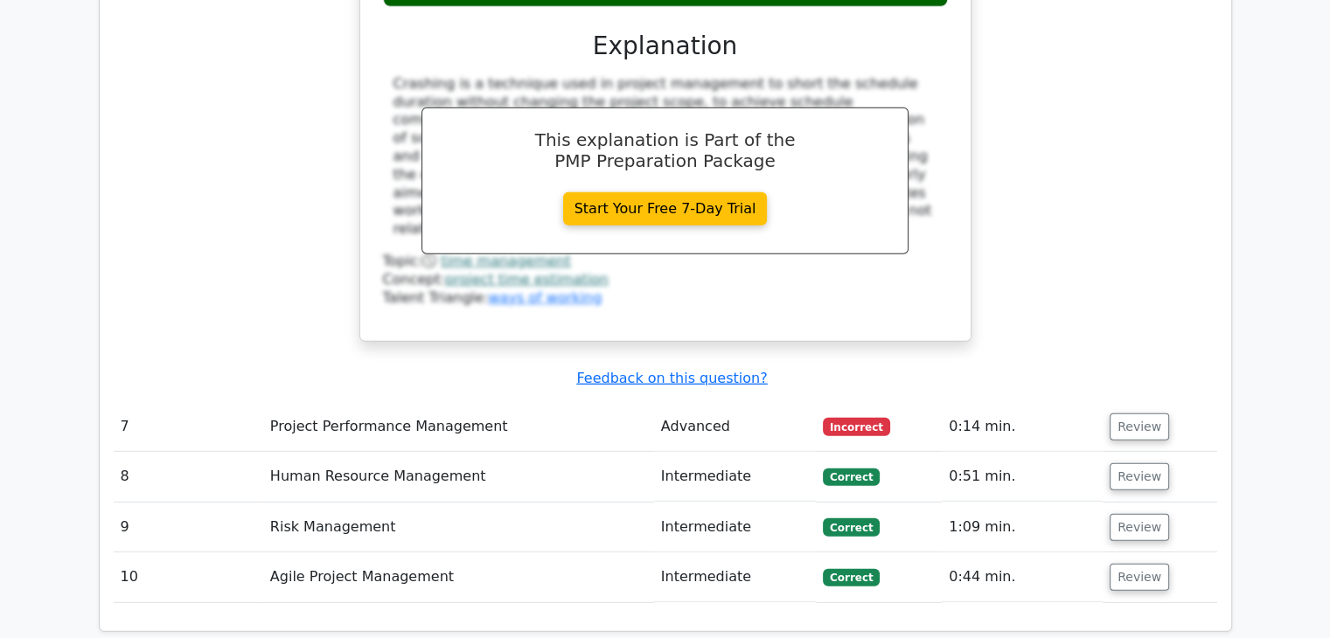
scroll to position [5160, 0]
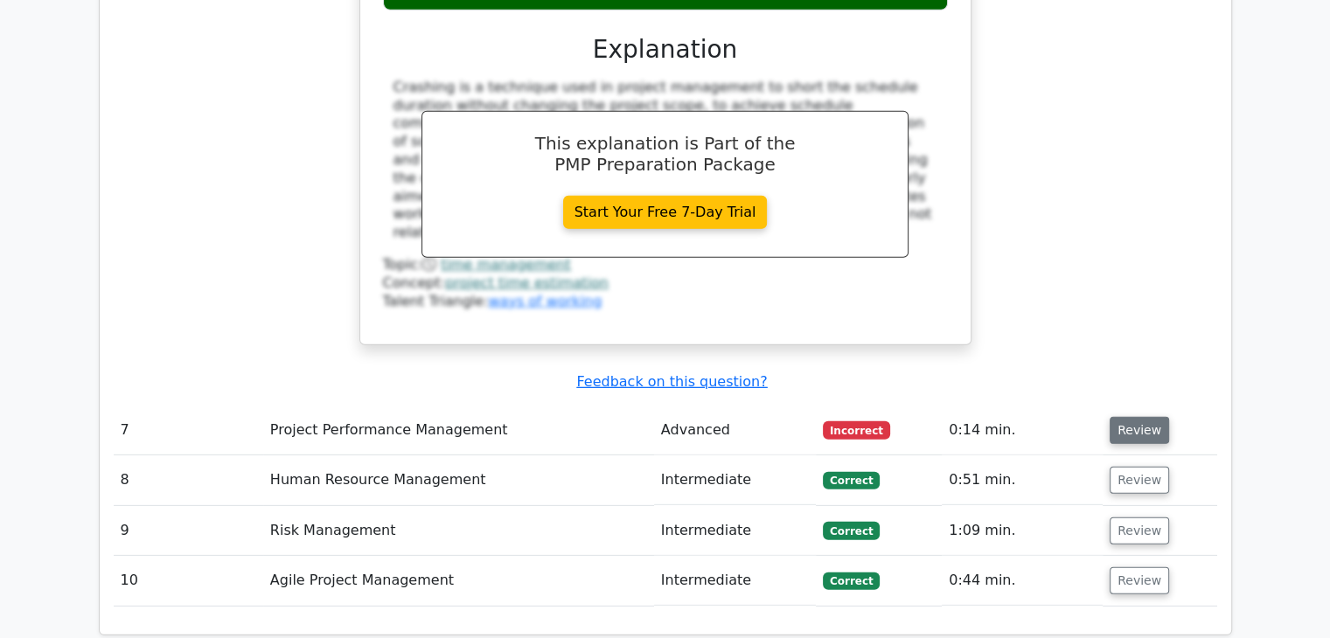
click at [1136, 417] on button "Review" at bounding box center [1139, 430] width 59 height 27
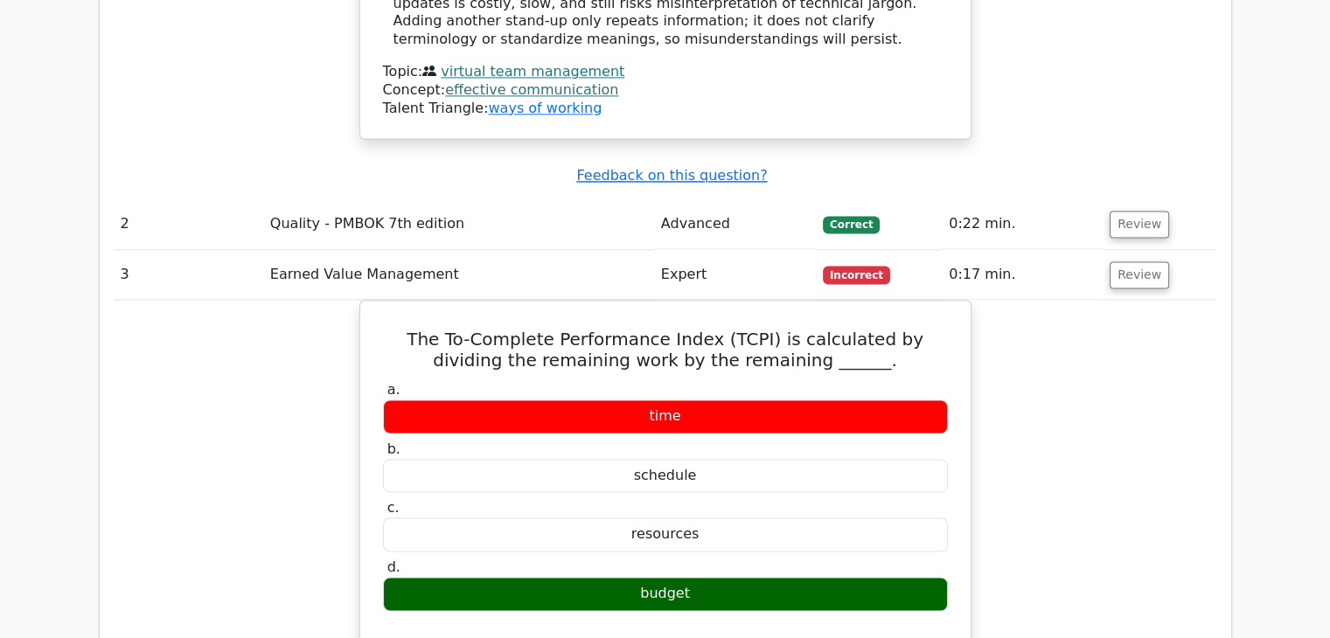
scroll to position [2536, 0]
